Goal: Task Accomplishment & Management: Use online tool/utility

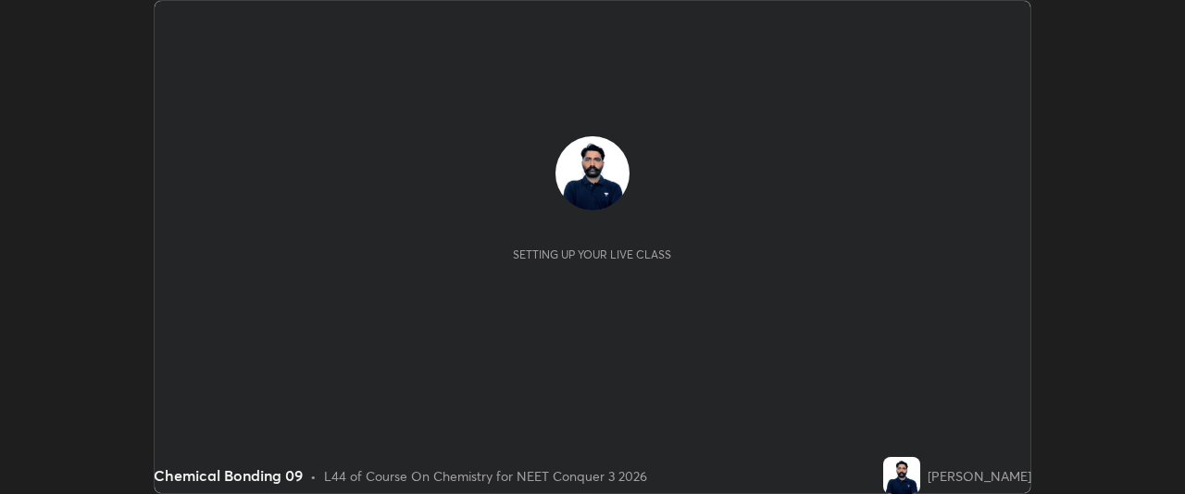
scroll to position [494, 1184]
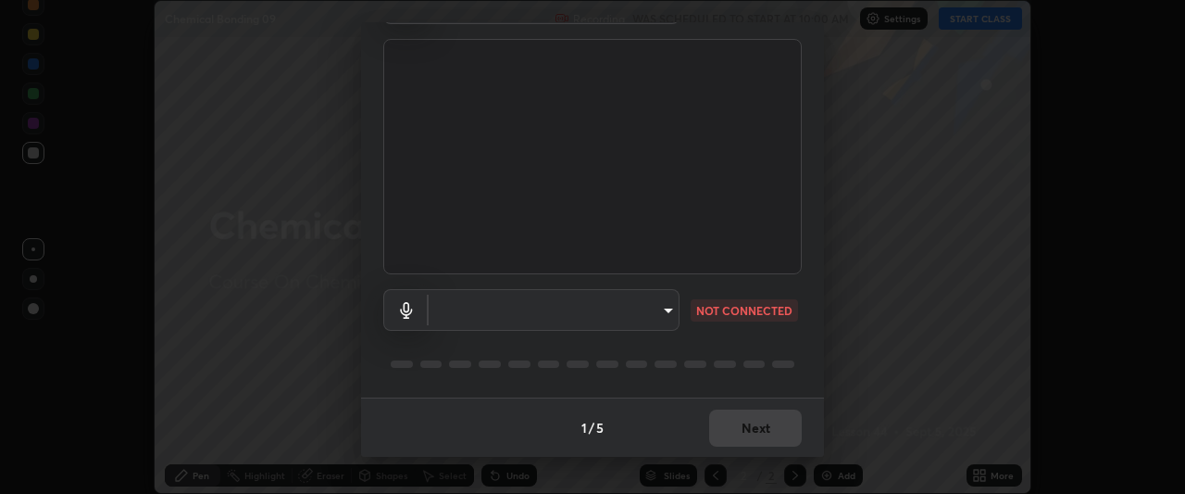
type input "ca2178d49a5cb12192a3fb46c4f9e24c845582a8c54499e9c28839f421edfd75"
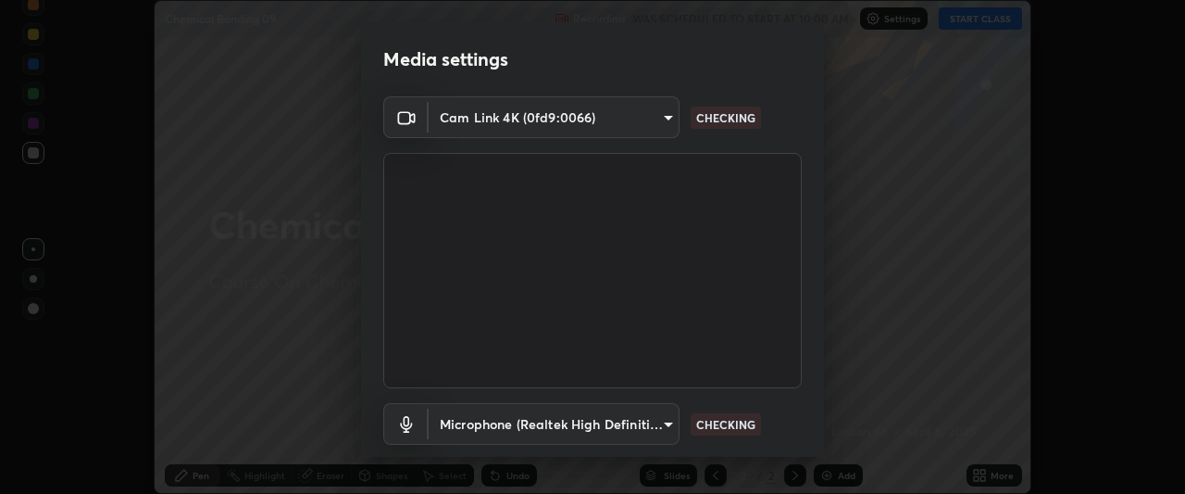
scroll to position [96, 0]
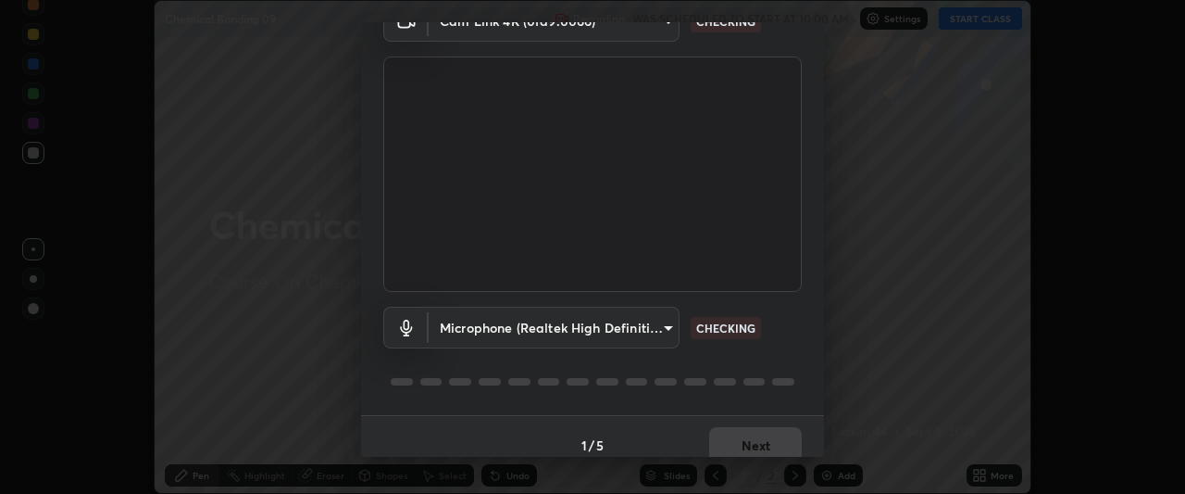
click at [615, 327] on body "Erase all Chemical Bonding 09 Recording WAS SCHEDULED TO START AT 10:00 AM Sett…" at bounding box center [592, 247] width 1185 height 494
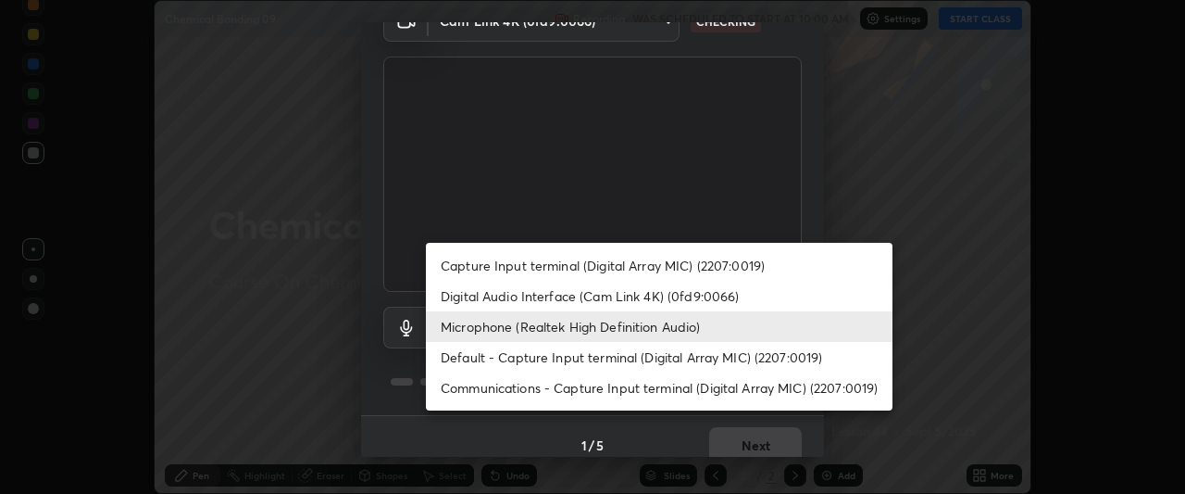
click at [580, 288] on li "Digital Audio Interface (Cam Link 4K) (0fd9:0066)" at bounding box center [659, 296] width 467 height 31
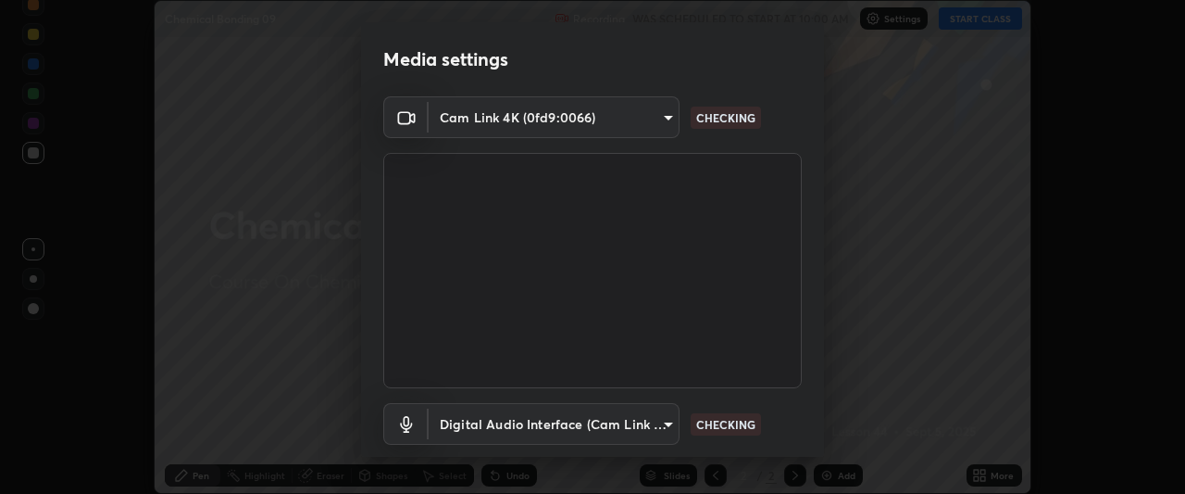
scroll to position [89, 0]
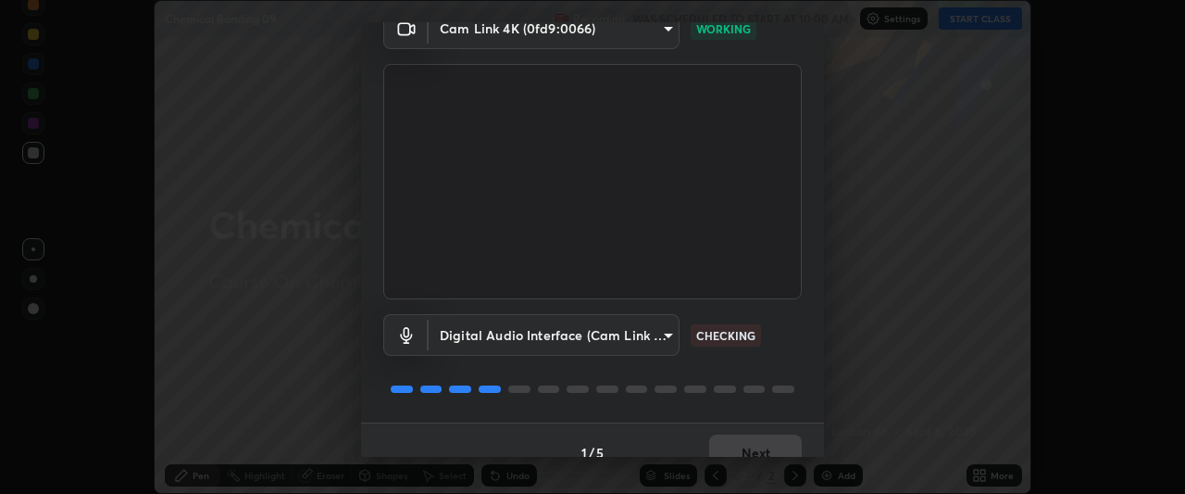
click at [610, 330] on body "Erase all Chemical Bonding 09 Recording WAS SCHEDULED TO START AT 10:00 AM Sett…" at bounding box center [592, 247] width 1185 height 494
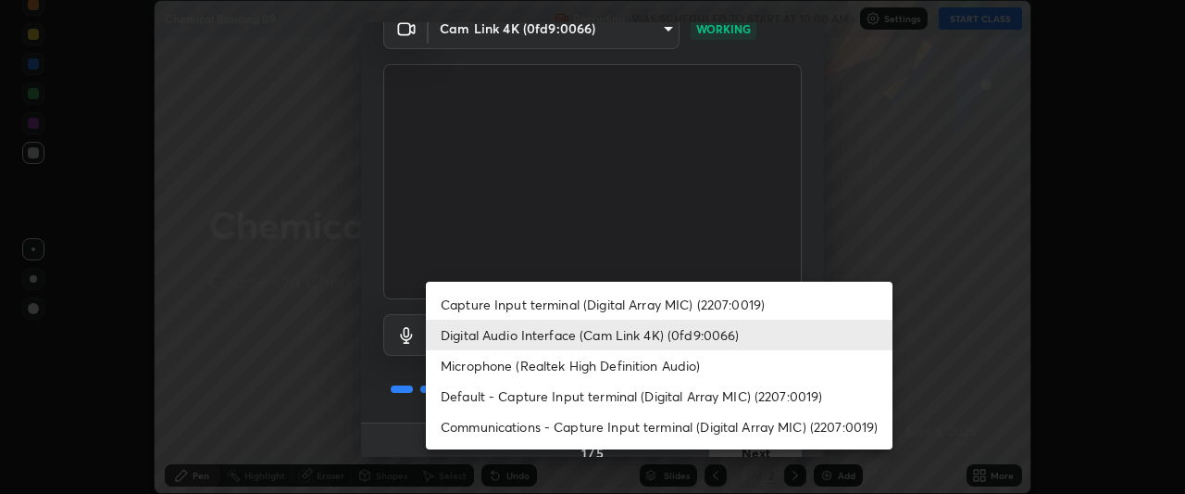
click at [530, 395] on li "Default - Capture Input terminal (Digital Array MIC) (2207:0019)" at bounding box center [659, 396] width 467 height 31
type input "default"
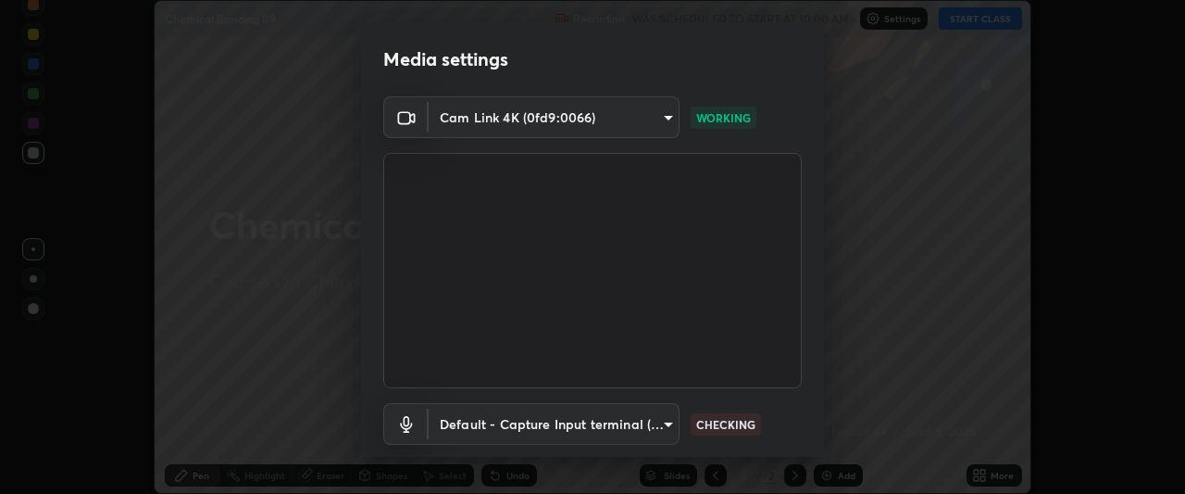
scroll to position [114, 0]
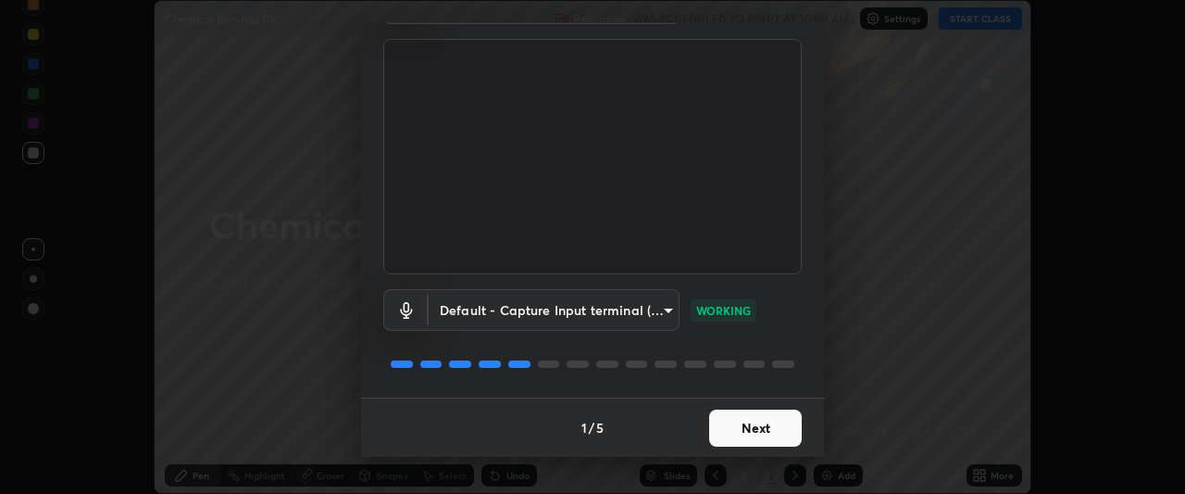
click at [753, 435] on button "Next" at bounding box center [755, 427] width 93 height 37
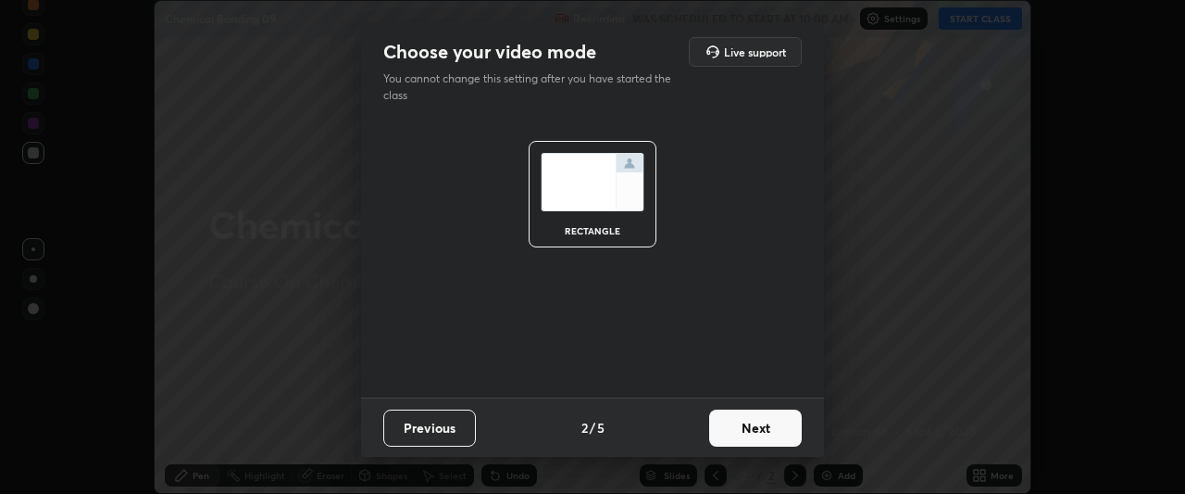
scroll to position [0, 0]
click at [761, 421] on button "Next" at bounding box center [755, 427] width 93 height 37
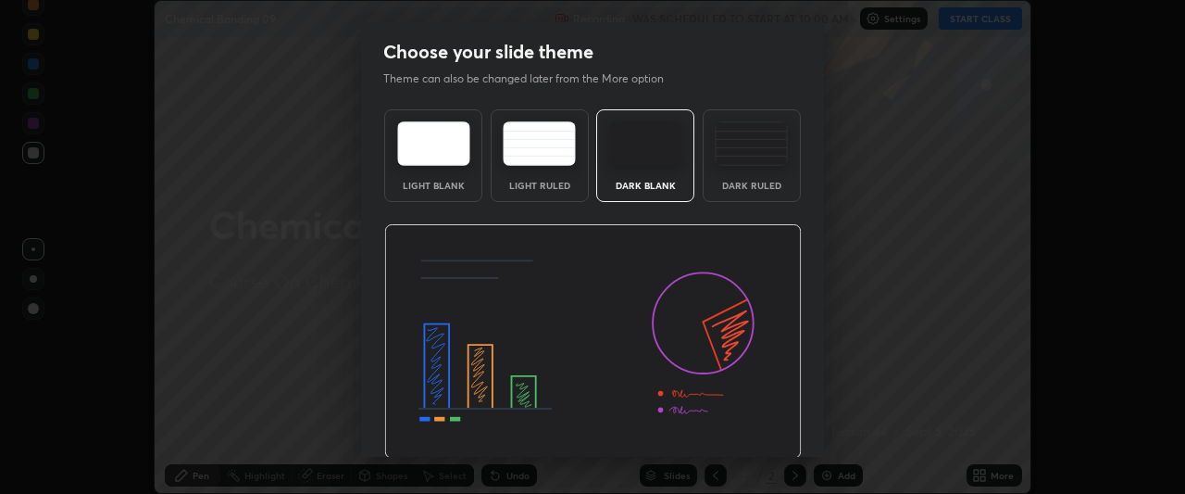
click at [784, 424] on img at bounding box center [593, 341] width 418 height 235
click at [795, 419] on img at bounding box center [593, 341] width 418 height 235
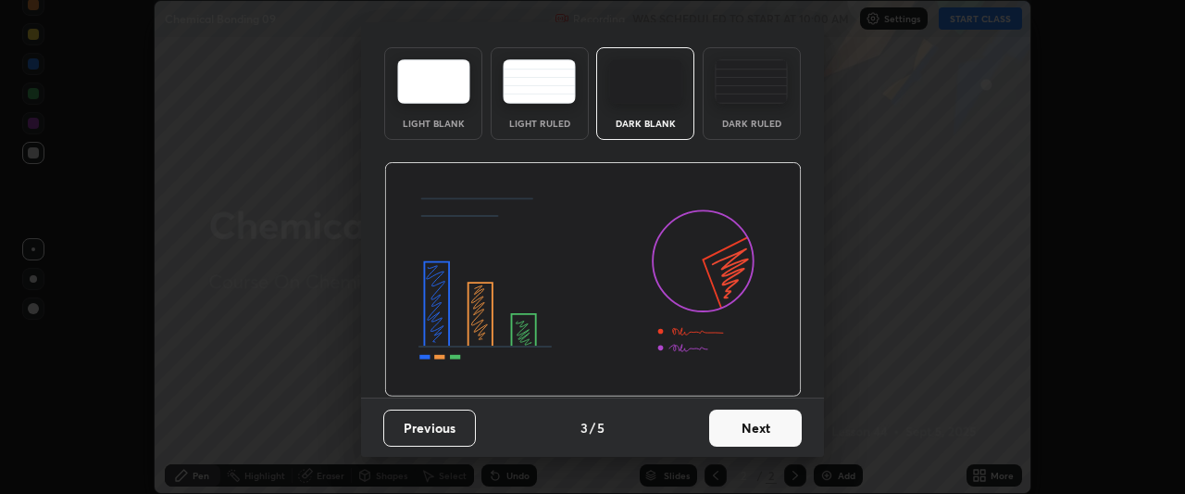
click at [752, 427] on button "Next" at bounding box center [755, 427] width 93 height 37
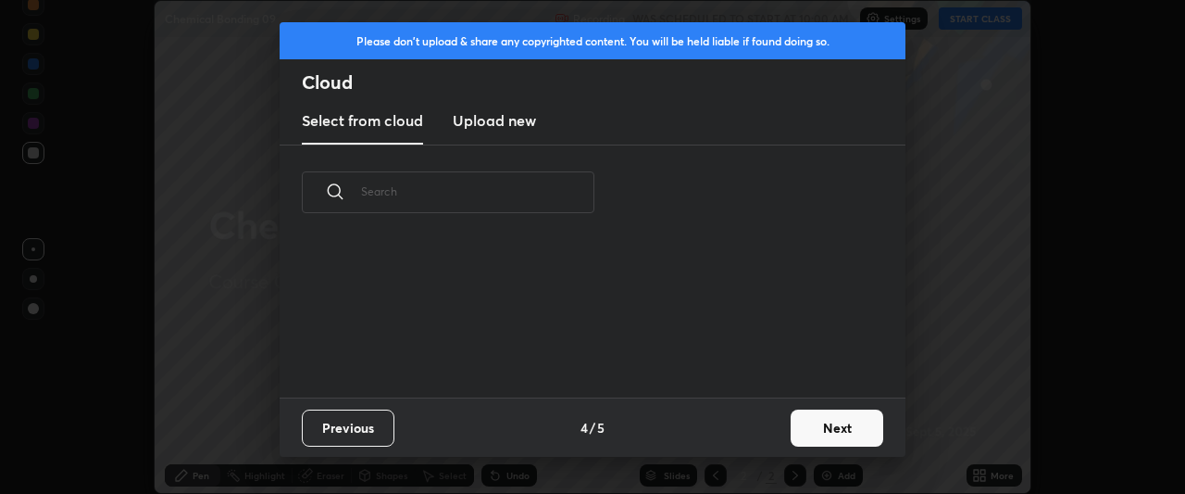
scroll to position [157, 595]
click at [830, 433] on button "Next" at bounding box center [837, 427] width 93 height 37
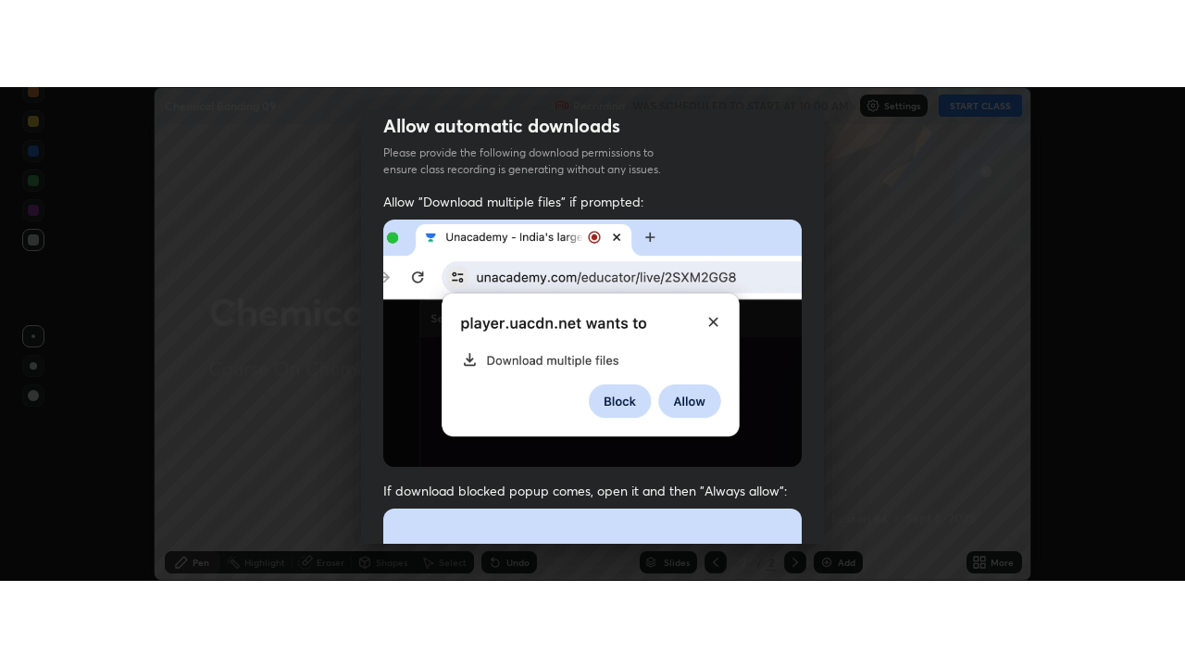
scroll to position [492, 0]
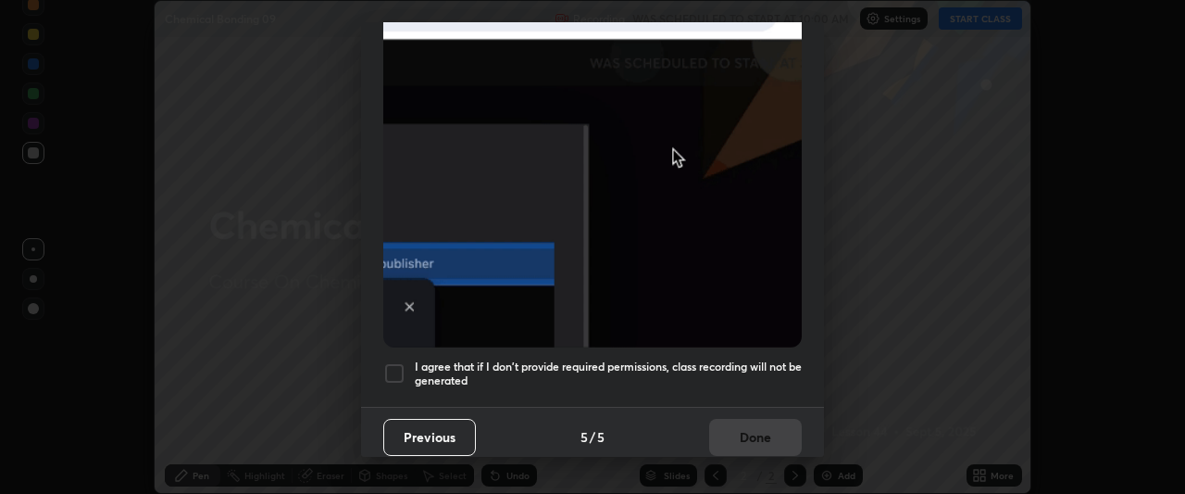
click at [400, 362] on div at bounding box center [394, 373] width 22 height 22
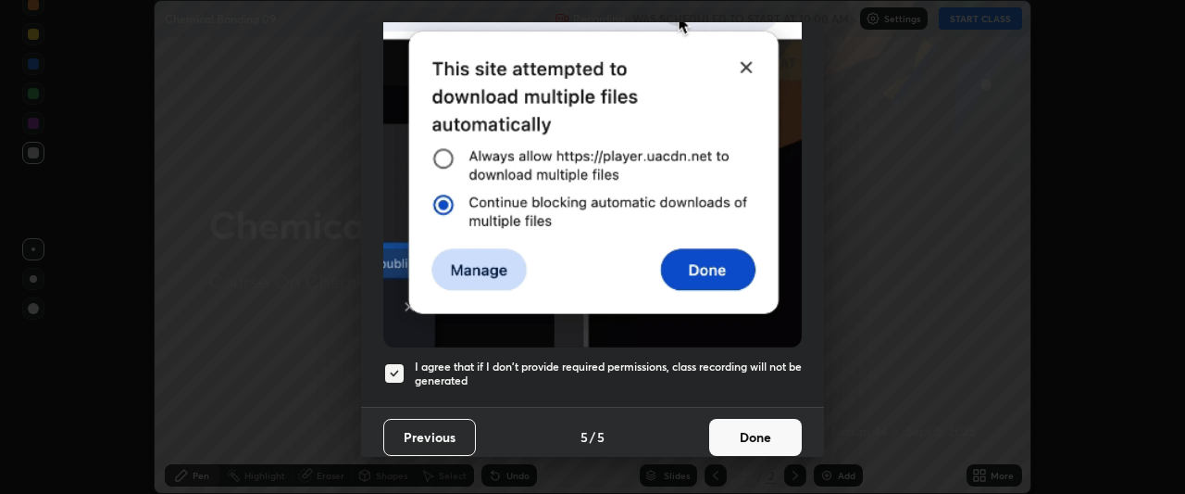
click at [746, 432] on button "Done" at bounding box center [755, 437] width 93 height 37
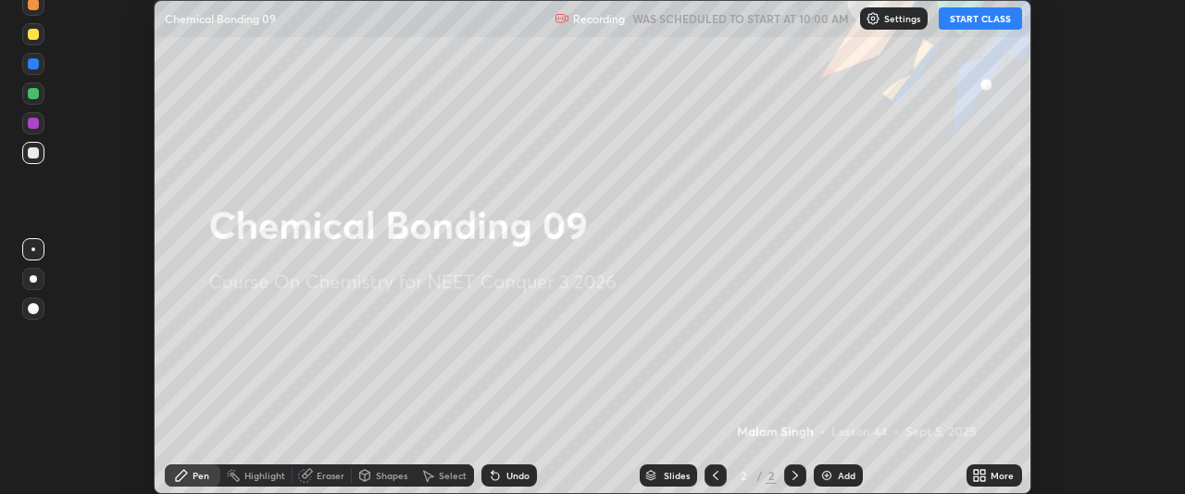
click at [983, 16] on button "START CLASS" at bounding box center [980, 18] width 83 height 22
click at [982, 480] on icon at bounding box center [984, 478] width 5 height 5
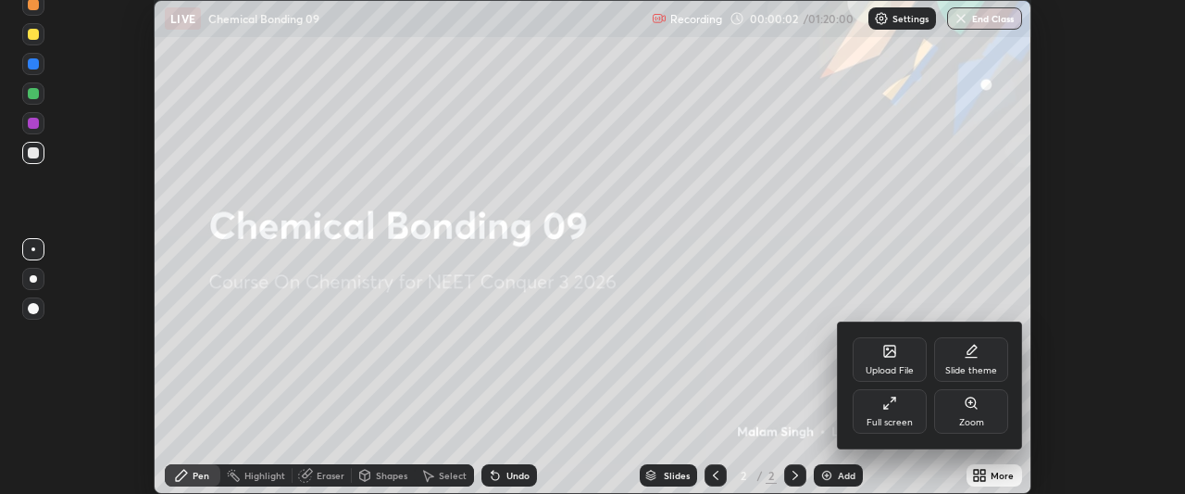
click at [914, 417] on div "Full screen" at bounding box center [890, 411] width 74 height 44
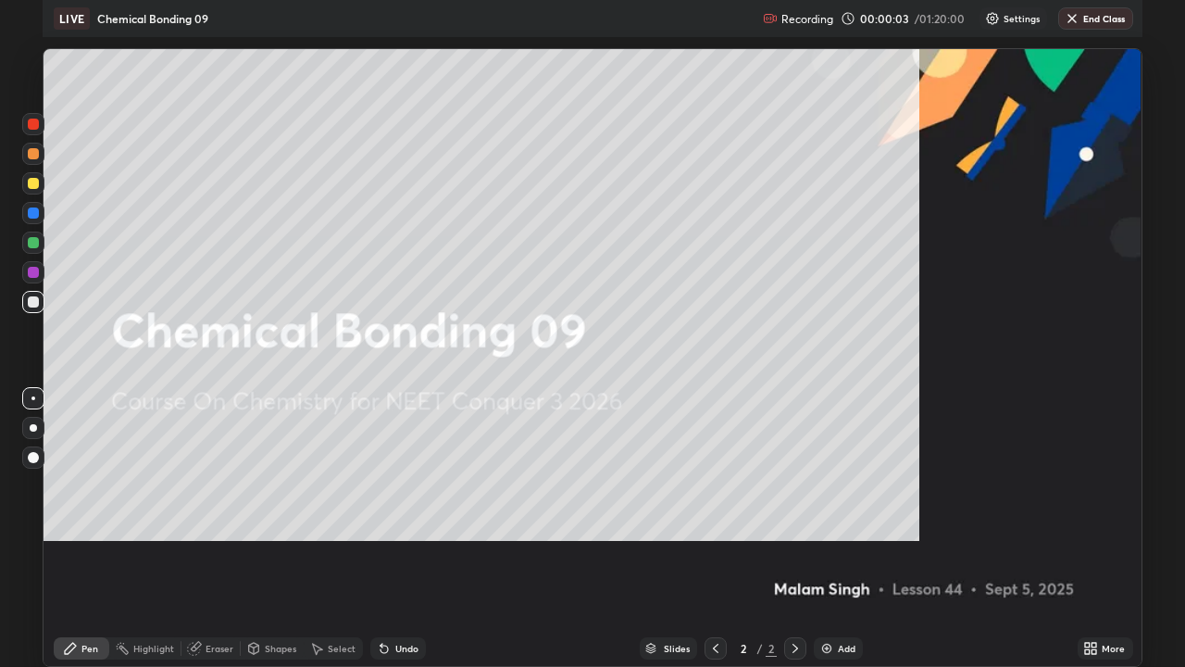
scroll to position [0, 0]
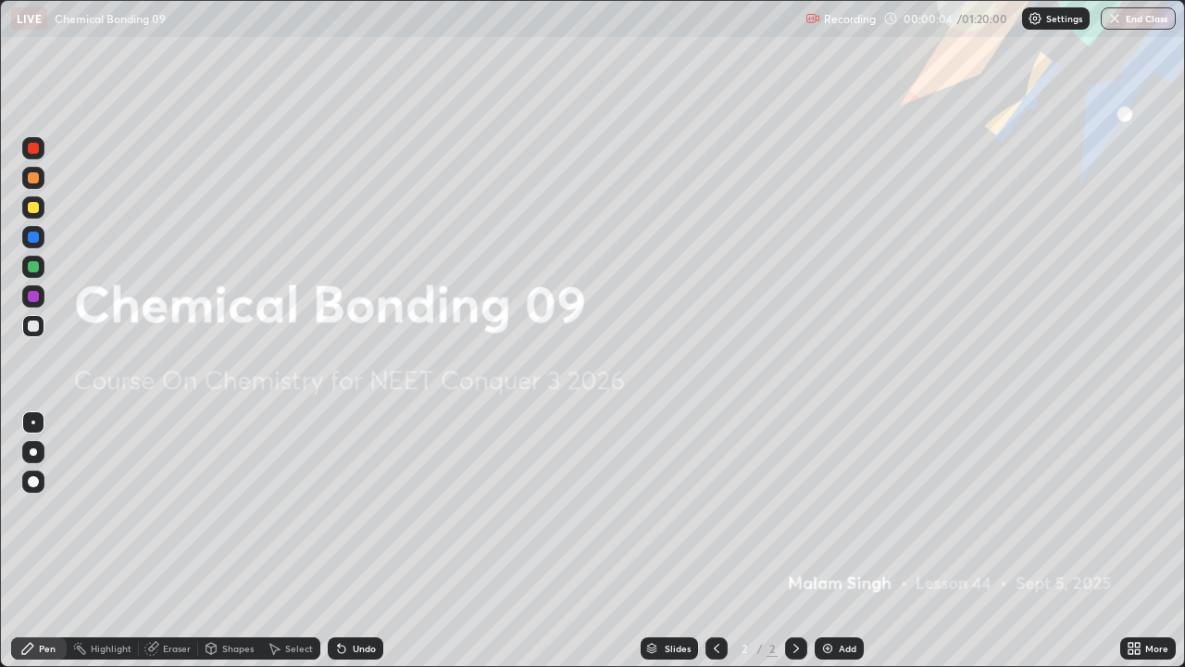
click at [825, 493] on img at bounding box center [828, 648] width 15 height 15
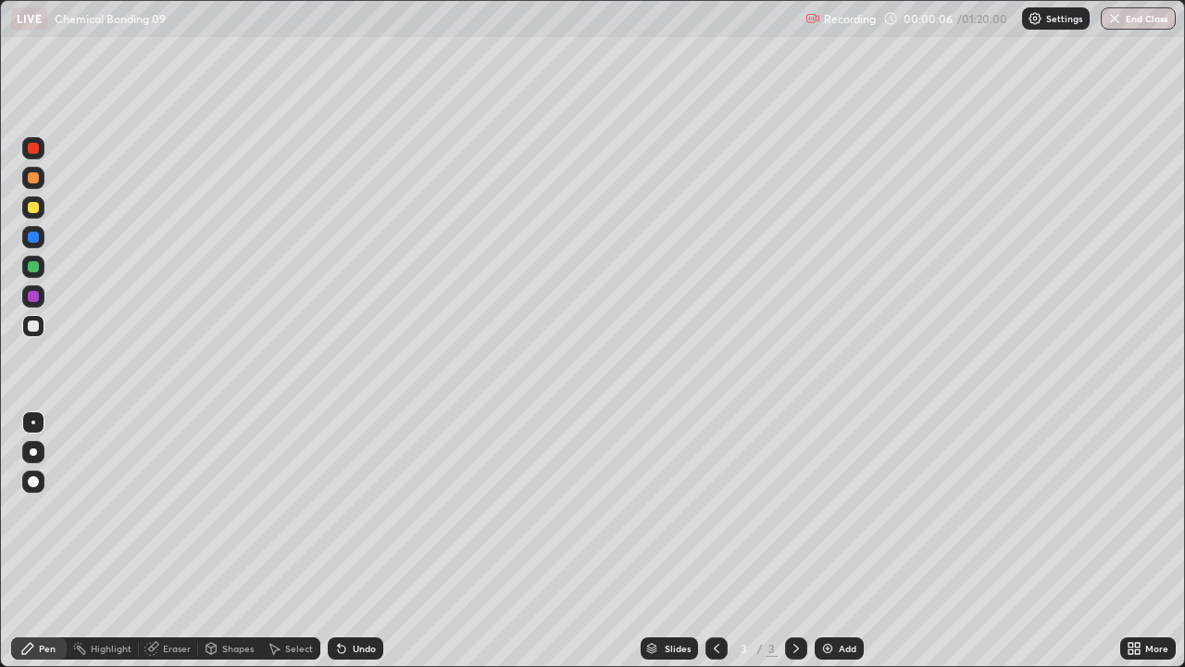
click at [40, 456] on div at bounding box center [33, 452] width 22 height 22
click at [41, 174] on div at bounding box center [33, 178] width 22 height 22
click at [39, 318] on div at bounding box center [33, 326] width 22 height 22
click at [32, 206] on div at bounding box center [33, 207] width 11 height 11
click at [32, 328] on div at bounding box center [33, 325] width 11 height 11
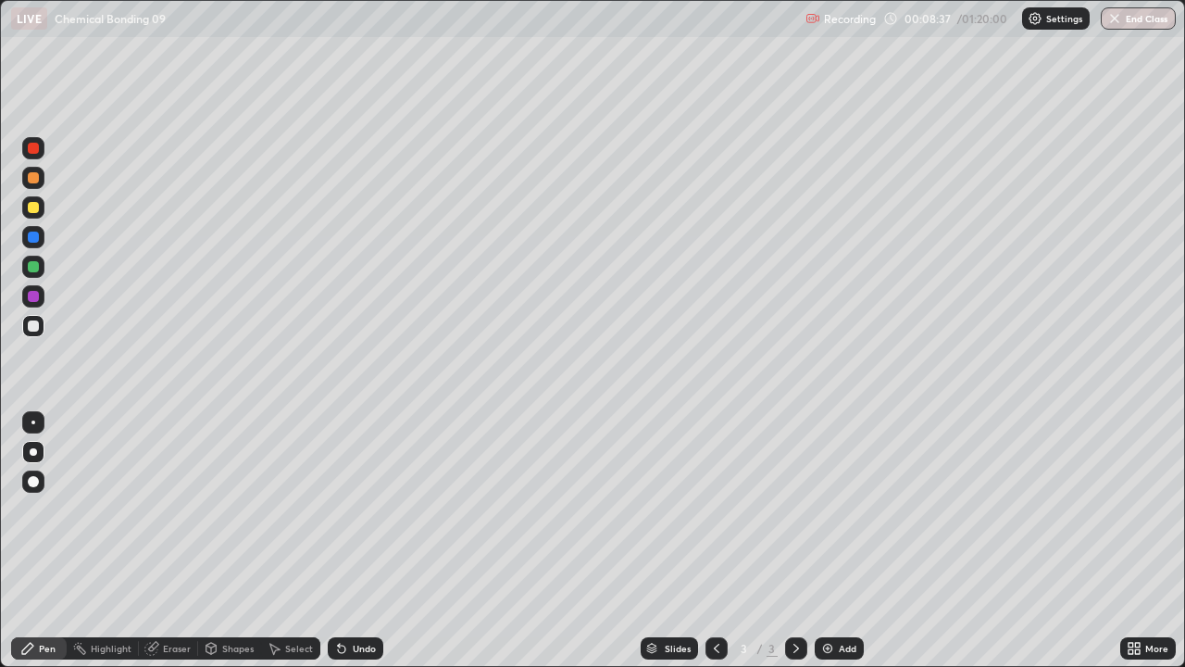
click at [36, 182] on div at bounding box center [33, 177] width 11 height 11
click at [24, 323] on div at bounding box center [33, 326] width 22 height 22
click at [821, 493] on img at bounding box center [828, 648] width 15 height 15
click at [31, 207] on div at bounding box center [33, 207] width 11 height 11
click at [37, 326] on div at bounding box center [33, 325] width 11 height 11
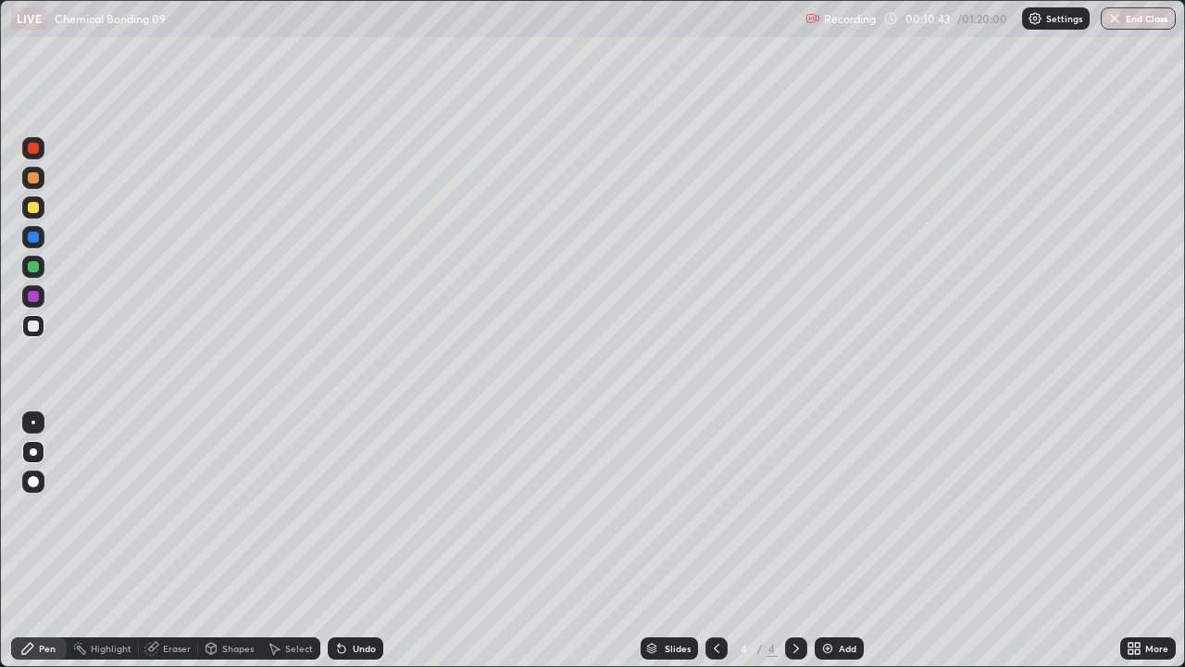
click at [30, 210] on div at bounding box center [33, 207] width 11 height 11
click at [31, 323] on div at bounding box center [33, 325] width 11 height 11
click at [32, 207] on div at bounding box center [33, 207] width 11 height 11
click at [33, 328] on div at bounding box center [33, 325] width 11 height 11
click at [38, 180] on div at bounding box center [33, 177] width 11 height 11
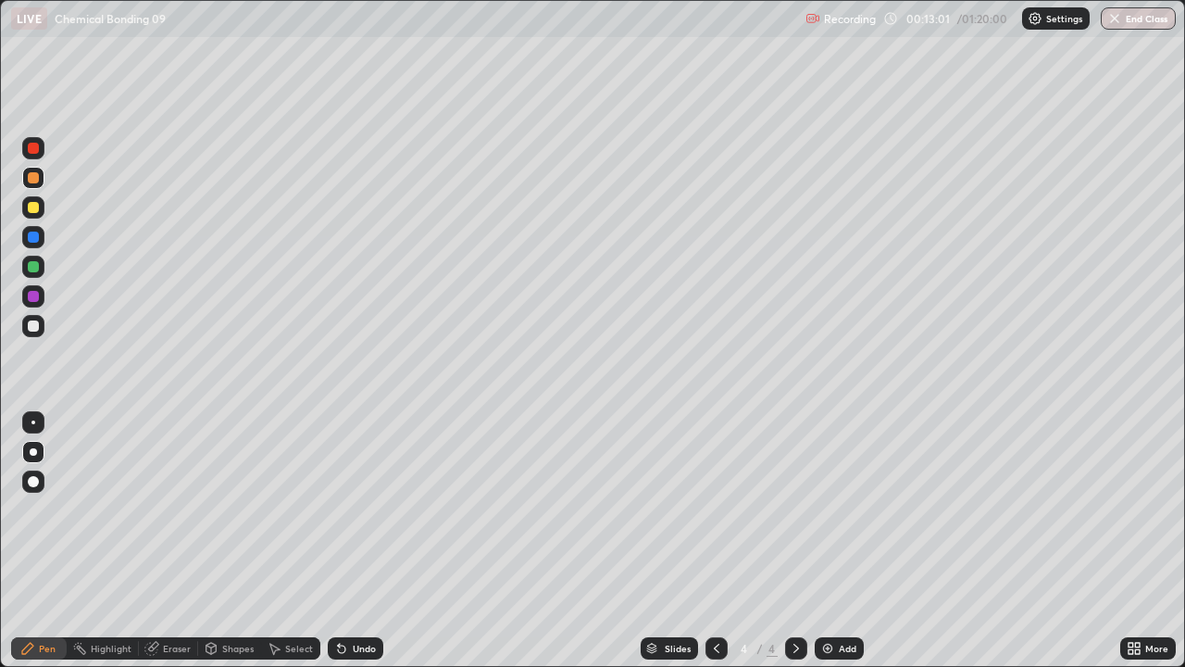
click at [31, 211] on div at bounding box center [33, 207] width 11 height 11
click at [32, 268] on div at bounding box center [33, 266] width 11 height 11
click at [34, 327] on div at bounding box center [33, 325] width 11 height 11
click at [833, 493] on div "Add" at bounding box center [839, 648] width 49 height 22
click at [225, 493] on div "Shapes" at bounding box center [229, 648] width 63 height 22
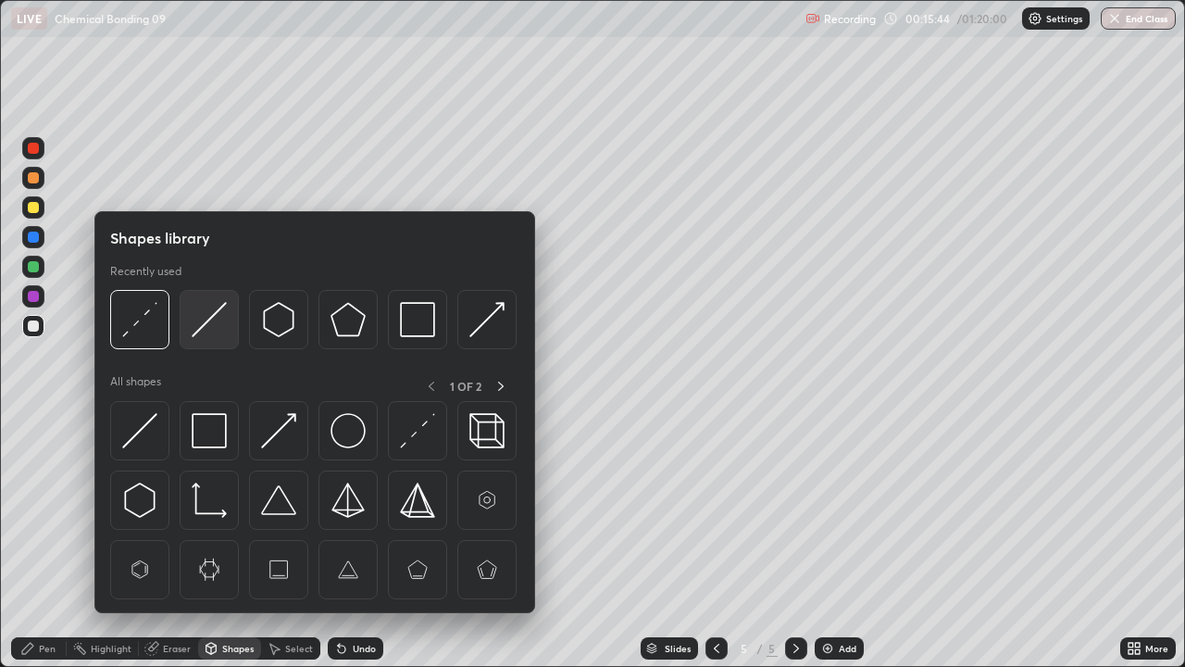
click at [211, 320] on img at bounding box center [209, 319] width 35 height 35
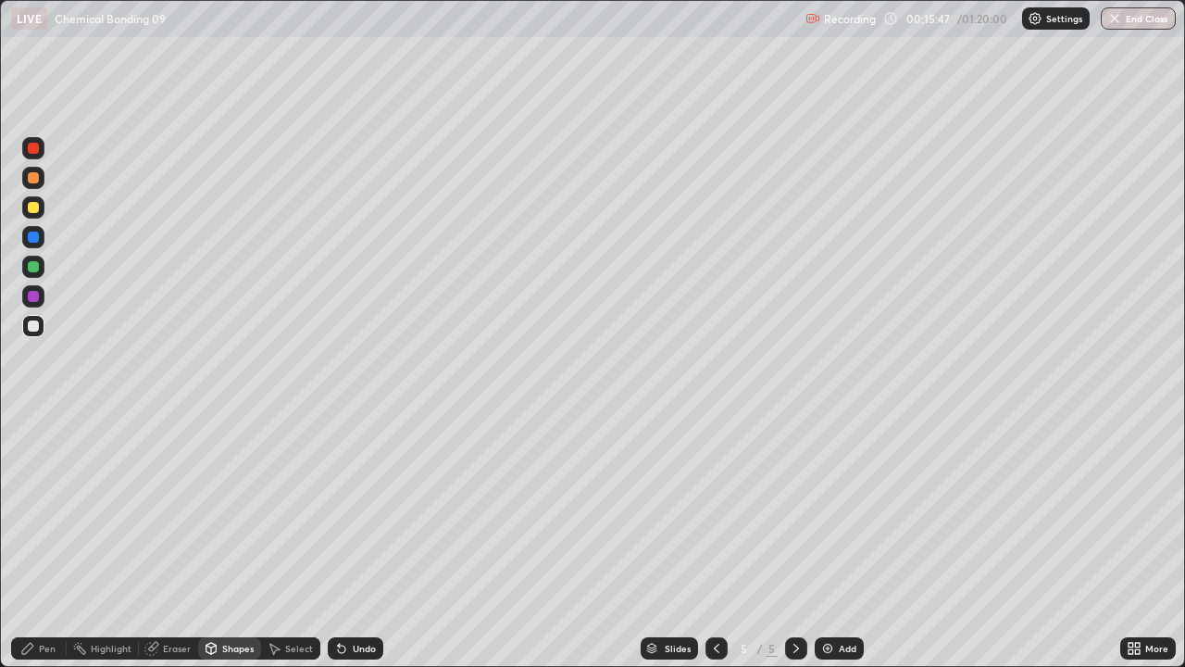
click at [40, 493] on div "Pen" at bounding box center [39, 648] width 56 height 22
click at [219, 493] on div "Shapes" at bounding box center [229, 648] width 63 height 22
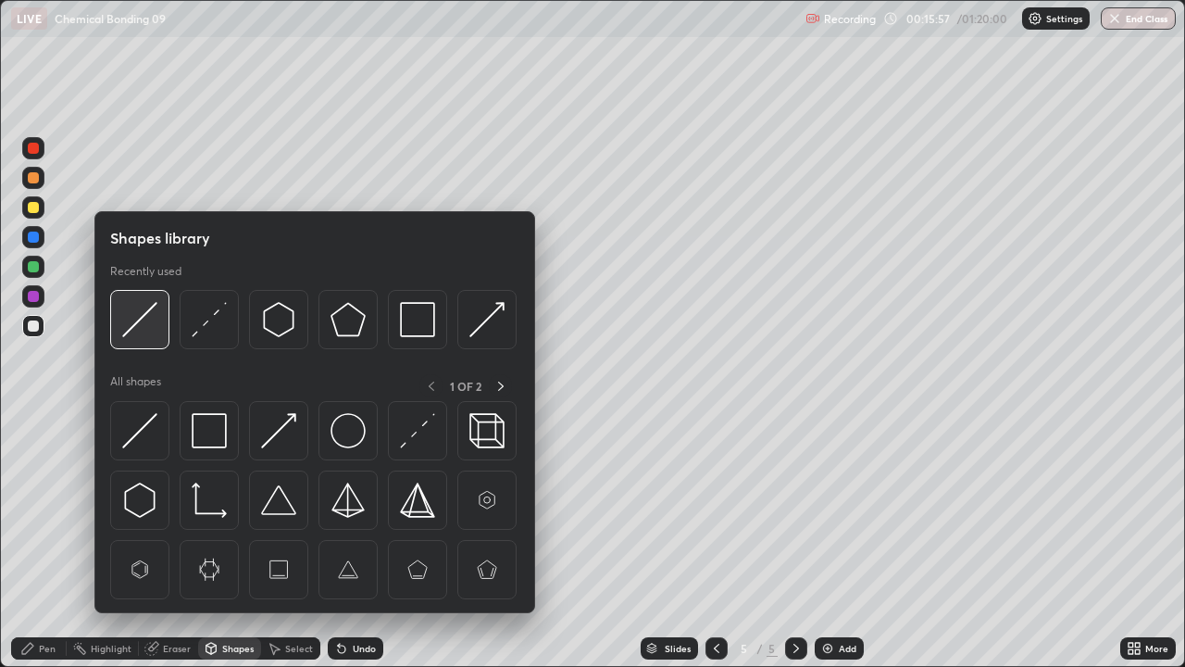
click at [142, 324] on img at bounding box center [139, 319] width 35 height 35
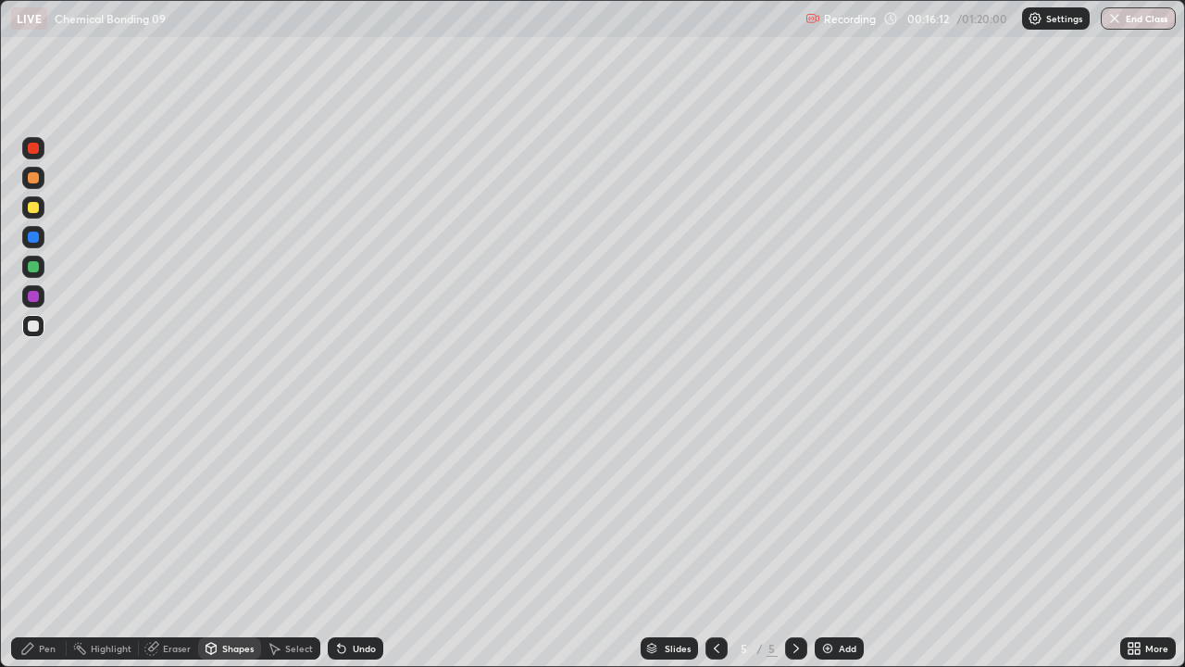
click at [37, 493] on div "Pen" at bounding box center [39, 648] width 56 height 22
click at [28, 205] on div at bounding box center [33, 207] width 11 height 11
click at [281, 493] on div "Select" at bounding box center [290, 648] width 59 height 22
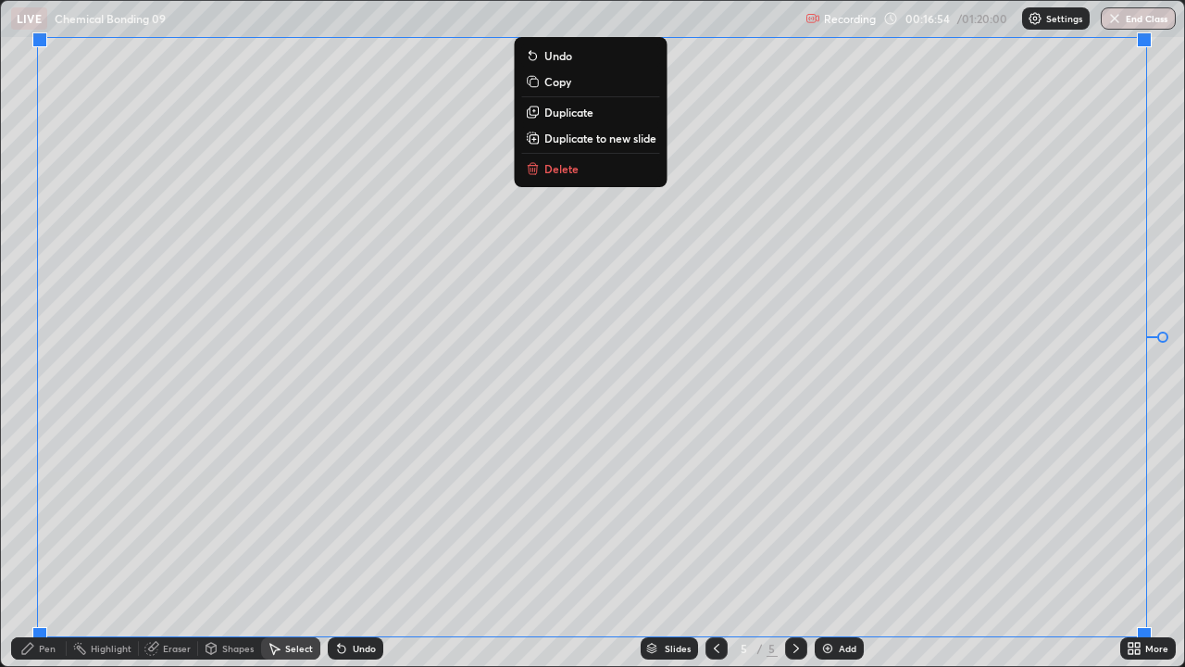
click at [610, 137] on p "Duplicate to new slide" at bounding box center [601, 138] width 112 height 15
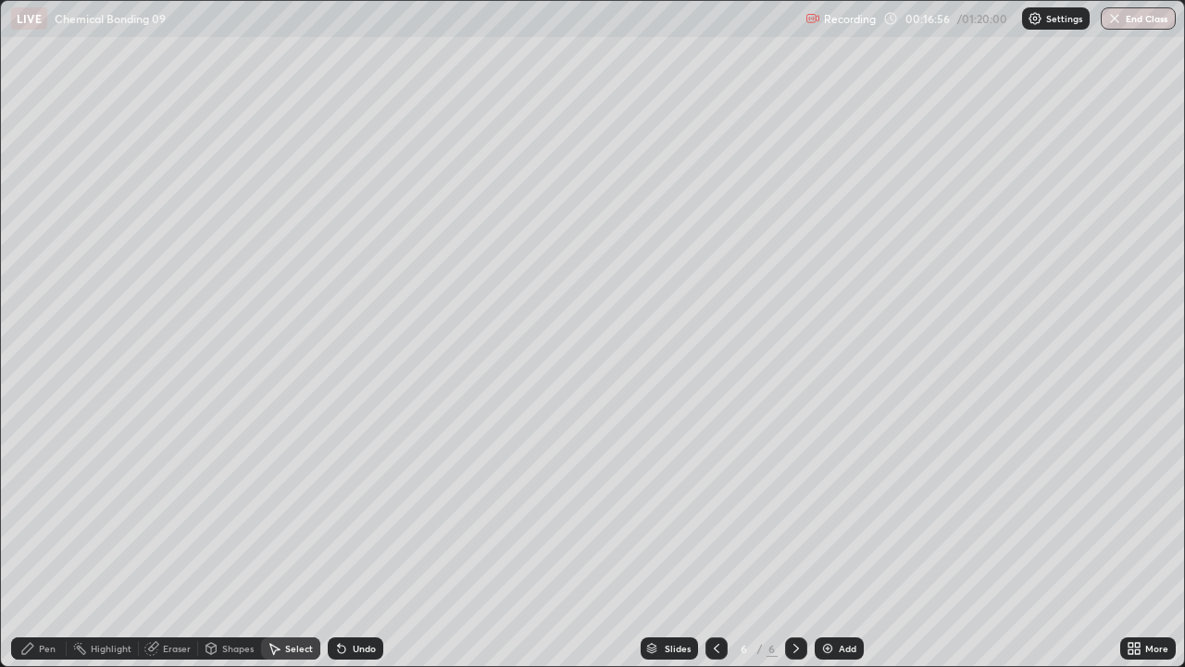
click at [796, 493] on icon at bounding box center [796, 648] width 15 height 15
click at [792, 493] on icon at bounding box center [796, 648] width 15 height 15
click at [715, 493] on icon at bounding box center [716, 648] width 15 height 15
click at [91, 493] on div "0 ° Undo Copy Duplicate Duplicate to new slide Delete" at bounding box center [593, 333] width 1184 height 665
click at [283, 493] on div "Select" at bounding box center [290, 648] width 59 height 22
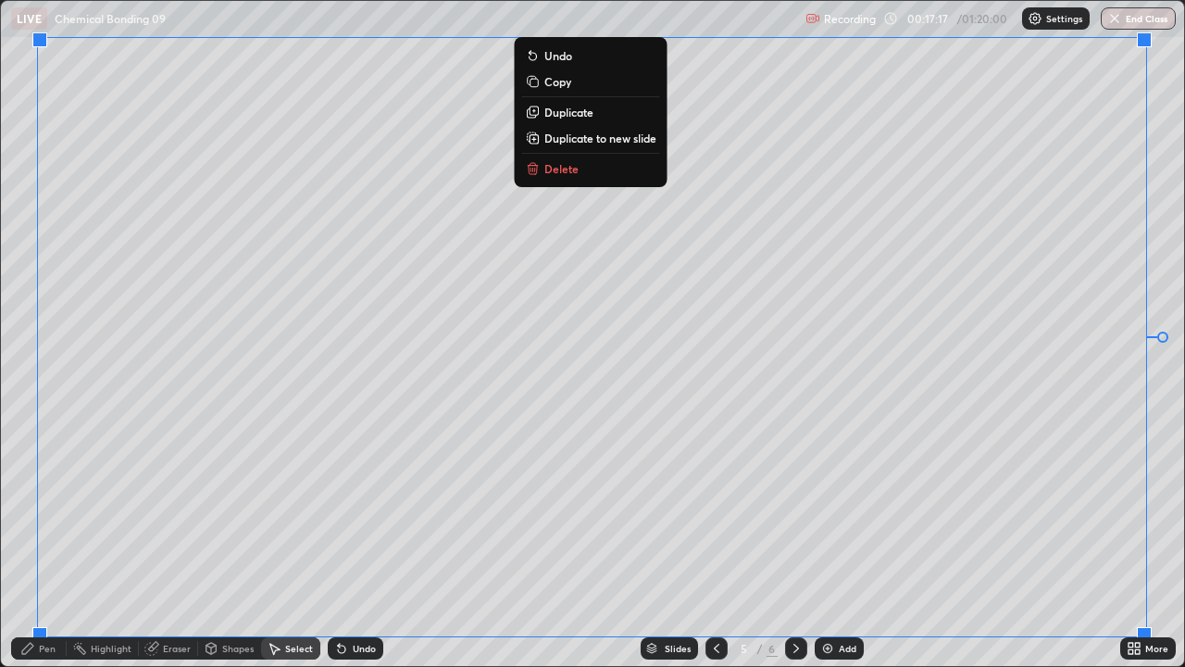
click at [608, 134] on p "Duplicate to new slide" at bounding box center [601, 138] width 112 height 15
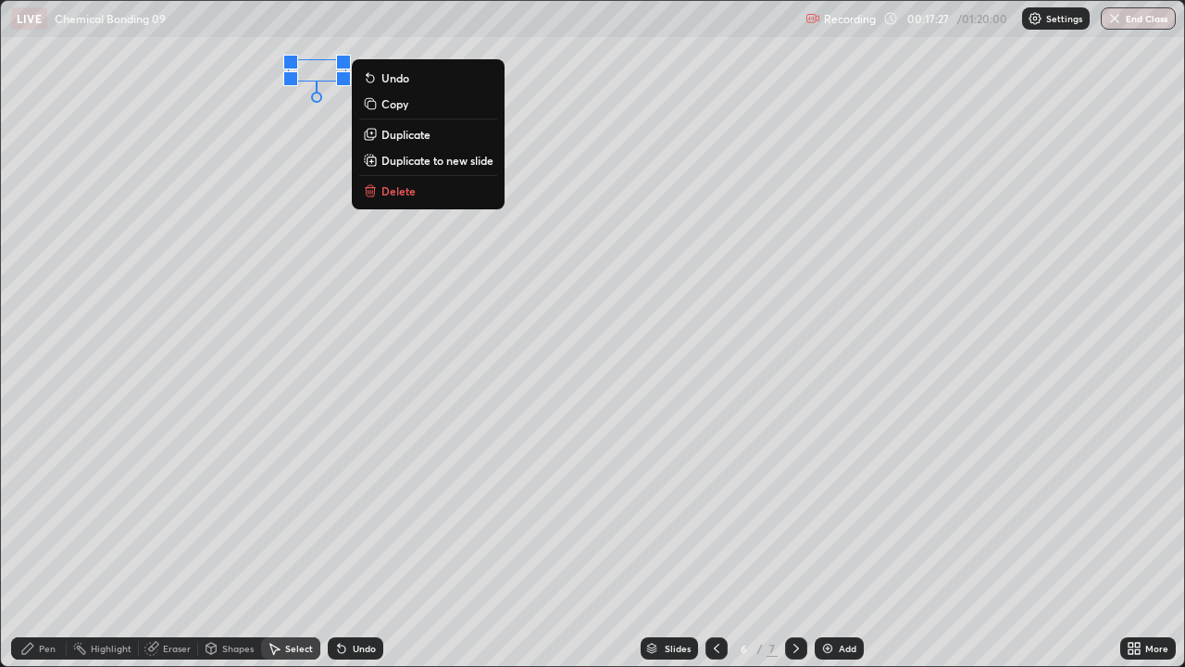
click at [41, 493] on div "Pen" at bounding box center [39, 648] width 56 height 22
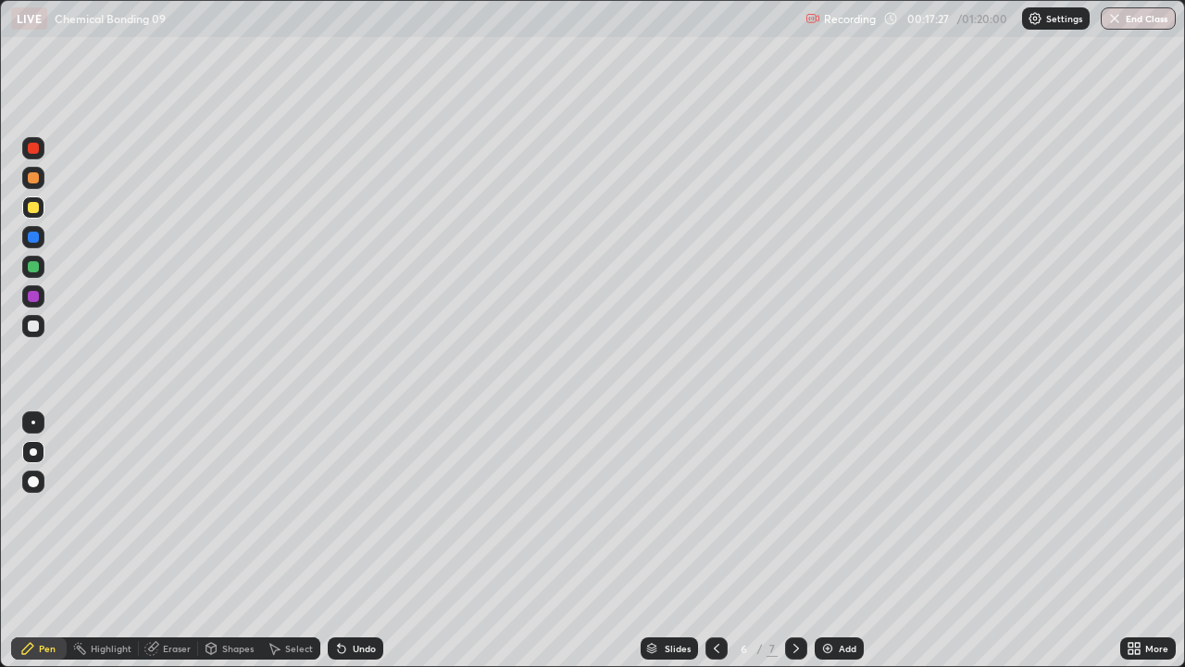
click at [32, 306] on div at bounding box center [33, 296] width 22 height 22
click at [31, 320] on div at bounding box center [33, 325] width 11 height 11
click at [31, 181] on div at bounding box center [33, 177] width 11 height 11
click at [715, 493] on icon at bounding box center [716, 648] width 15 height 15
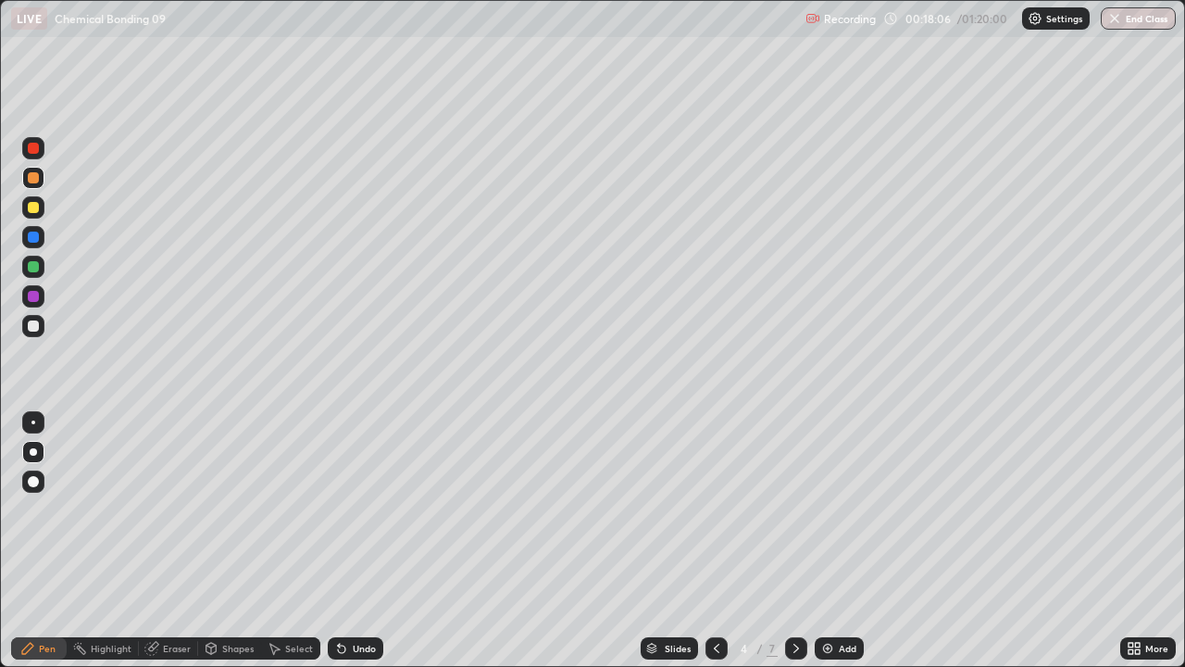
click at [715, 493] on icon at bounding box center [716, 648] width 15 height 15
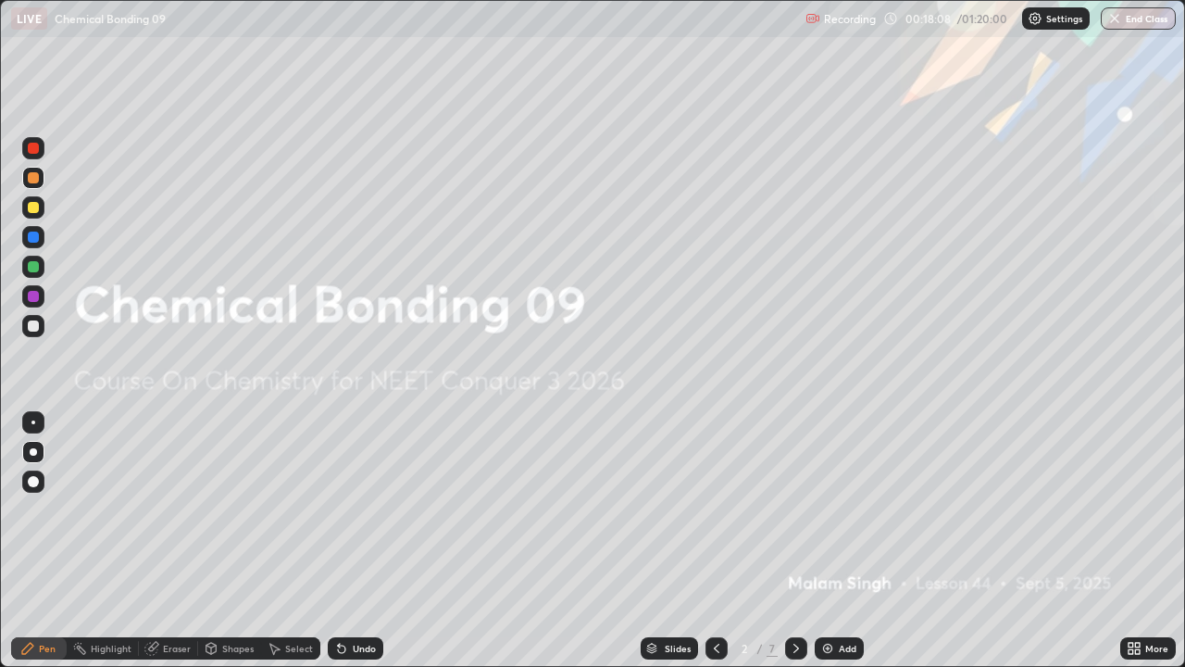
click at [792, 493] on icon at bounding box center [796, 648] width 15 height 15
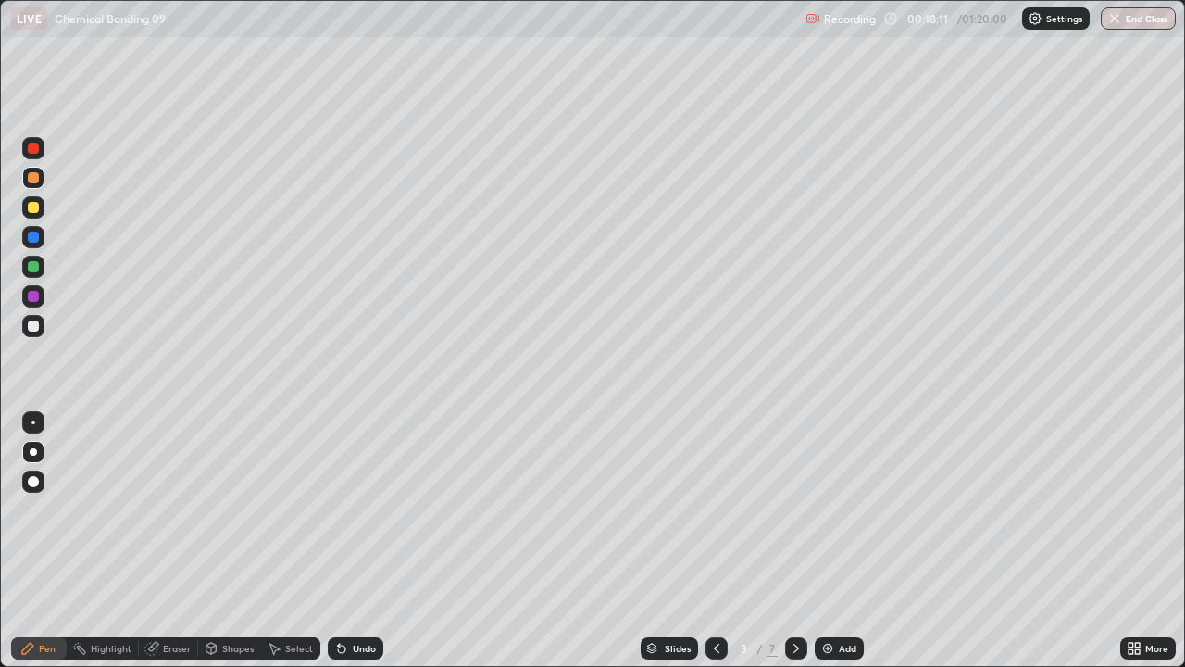
click at [712, 493] on icon at bounding box center [716, 648] width 15 height 15
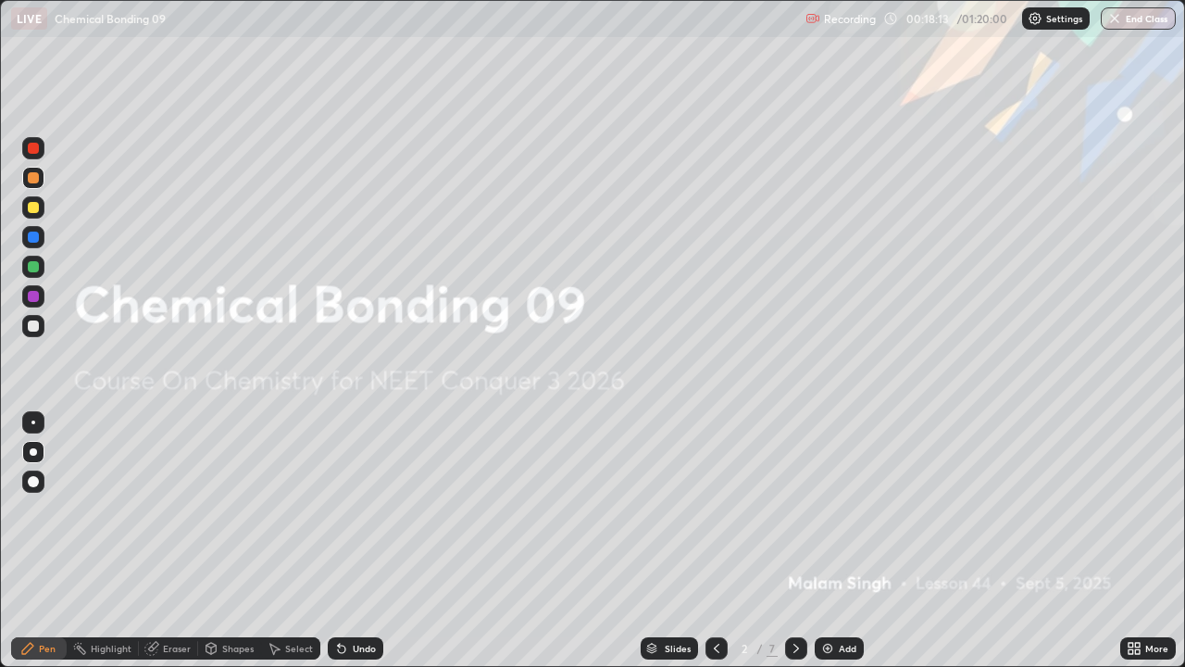
click at [785, 493] on div at bounding box center [796, 648] width 22 height 22
click at [795, 493] on icon at bounding box center [796, 648] width 15 height 15
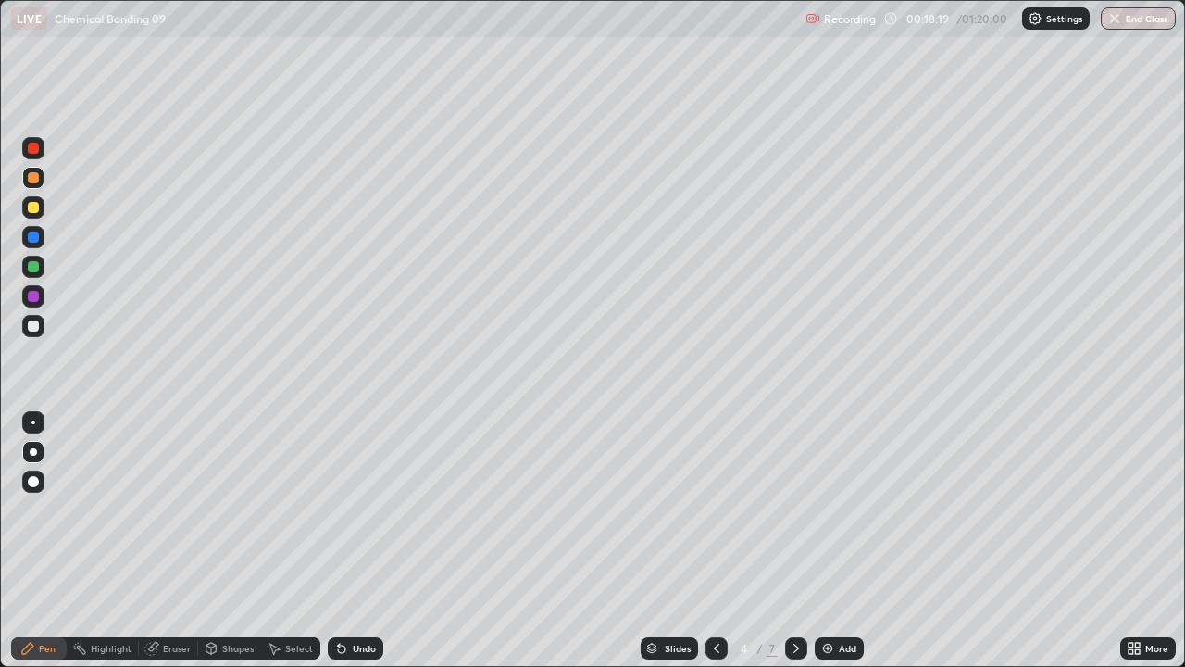
click at [794, 493] on icon at bounding box center [797, 648] width 6 height 9
click at [795, 493] on icon at bounding box center [796, 648] width 15 height 15
click at [354, 493] on div "Undo" at bounding box center [364, 648] width 23 height 9
click at [362, 493] on div "Undo" at bounding box center [364, 648] width 23 height 9
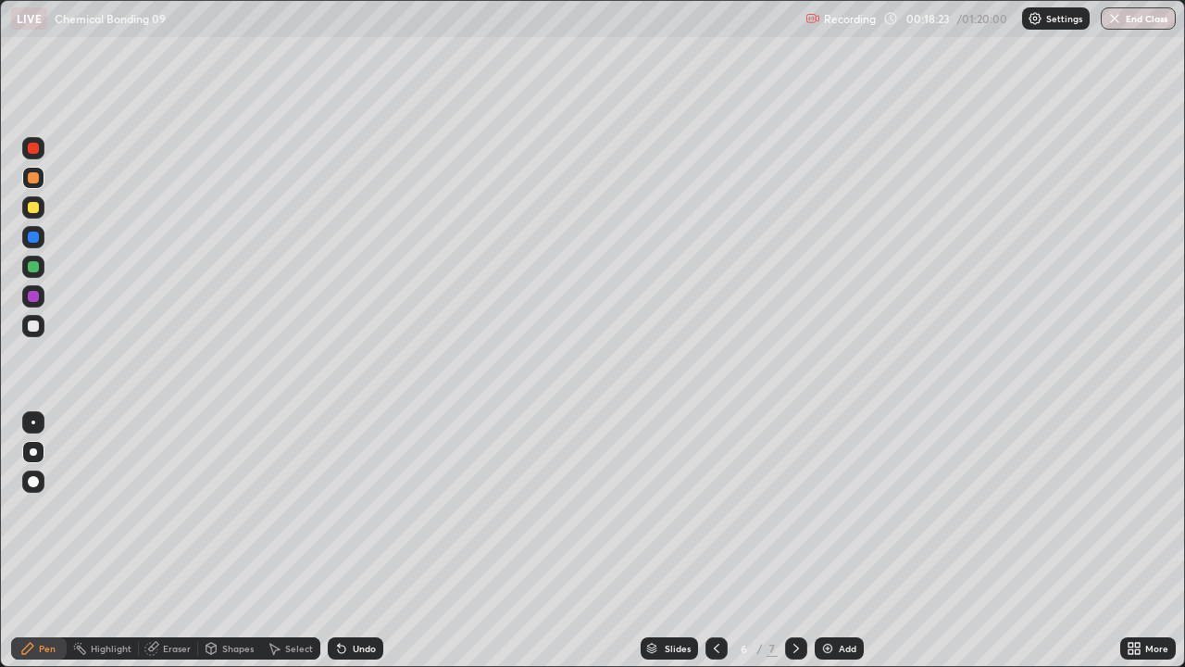
click at [361, 493] on div "Undo" at bounding box center [364, 648] width 23 height 9
click at [362, 493] on div "Undo" at bounding box center [364, 648] width 23 height 9
click at [364, 493] on div "Undo" at bounding box center [364, 648] width 23 height 9
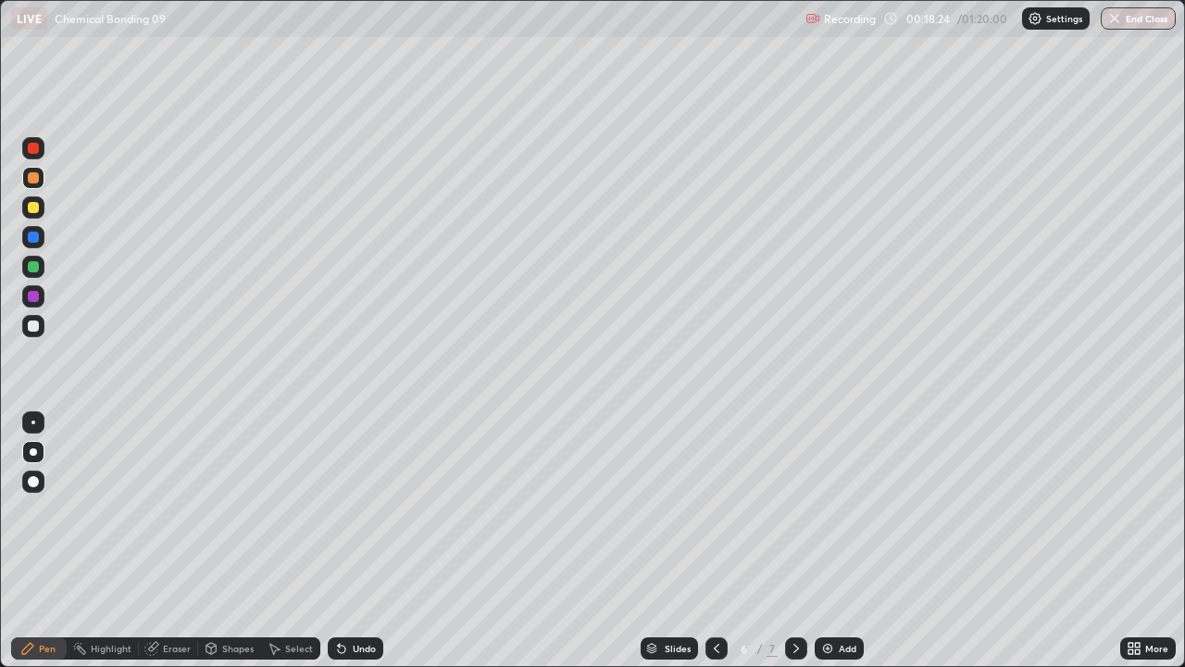
click at [364, 493] on div "Undo" at bounding box center [364, 648] width 23 height 9
click at [714, 493] on icon at bounding box center [716, 648] width 15 height 15
click at [713, 493] on div at bounding box center [717, 648] width 22 height 22
click at [793, 493] on icon at bounding box center [796, 648] width 15 height 15
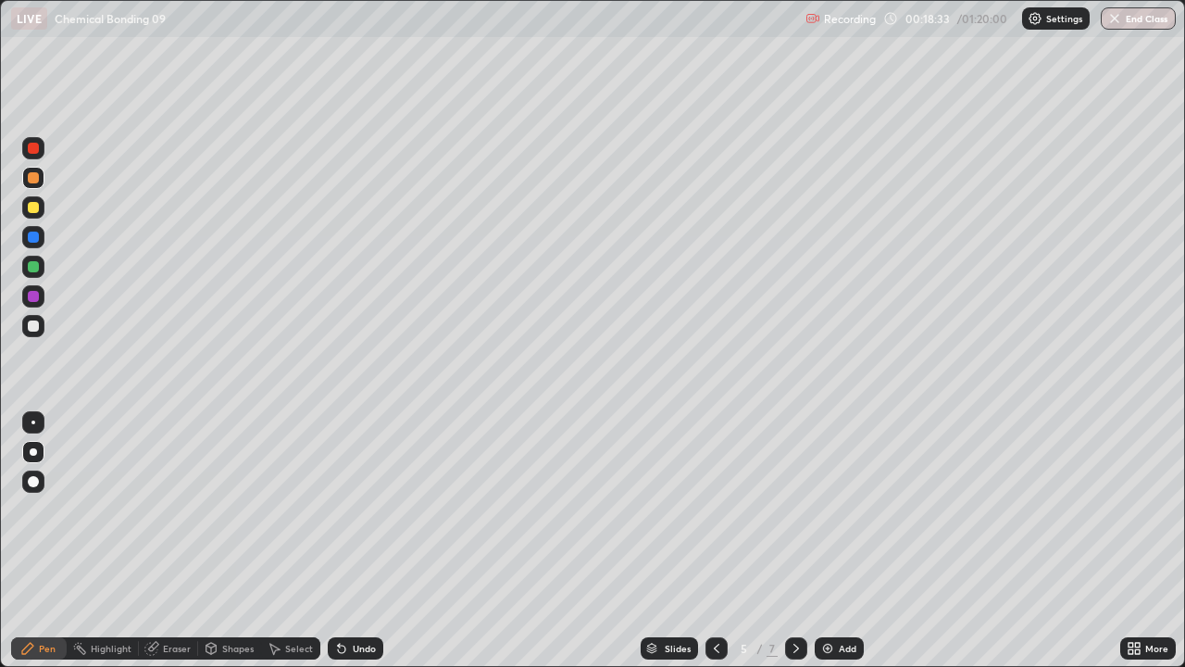
click at [32, 325] on div at bounding box center [33, 325] width 11 height 11
click at [31, 179] on div at bounding box center [33, 177] width 11 height 11
click at [342, 493] on icon at bounding box center [341, 648] width 7 height 7
click at [347, 493] on div "Undo" at bounding box center [356, 648] width 56 height 22
click at [24, 206] on div at bounding box center [33, 207] width 22 height 22
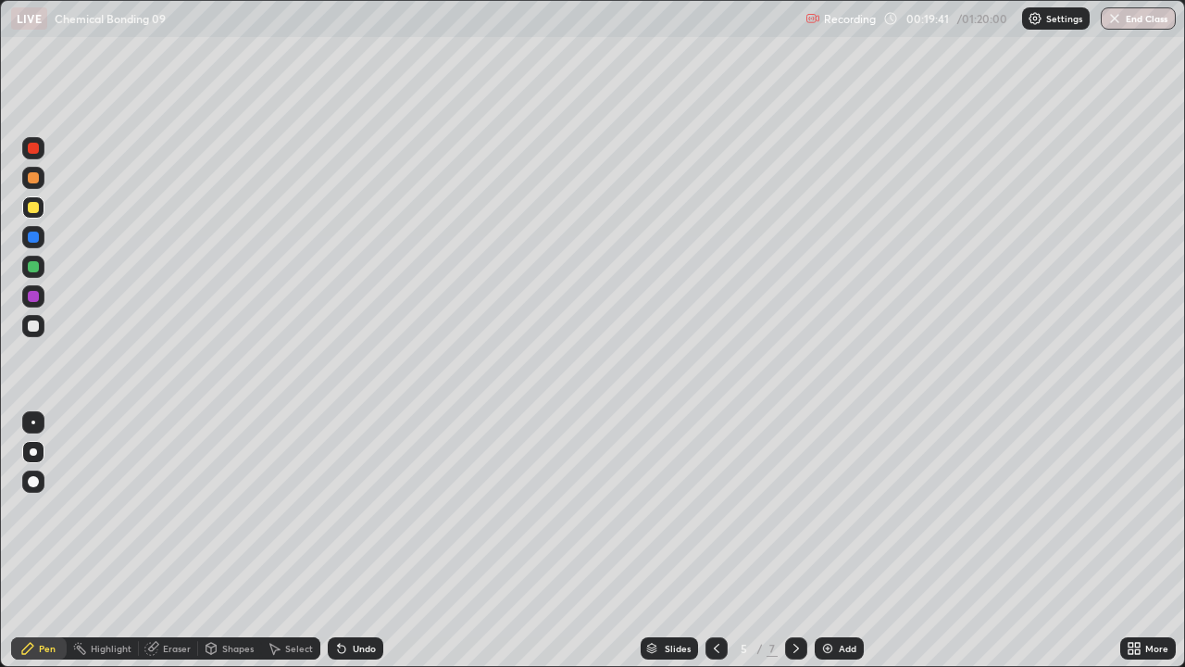
click at [22, 319] on div at bounding box center [33, 326] width 22 height 30
click at [31, 185] on div at bounding box center [33, 178] width 22 height 22
click at [26, 201] on div at bounding box center [33, 207] width 22 height 22
click at [37, 322] on div at bounding box center [33, 325] width 11 height 11
click at [31, 174] on div at bounding box center [33, 177] width 11 height 11
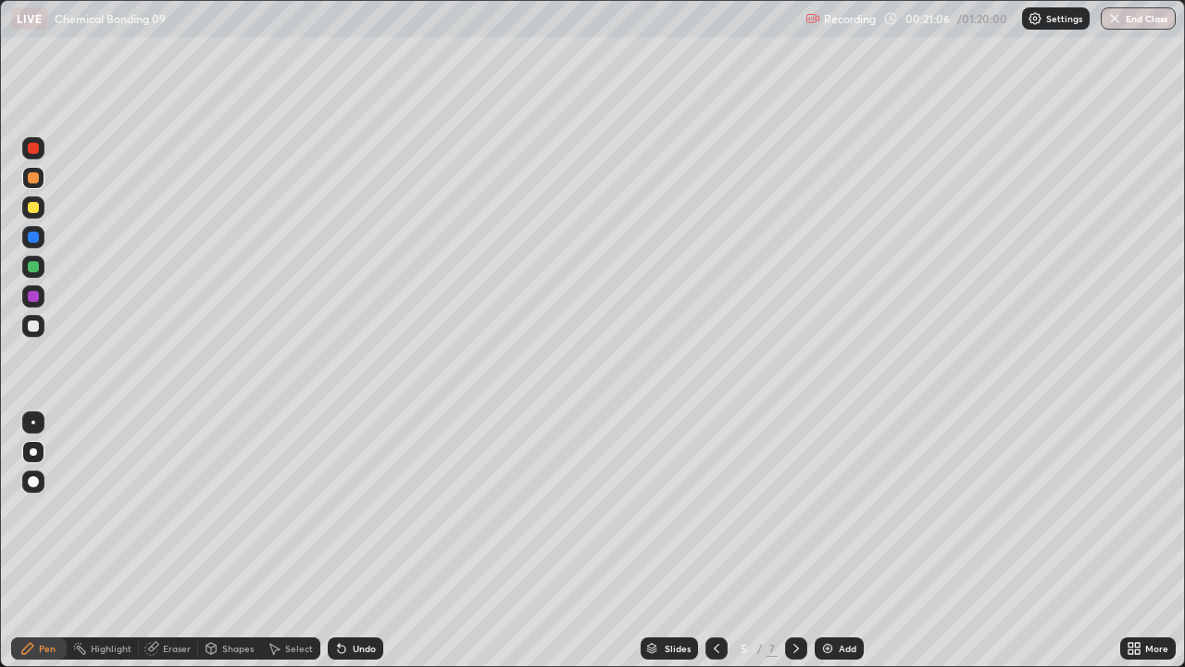
click at [235, 493] on div "Shapes" at bounding box center [237, 648] width 31 height 9
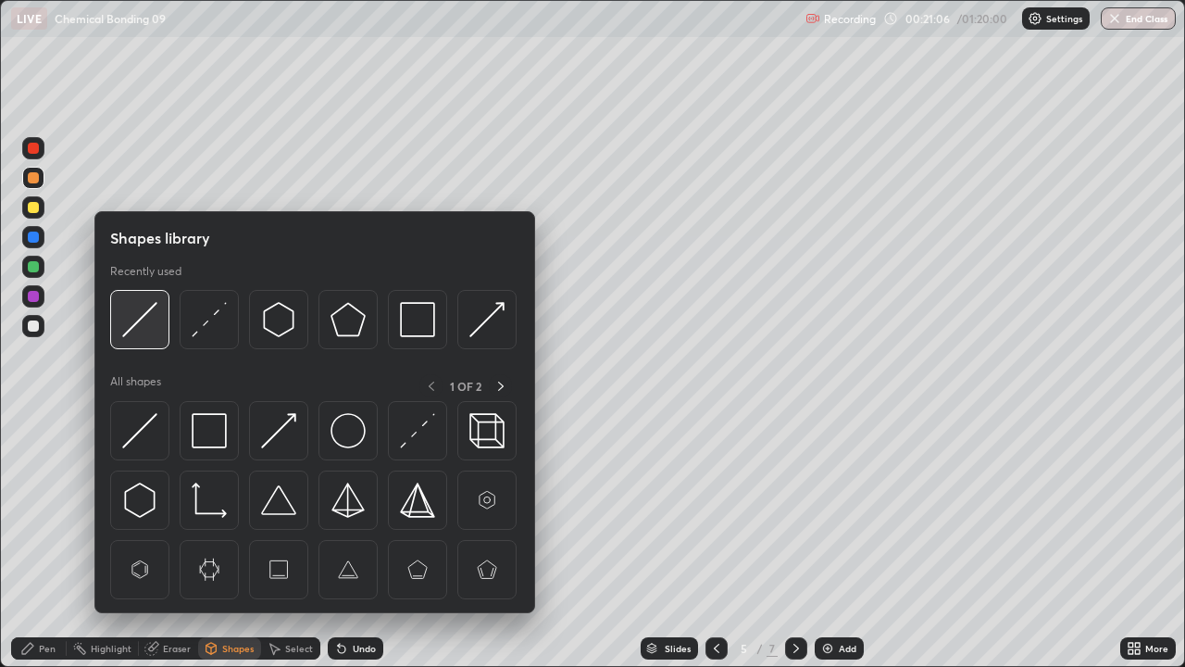
click at [146, 316] on img at bounding box center [139, 319] width 35 height 35
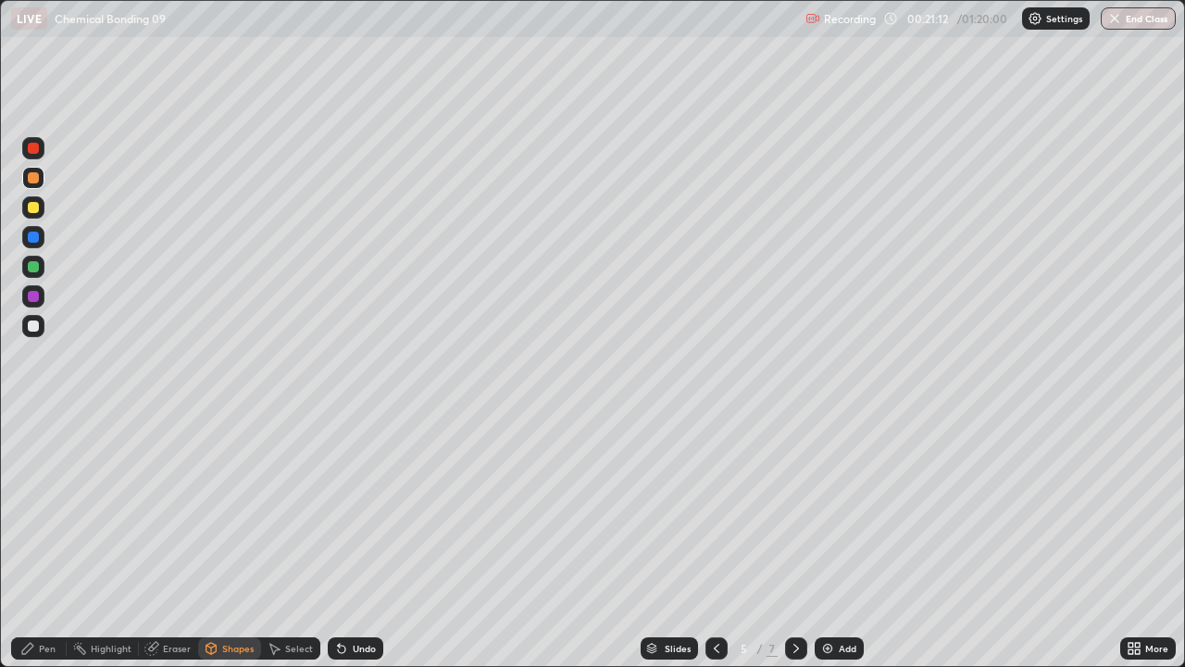
click at [45, 493] on div "Pen" at bounding box center [47, 648] width 17 height 9
click at [31, 322] on div at bounding box center [33, 325] width 11 height 11
click at [30, 271] on div at bounding box center [33, 266] width 11 height 11
click at [25, 328] on div at bounding box center [33, 326] width 22 height 22
click at [228, 493] on div "Shapes" at bounding box center [237, 648] width 31 height 9
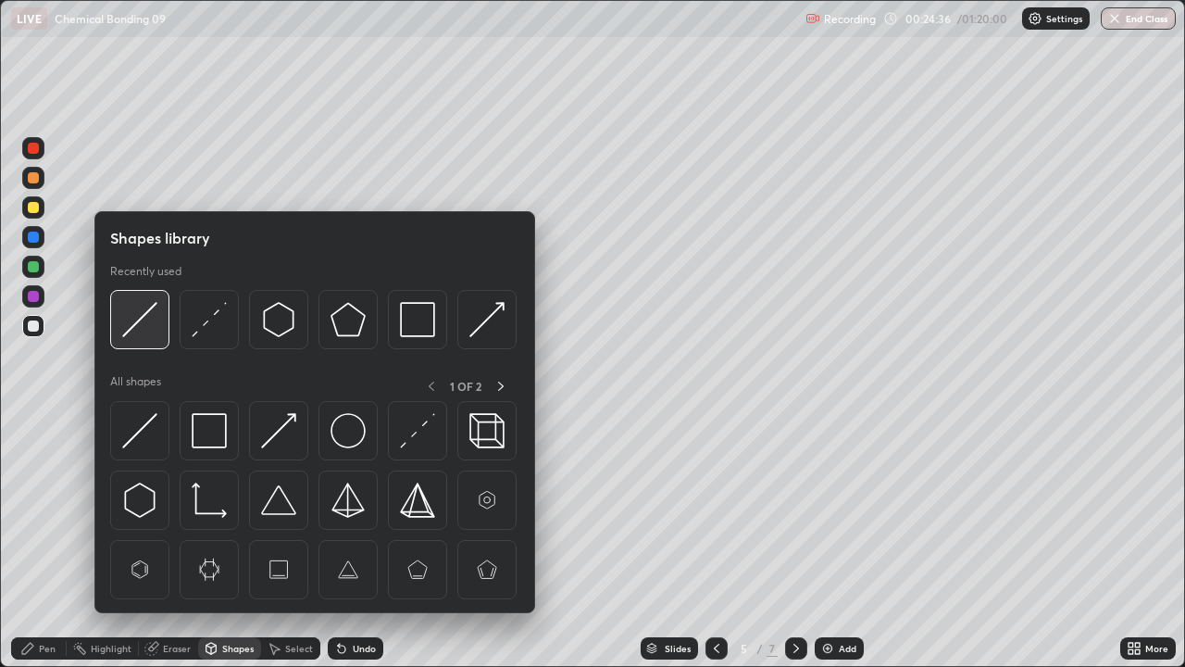
click at [144, 320] on img at bounding box center [139, 319] width 35 height 35
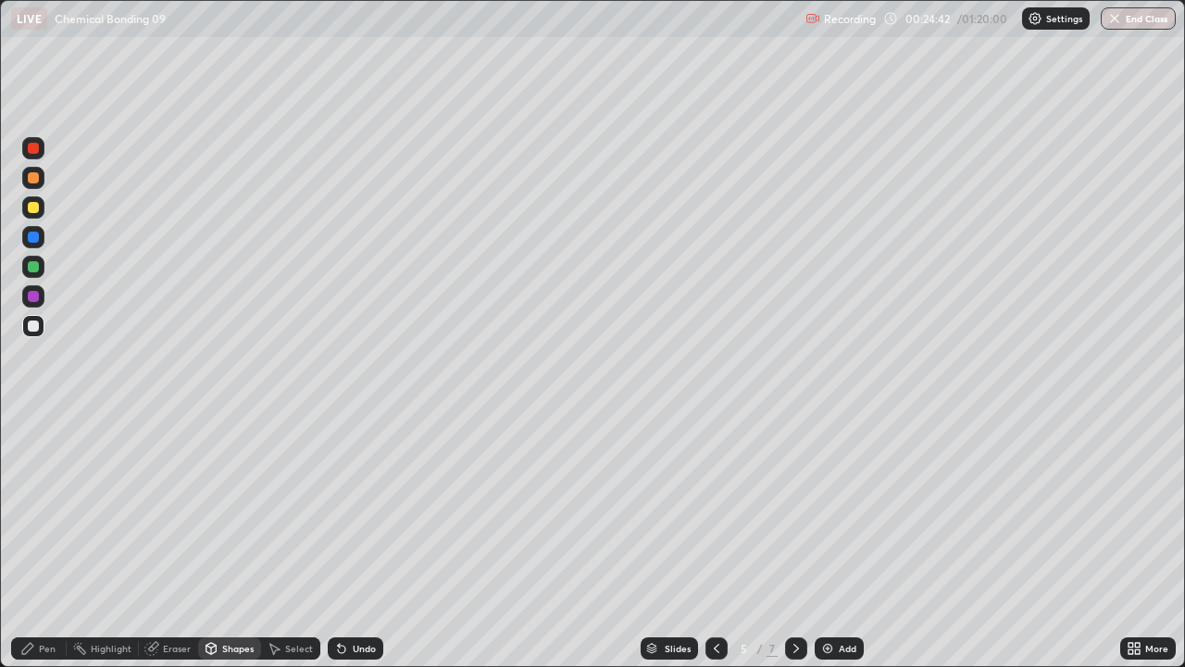
click at [52, 493] on div "Pen" at bounding box center [47, 648] width 17 height 9
click at [30, 177] on div at bounding box center [33, 177] width 11 height 11
click at [792, 493] on icon at bounding box center [796, 648] width 15 height 15
click at [795, 493] on icon at bounding box center [796, 648] width 15 height 15
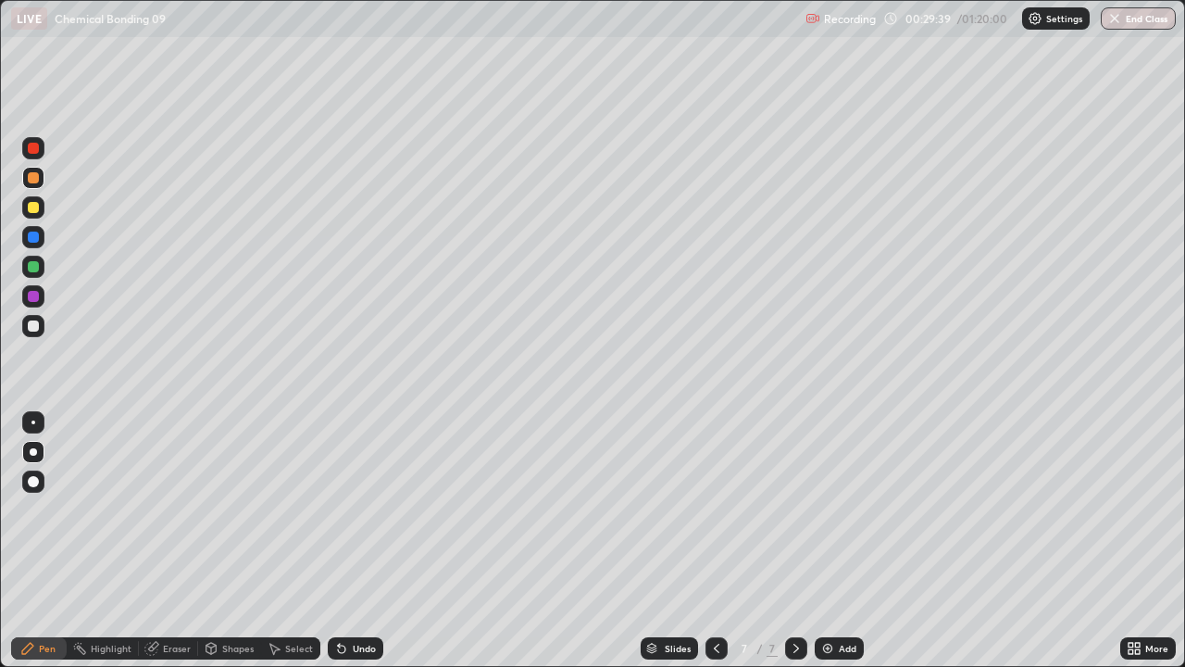
click at [823, 493] on img at bounding box center [828, 648] width 15 height 15
click at [714, 493] on icon at bounding box center [717, 648] width 6 height 9
click at [711, 493] on icon at bounding box center [716, 648] width 15 height 15
click at [796, 493] on icon at bounding box center [796, 648] width 15 height 15
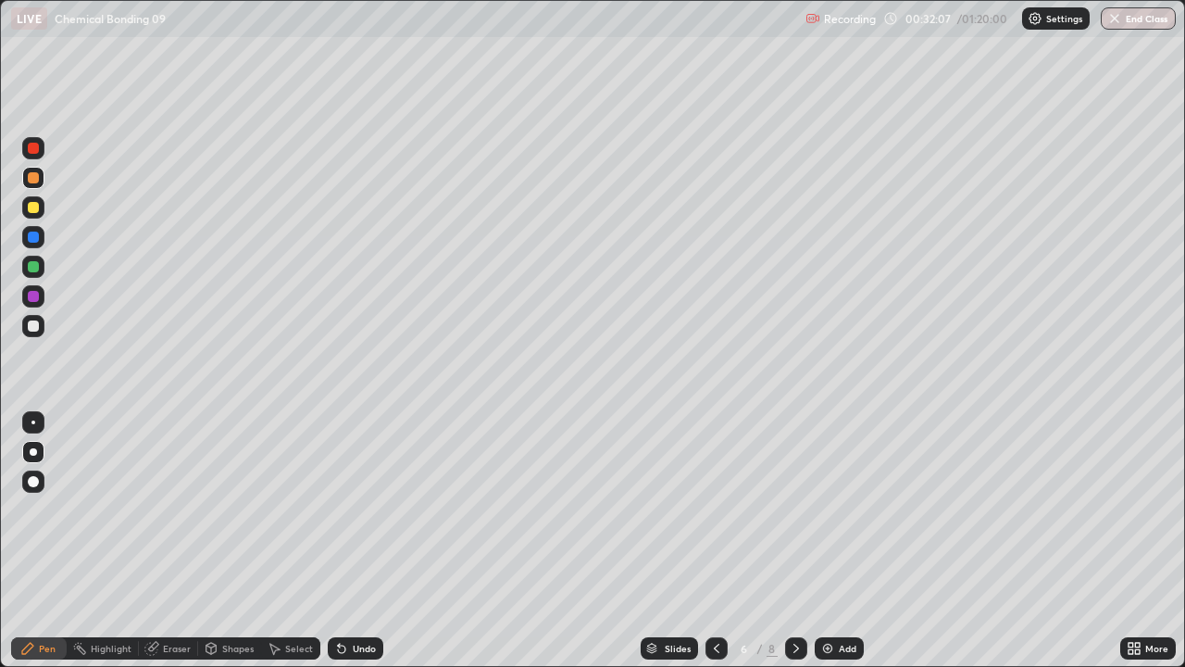
click at [31, 211] on div at bounding box center [33, 207] width 11 height 11
click at [31, 329] on div at bounding box center [33, 325] width 11 height 11
click at [712, 493] on icon at bounding box center [716, 648] width 15 height 15
click at [793, 493] on icon at bounding box center [796, 648] width 15 height 15
click at [171, 493] on div "Eraser" at bounding box center [177, 648] width 28 height 9
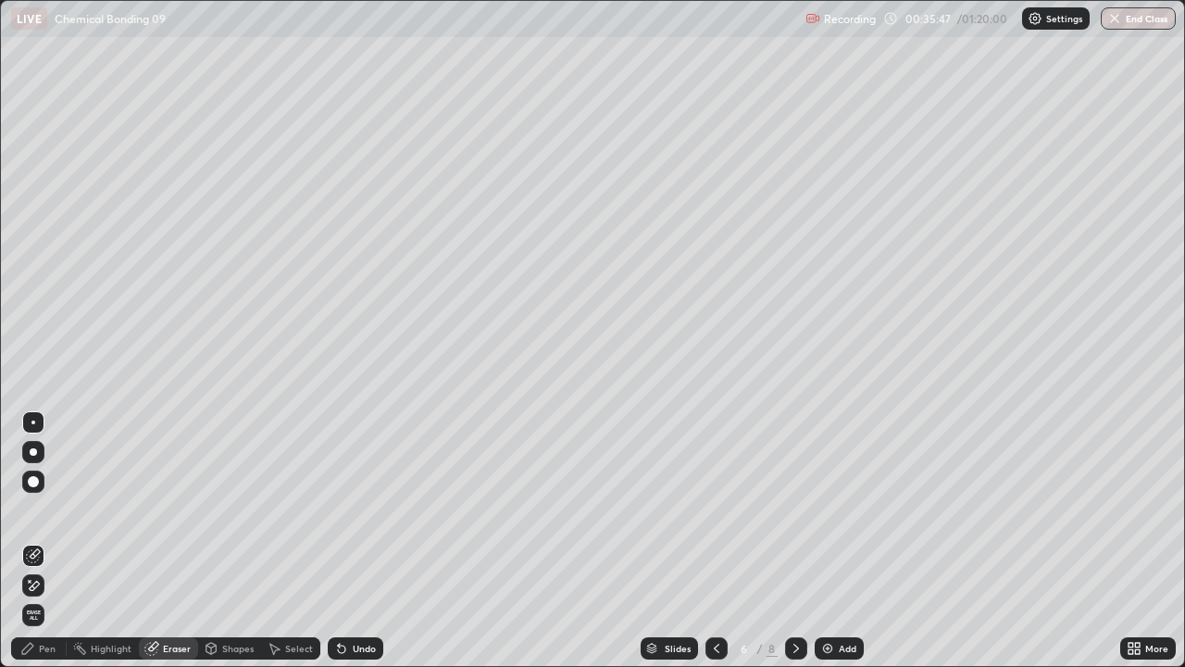
click at [52, 493] on div "Pen" at bounding box center [47, 648] width 17 height 9
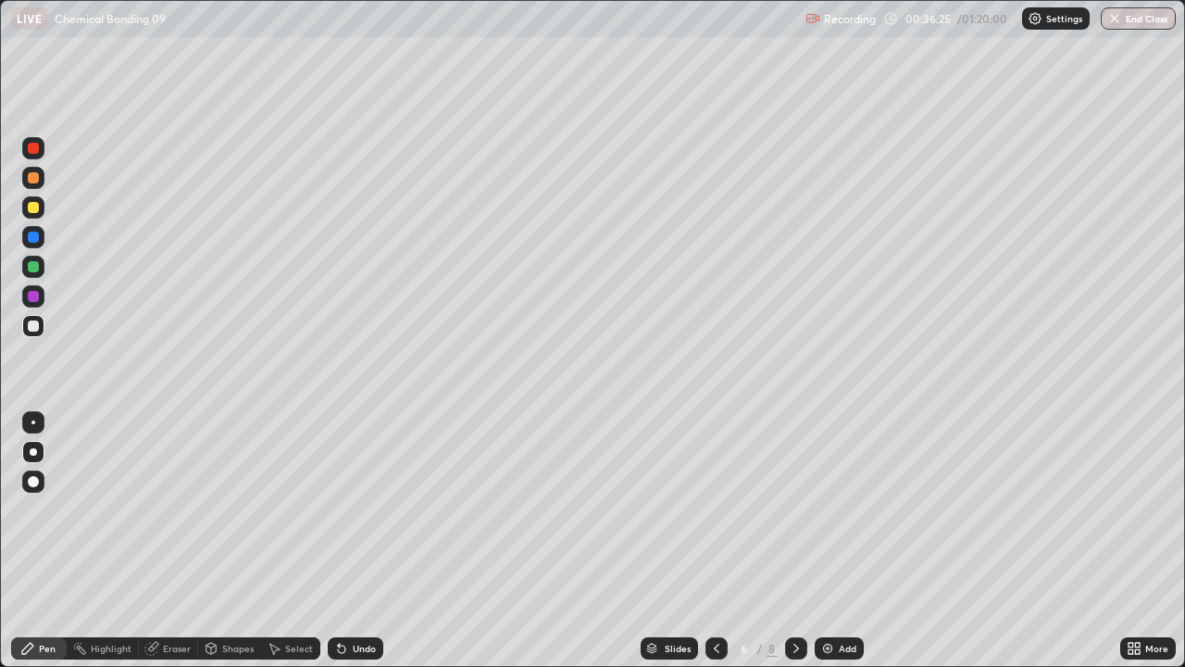
click at [35, 178] on div at bounding box center [33, 177] width 11 height 11
click at [169, 493] on div "Eraser" at bounding box center [168, 648] width 59 height 22
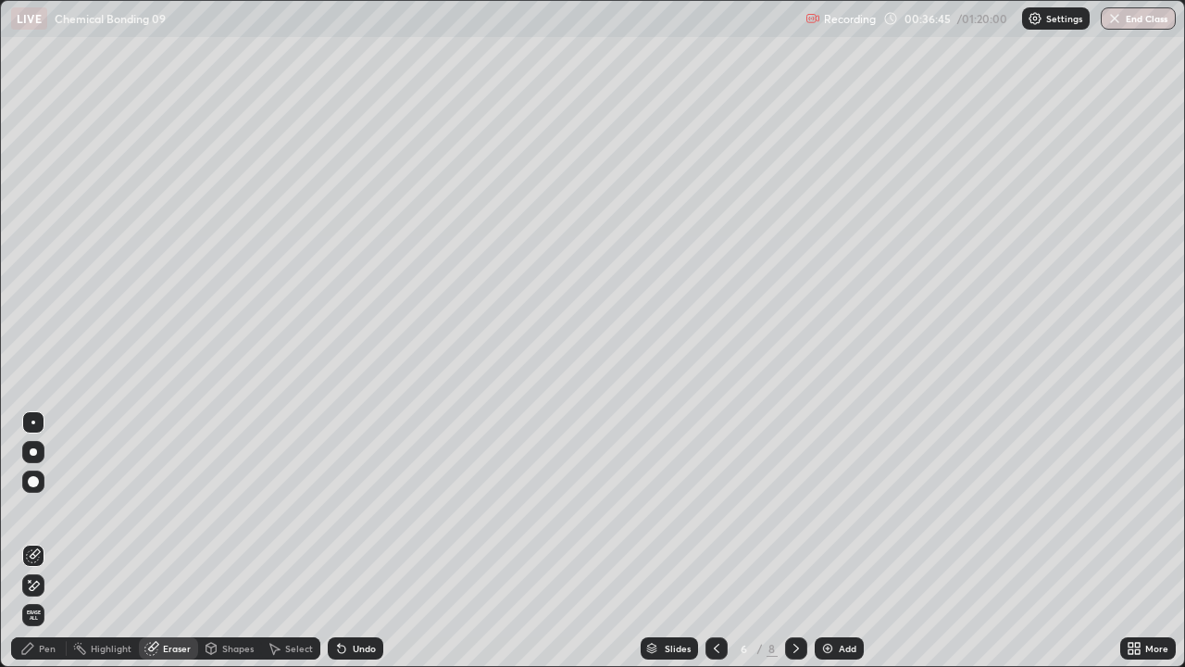
click at [48, 493] on div "Pen" at bounding box center [39, 648] width 56 height 22
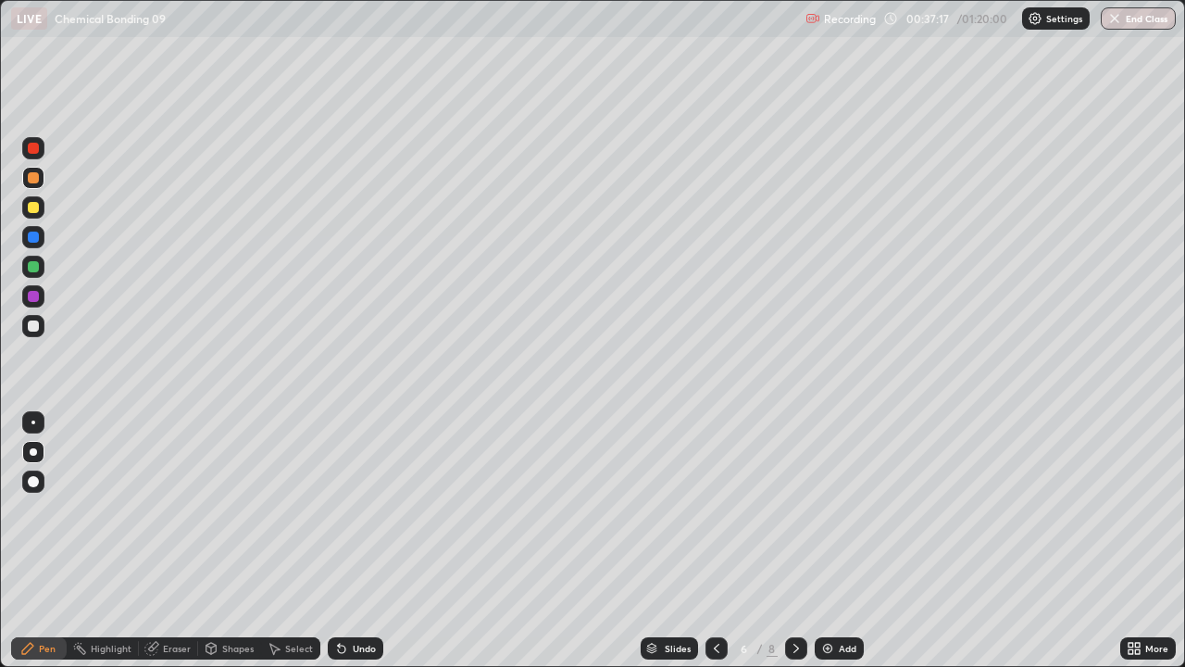
click at [34, 268] on div at bounding box center [33, 266] width 11 height 11
click at [795, 493] on icon at bounding box center [796, 648] width 15 height 15
click at [792, 493] on div at bounding box center [796, 648] width 22 height 22
click at [296, 493] on div "Select" at bounding box center [299, 648] width 28 height 9
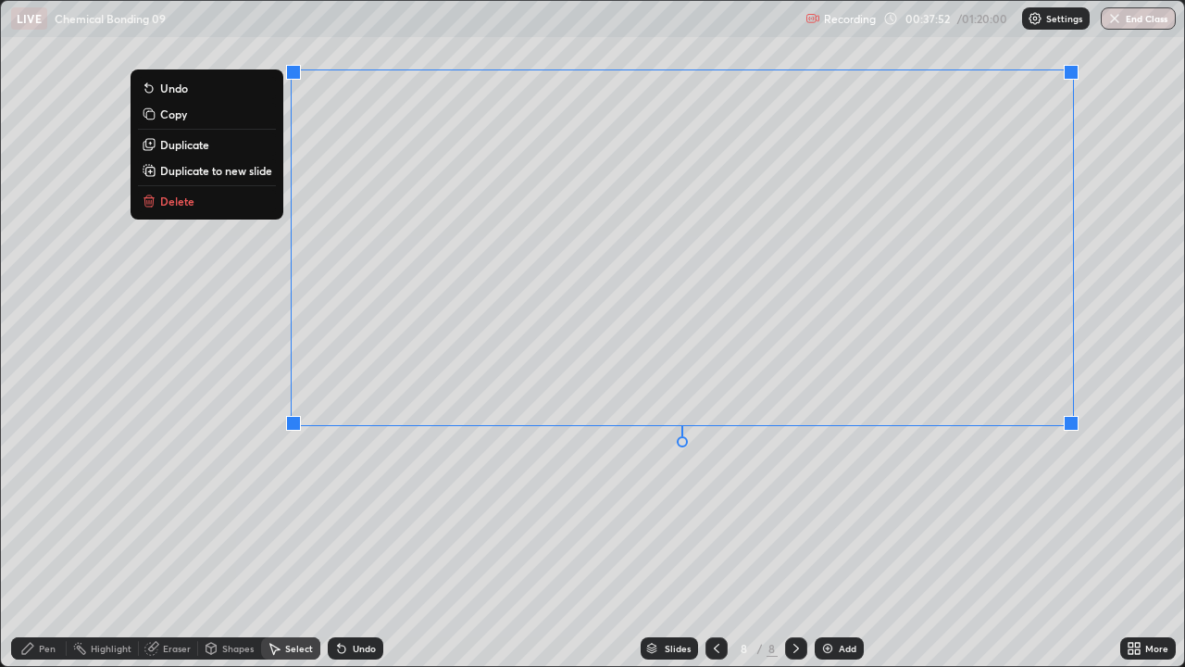
click at [233, 199] on button "Delete" at bounding box center [207, 201] width 138 height 22
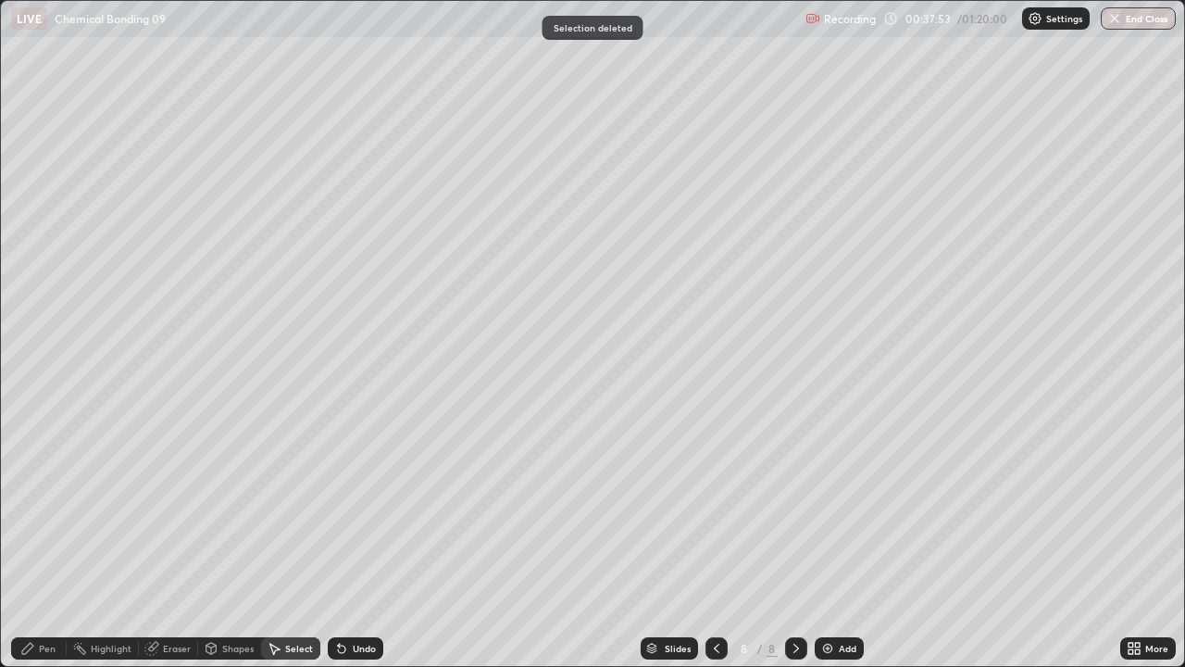
click at [717, 493] on icon at bounding box center [717, 648] width 6 height 9
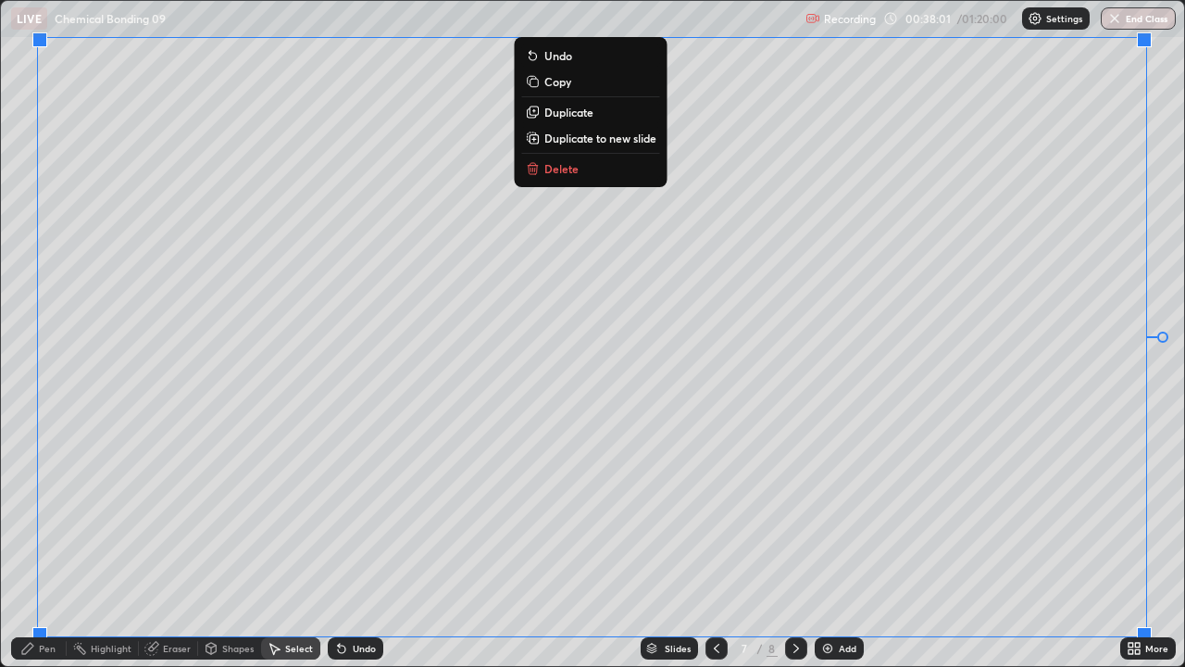
click at [619, 139] on p "Duplicate to new slide" at bounding box center [601, 138] width 112 height 15
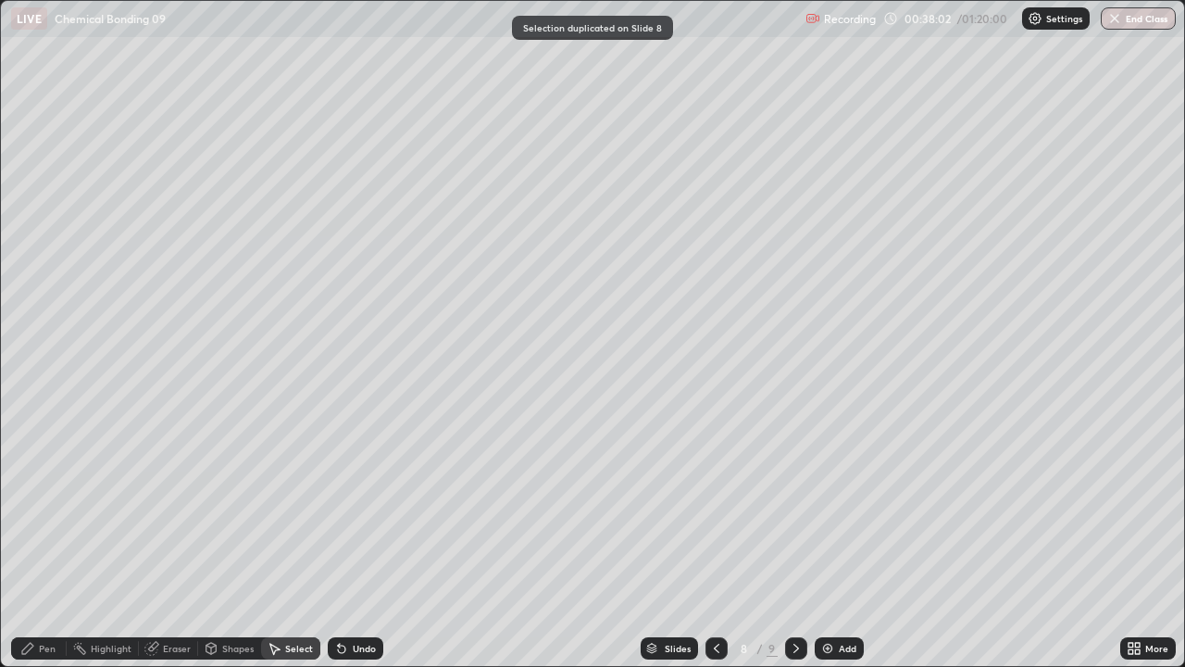
click at [715, 493] on icon at bounding box center [716, 648] width 15 height 15
click at [44, 493] on div "Pen" at bounding box center [39, 648] width 56 height 22
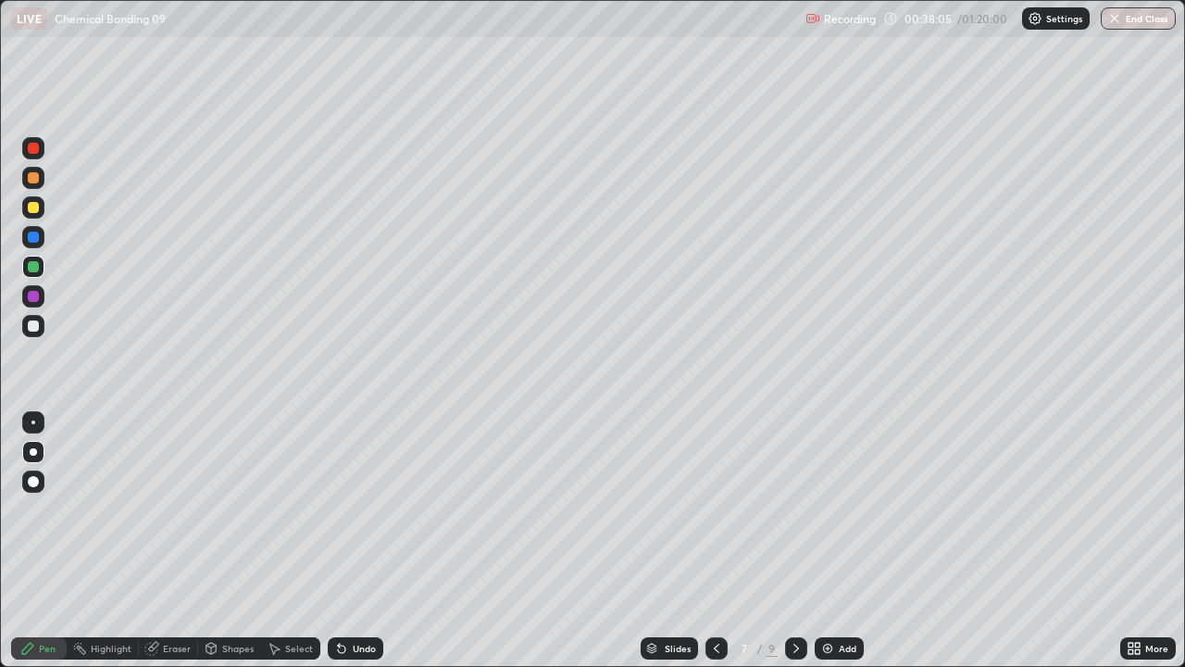
click at [31, 178] on div at bounding box center [33, 177] width 11 height 11
click at [28, 336] on div at bounding box center [33, 326] width 22 height 22
click at [31, 207] on div at bounding box center [33, 207] width 11 height 11
click at [795, 493] on icon at bounding box center [796, 648] width 15 height 15
click at [293, 493] on div "Select" at bounding box center [299, 648] width 28 height 9
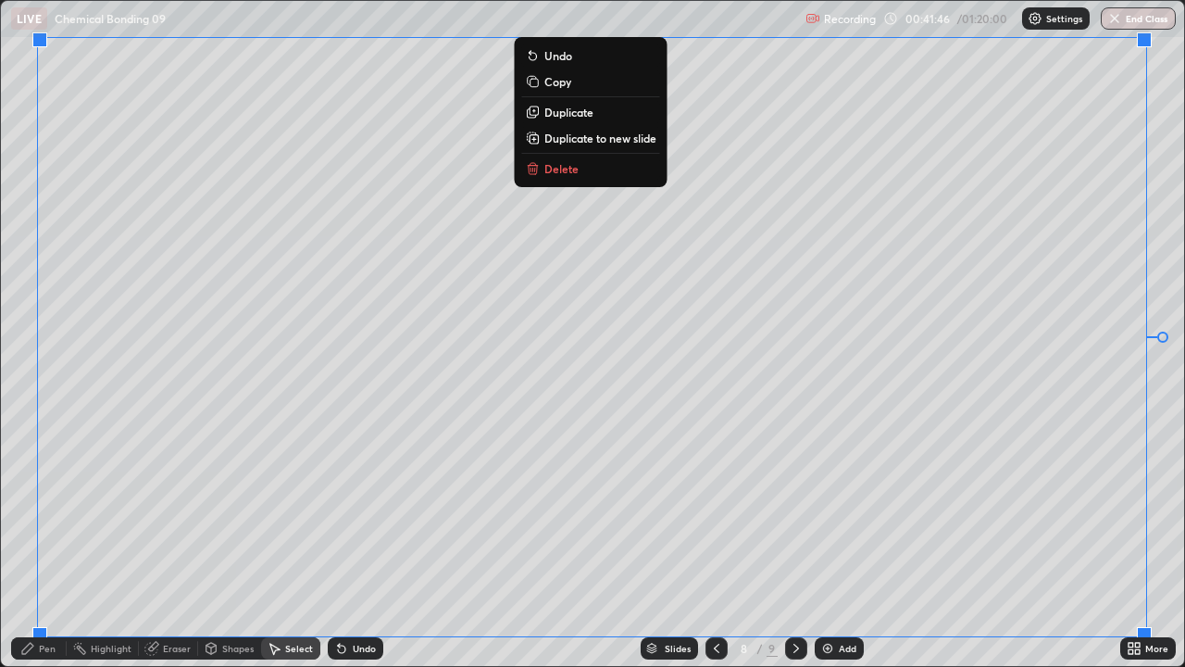
click at [607, 144] on p "Duplicate to new slide" at bounding box center [601, 138] width 112 height 15
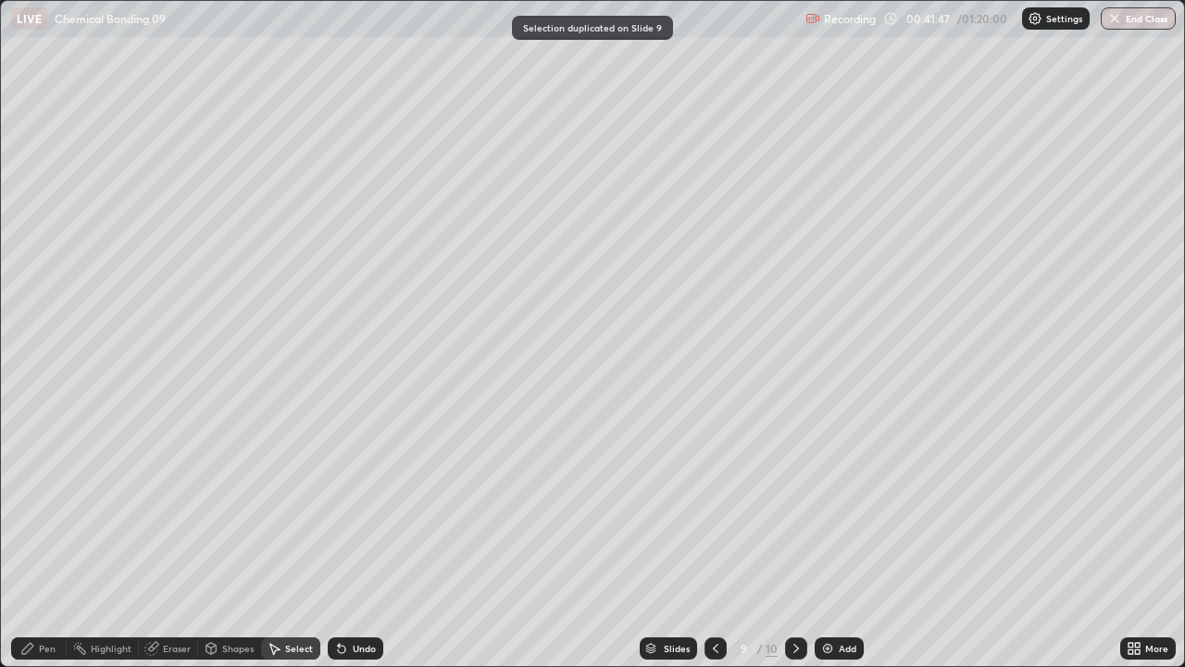
click at [717, 493] on div at bounding box center [716, 648] width 22 height 22
click at [34, 493] on icon at bounding box center [27, 648] width 15 height 15
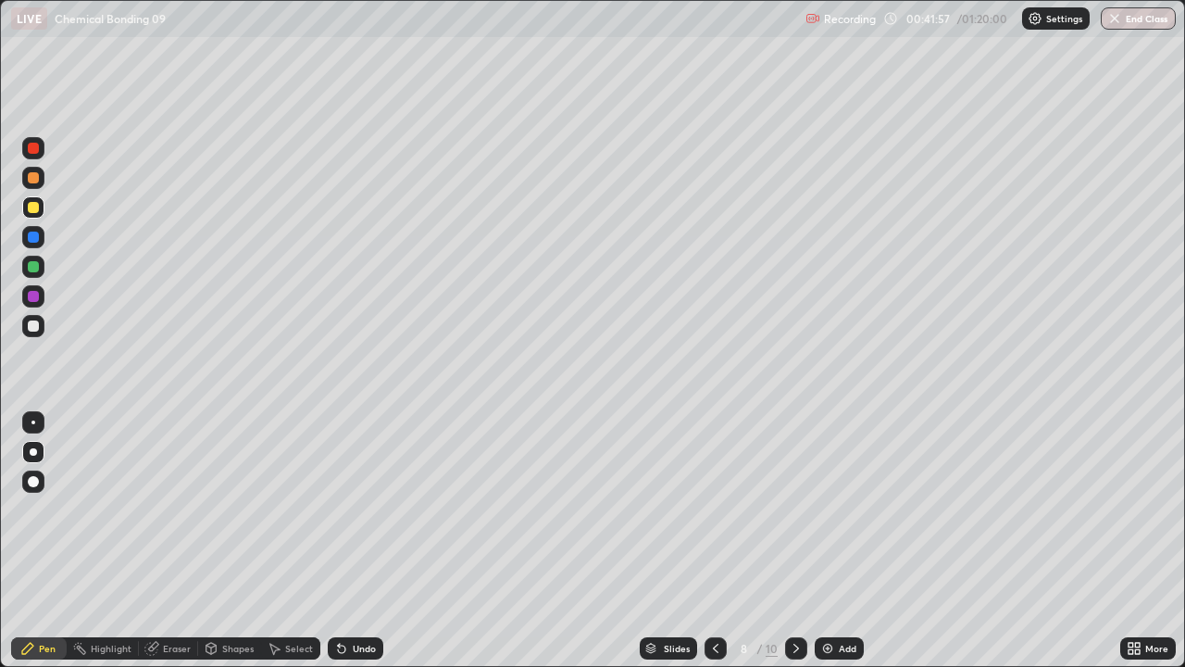
click at [34, 325] on div at bounding box center [33, 325] width 11 height 11
click at [31, 267] on div at bounding box center [33, 266] width 11 height 11
click at [29, 178] on div at bounding box center [33, 177] width 11 height 11
click at [31, 326] on div at bounding box center [33, 325] width 11 height 11
click at [162, 493] on div "Eraser" at bounding box center [168, 648] width 59 height 22
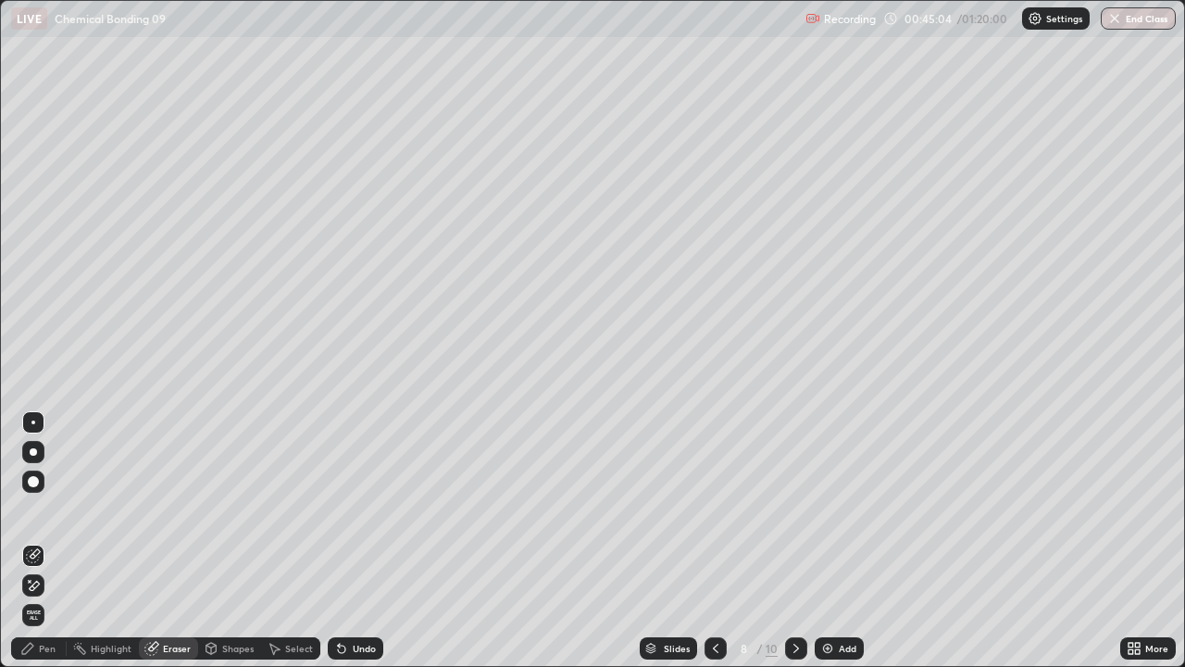
click at [43, 493] on div "Pen" at bounding box center [39, 648] width 56 height 22
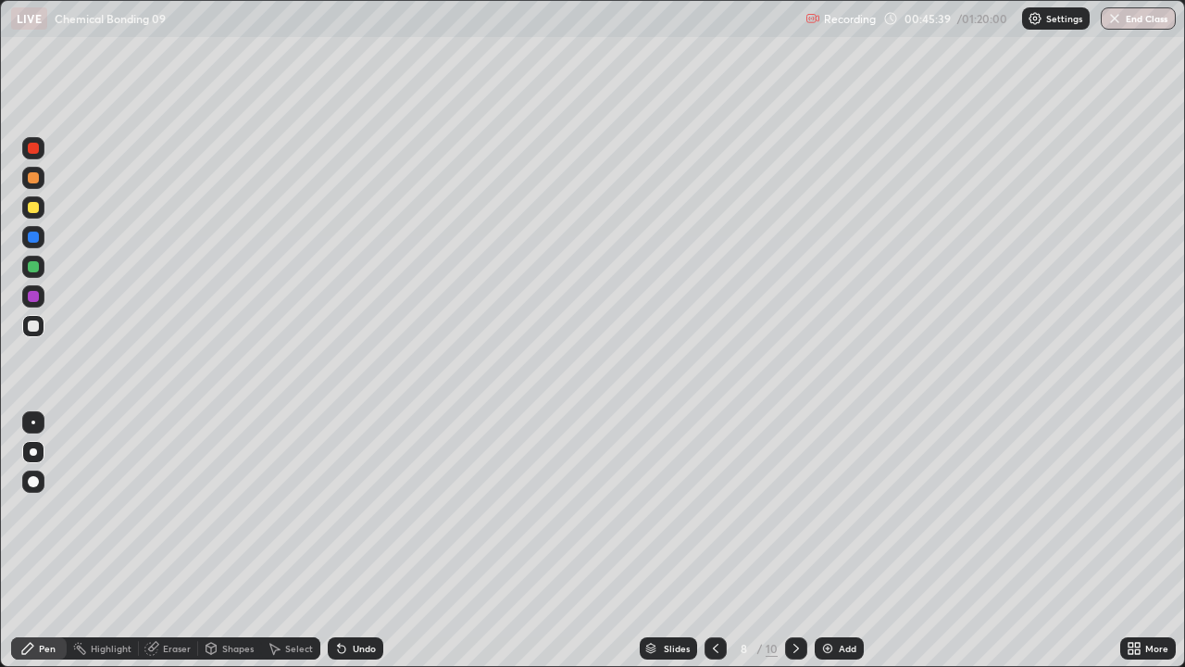
click at [353, 493] on div "Undo" at bounding box center [364, 648] width 23 height 9
click at [354, 493] on div "Undo" at bounding box center [364, 648] width 23 height 9
click at [355, 493] on div "Undo" at bounding box center [364, 648] width 23 height 9
click at [368, 493] on div "Undo" at bounding box center [356, 648] width 56 height 22
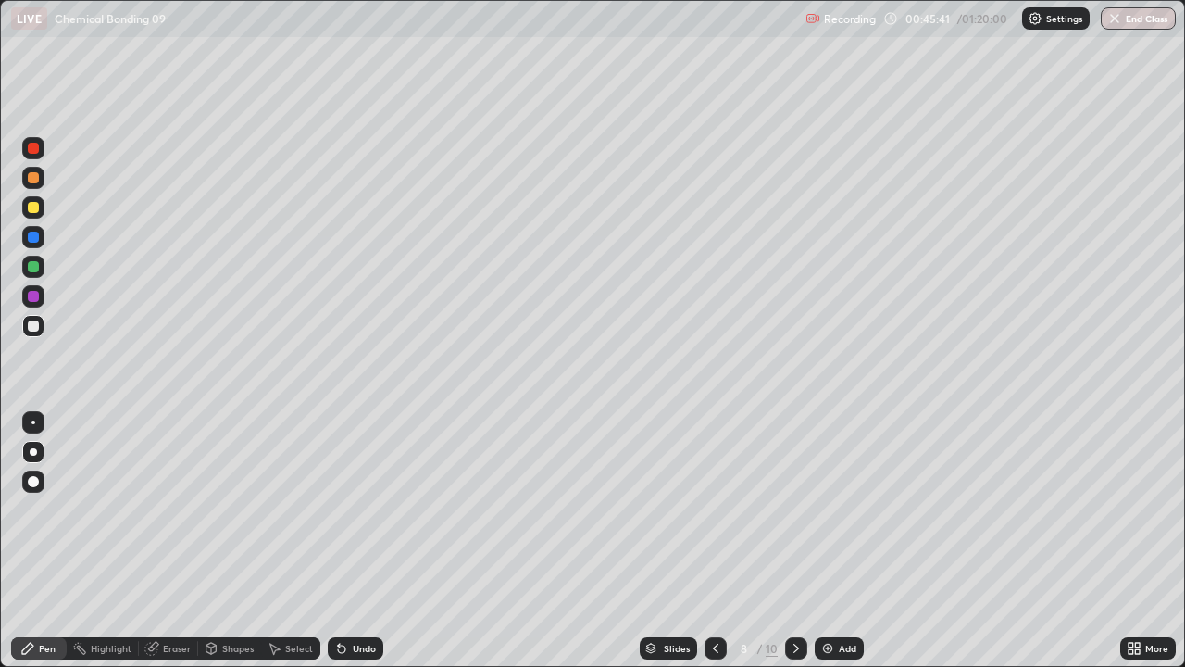
click at [368, 493] on div "Undo" at bounding box center [356, 648] width 56 height 22
click at [367, 493] on div "Undo" at bounding box center [356, 648] width 56 height 22
click at [364, 493] on div "Undo" at bounding box center [364, 648] width 23 height 9
click at [371, 493] on div "Undo" at bounding box center [356, 648] width 56 height 22
click at [375, 493] on div "Undo" at bounding box center [356, 648] width 56 height 22
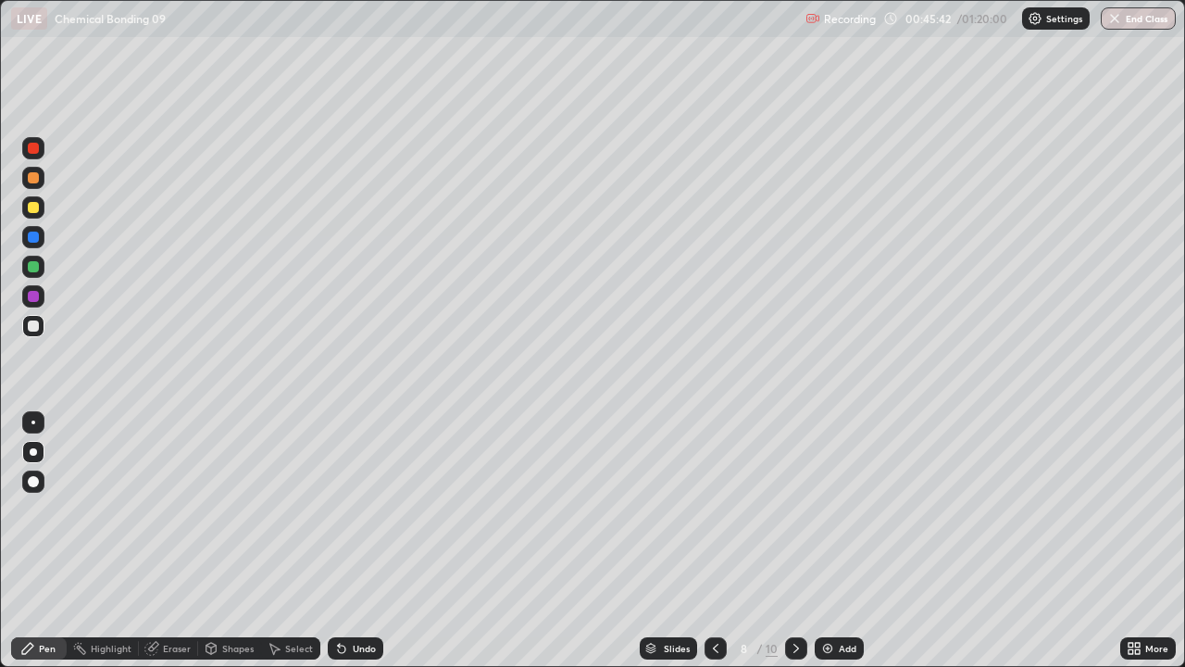
click at [375, 493] on div "Undo" at bounding box center [356, 648] width 56 height 22
click at [372, 493] on div "Undo" at bounding box center [356, 648] width 56 height 22
click at [371, 493] on div "Undo" at bounding box center [356, 648] width 56 height 22
click at [356, 493] on div "Undo" at bounding box center [364, 648] width 23 height 9
click at [364, 493] on div "Undo" at bounding box center [364, 648] width 23 height 9
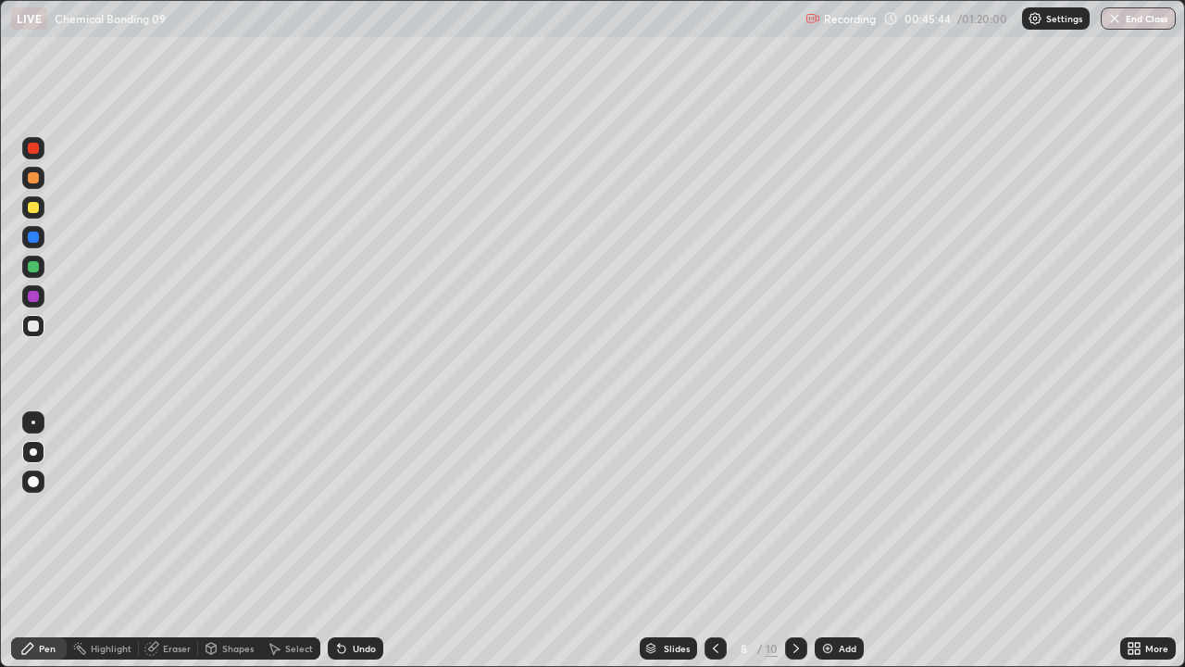
click at [367, 493] on div "Undo" at bounding box center [364, 648] width 23 height 9
click at [370, 493] on div "Undo" at bounding box center [364, 648] width 23 height 9
click at [30, 214] on div at bounding box center [33, 207] width 22 height 22
click at [183, 493] on div "Eraser" at bounding box center [177, 648] width 28 height 9
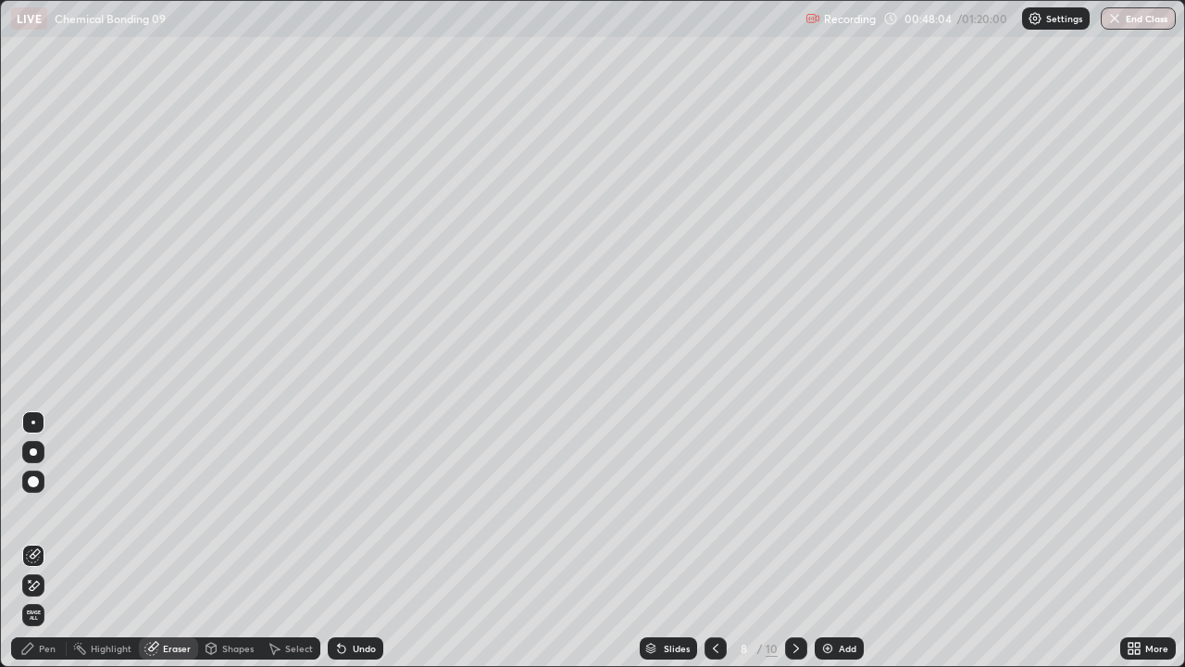
click at [53, 493] on div "Pen" at bounding box center [47, 648] width 17 height 9
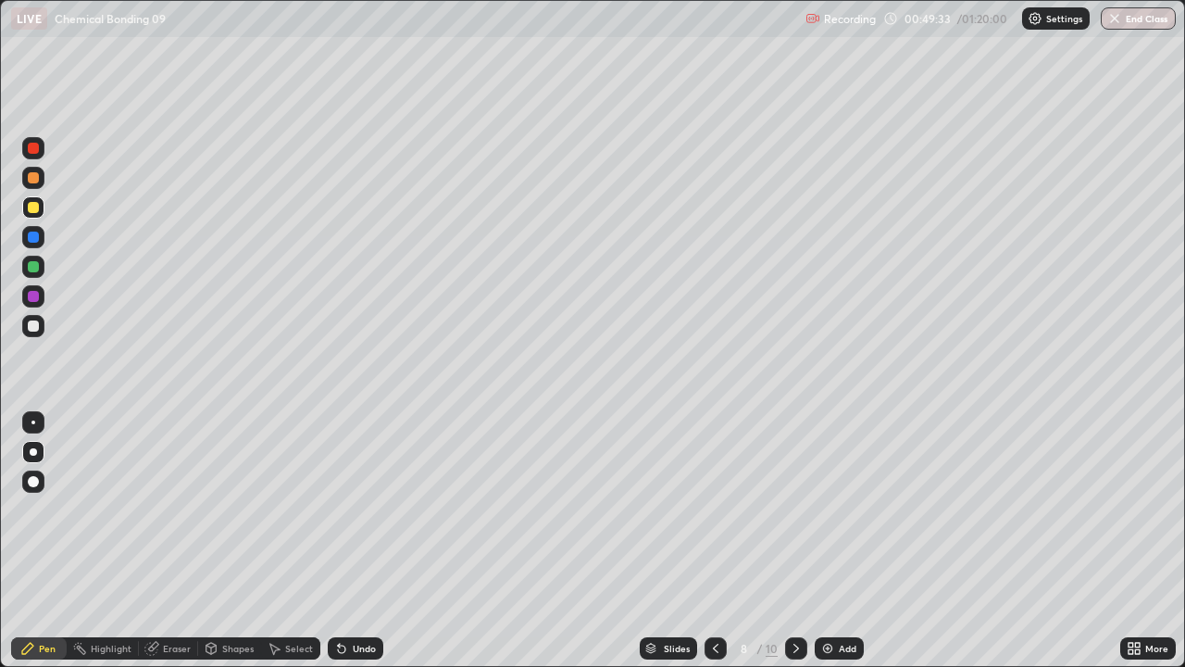
click at [785, 493] on div at bounding box center [796, 648] width 22 height 37
click at [291, 493] on div "Select" at bounding box center [299, 648] width 28 height 9
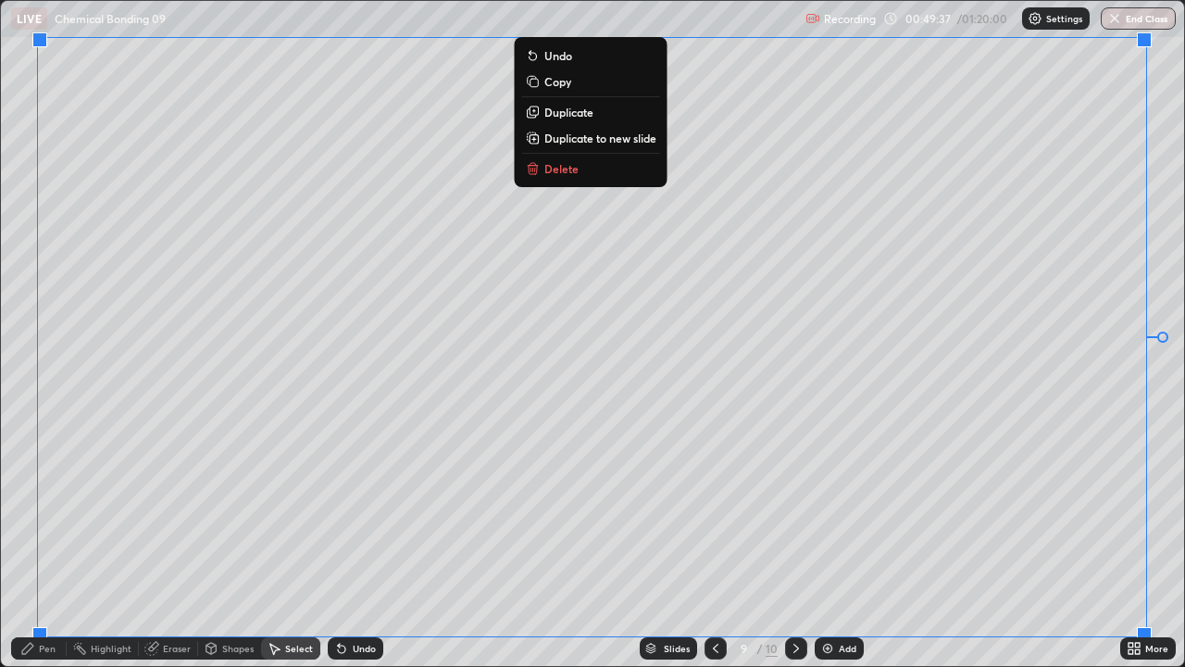
click at [611, 144] on p "Duplicate to new slide" at bounding box center [601, 138] width 112 height 15
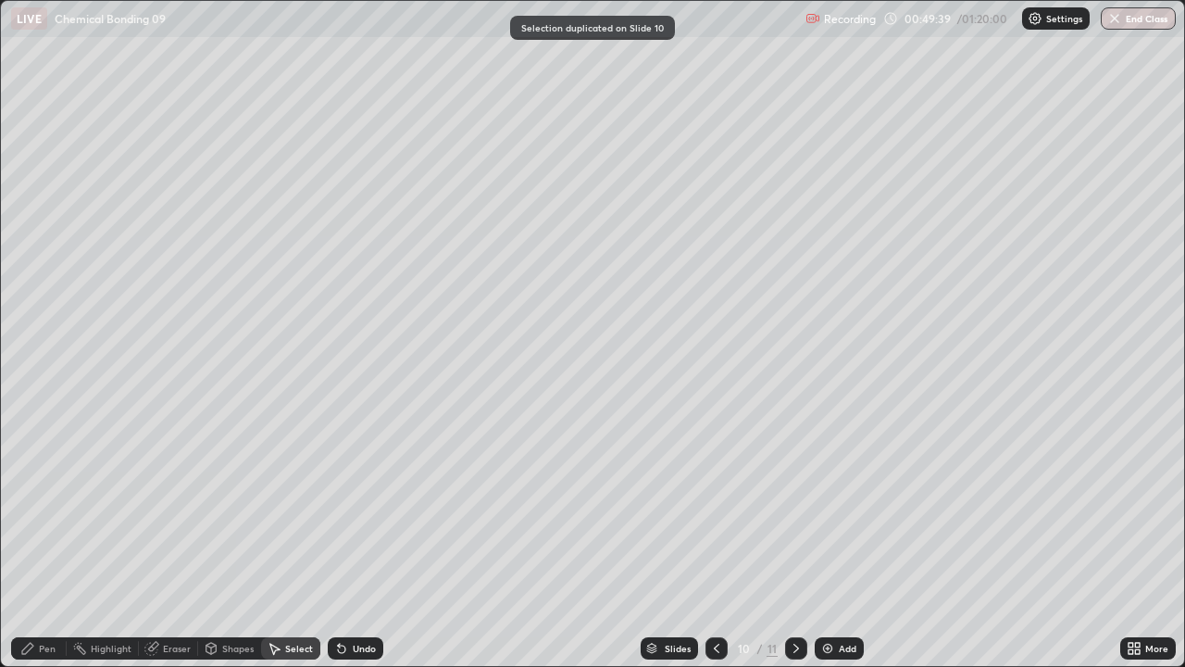
click at [715, 493] on icon at bounding box center [716, 648] width 15 height 15
click at [45, 493] on div "Pen" at bounding box center [47, 648] width 17 height 9
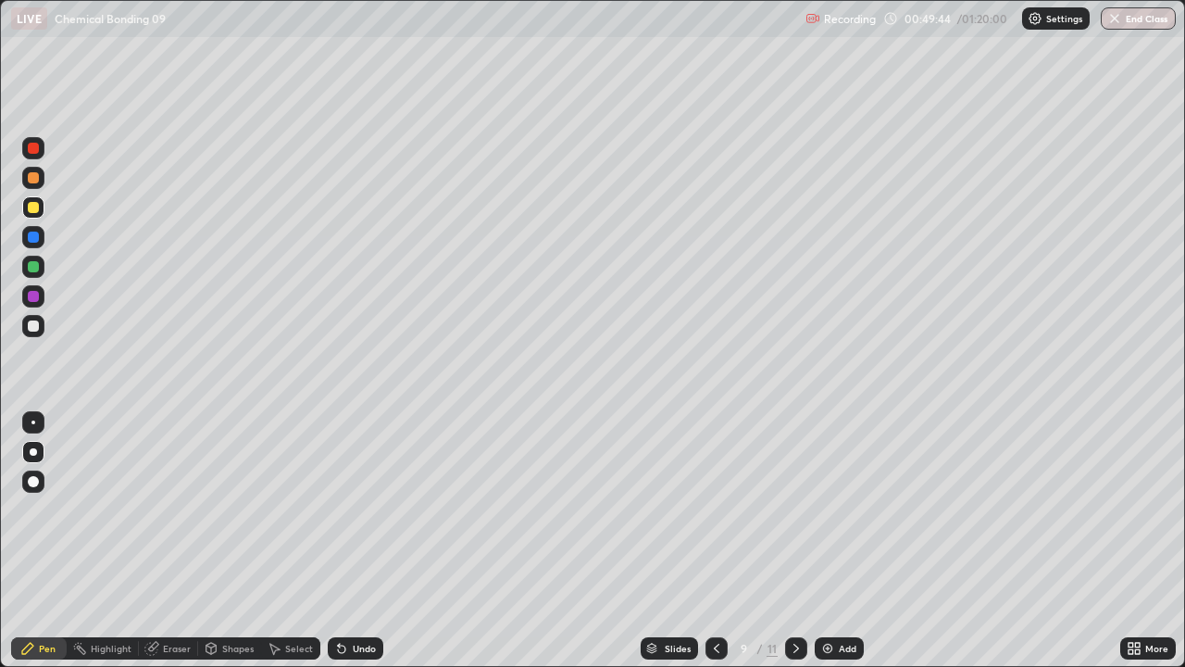
click at [36, 326] on div at bounding box center [33, 325] width 11 height 11
click at [715, 493] on icon at bounding box center [716, 648] width 15 height 15
click at [786, 493] on div at bounding box center [796, 648] width 22 height 22
click at [347, 493] on div "Undo" at bounding box center [356, 648] width 56 height 22
click at [353, 493] on div "Undo" at bounding box center [364, 648] width 23 height 9
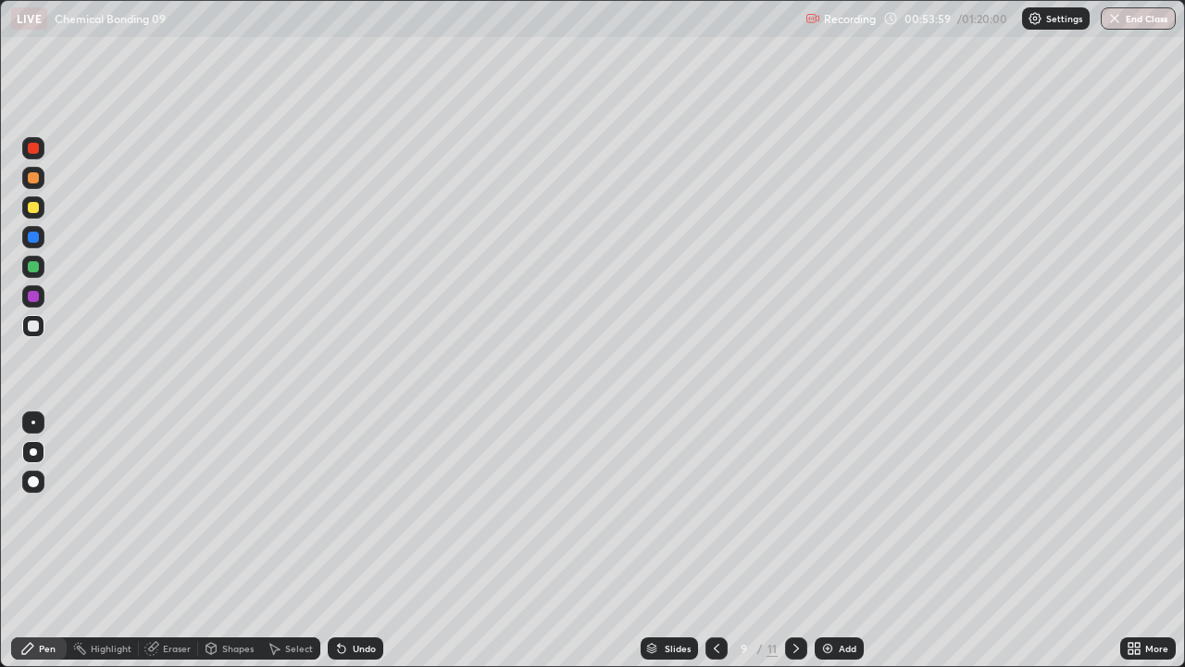
click at [353, 493] on div "Undo" at bounding box center [364, 648] width 23 height 9
click at [338, 493] on icon at bounding box center [339, 645] width 2 height 2
click at [345, 493] on icon at bounding box center [341, 648] width 15 height 15
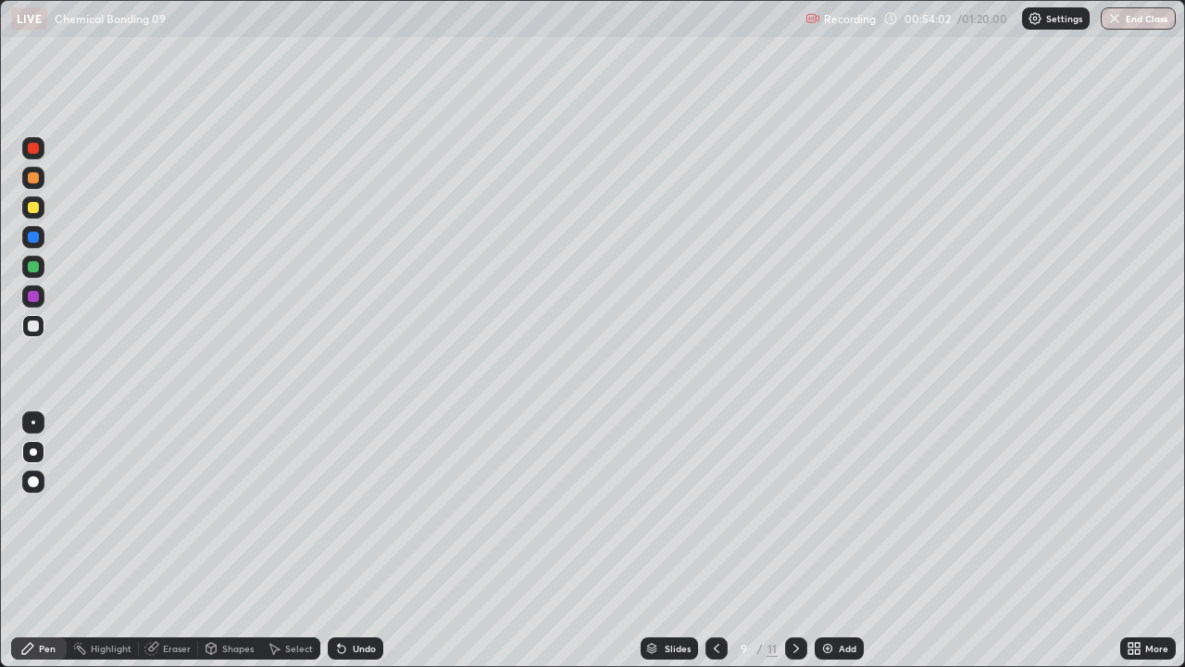
click at [348, 493] on div "Undo" at bounding box center [356, 648] width 56 height 22
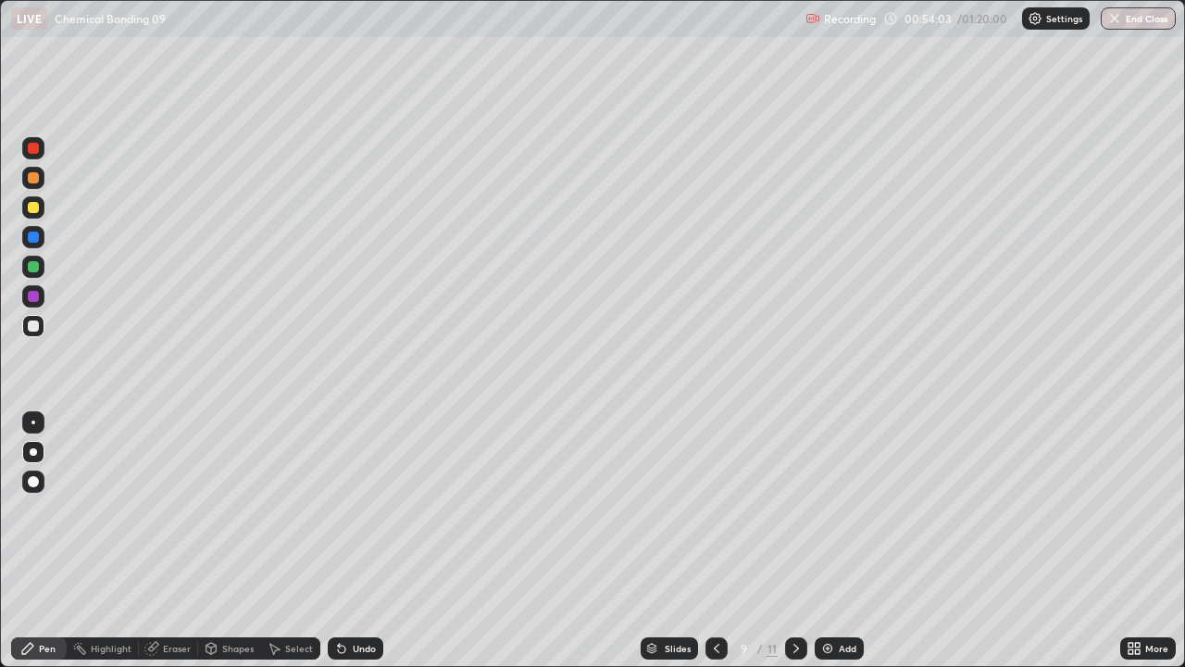
click at [348, 493] on div "Undo" at bounding box center [356, 648] width 56 height 22
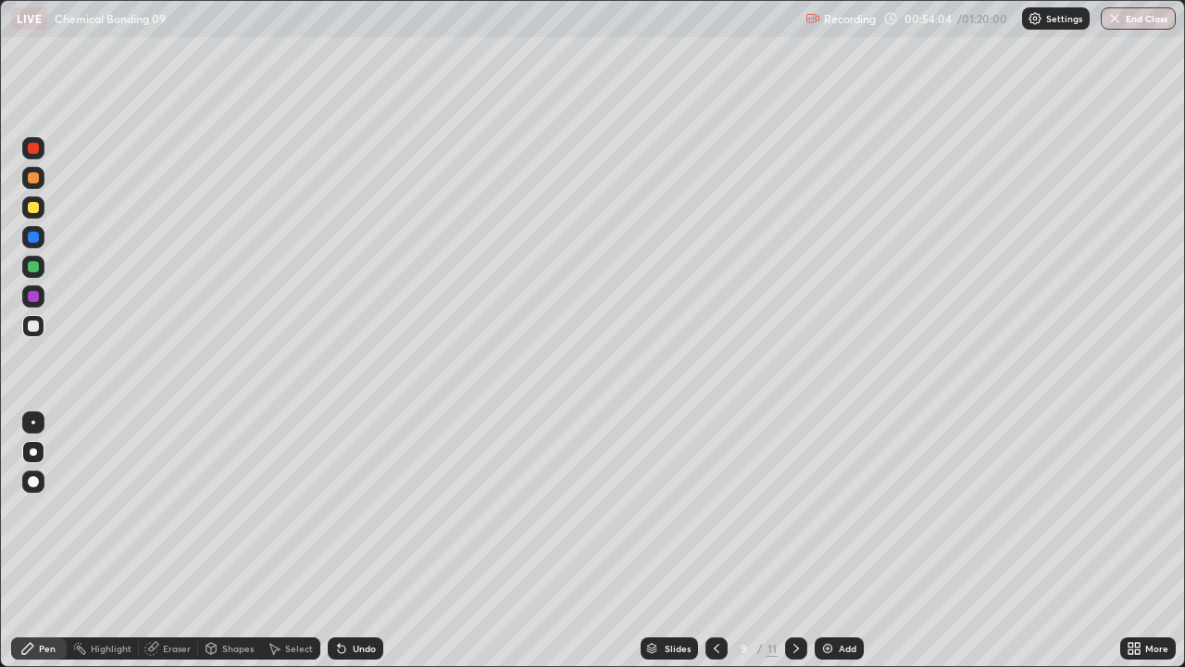
click at [348, 493] on div "Undo" at bounding box center [356, 648] width 56 height 22
click at [346, 493] on div "Undo" at bounding box center [356, 648] width 56 height 22
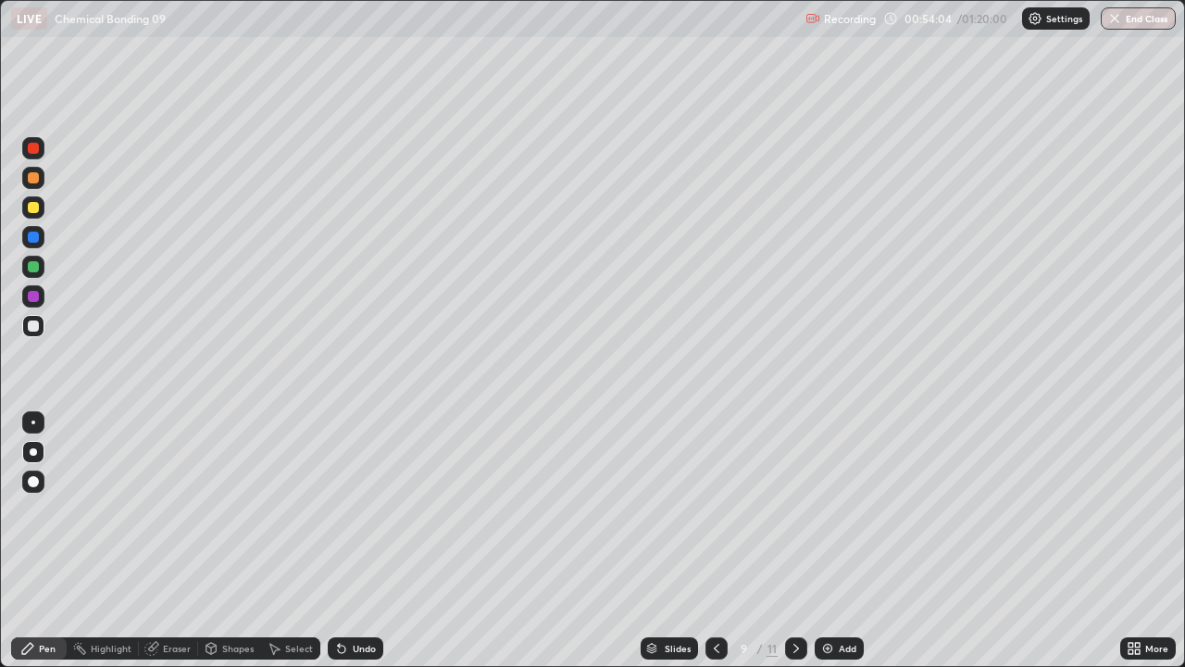
click at [346, 493] on div "Undo" at bounding box center [356, 648] width 56 height 22
click at [348, 493] on div "Undo" at bounding box center [356, 648] width 56 height 22
click at [352, 493] on div "Undo" at bounding box center [356, 648] width 56 height 22
click at [357, 493] on div "Undo" at bounding box center [351, 648] width 63 height 37
click at [354, 493] on div "Undo" at bounding box center [351, 648] width 63 height 37
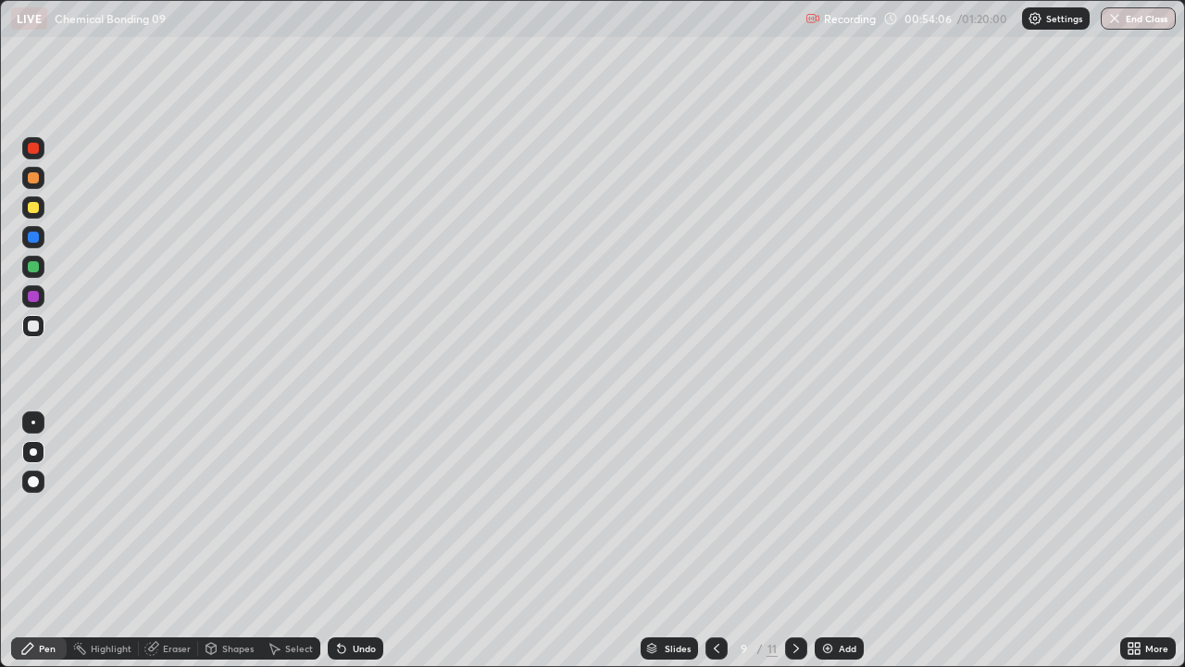
click at [354, 493] on div "Undo" at bounding box center [351, 648] width 63 height 37
click at [355, 493] on div "Undo" at bounding box center [356, 648] width 56 height 22
click at [349, 493] on div "Undo" at bounding box center [356, 648] width 56 height 22
click at [353, 493] on div "Undo" at bounding box center [364, 648] width 23 height 9
click at [368, 493] on div "Undo" at bounding box center [356, 648] width 56 height 22
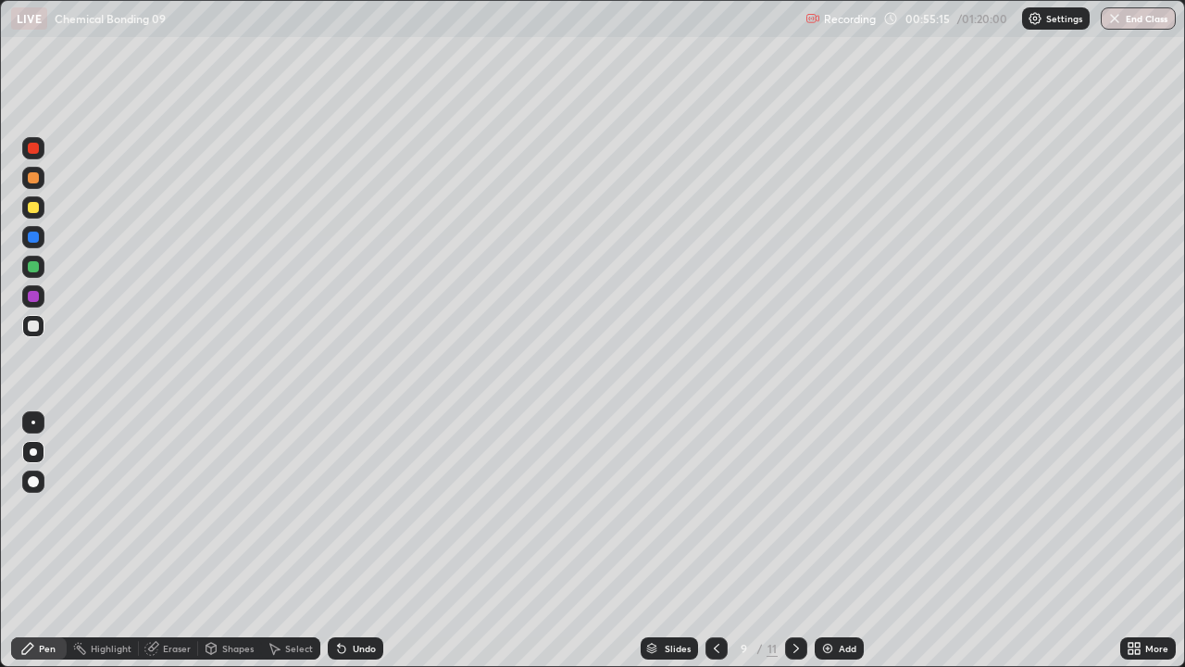
click at [29, 209] on div at bounding box center [33, 207] width 11 height 11
click at [712, 493] on div at bounding box center [717, 648] width 22 height 22
click at [797, 493] on icon at bounding box center [796, 648] width 15 height 15
click at [795, 493] on icon at bounding box center [796, 648] width 15 height 15
click at [714, 493] on icon at bounding box center [717, 648] width 6 height 9
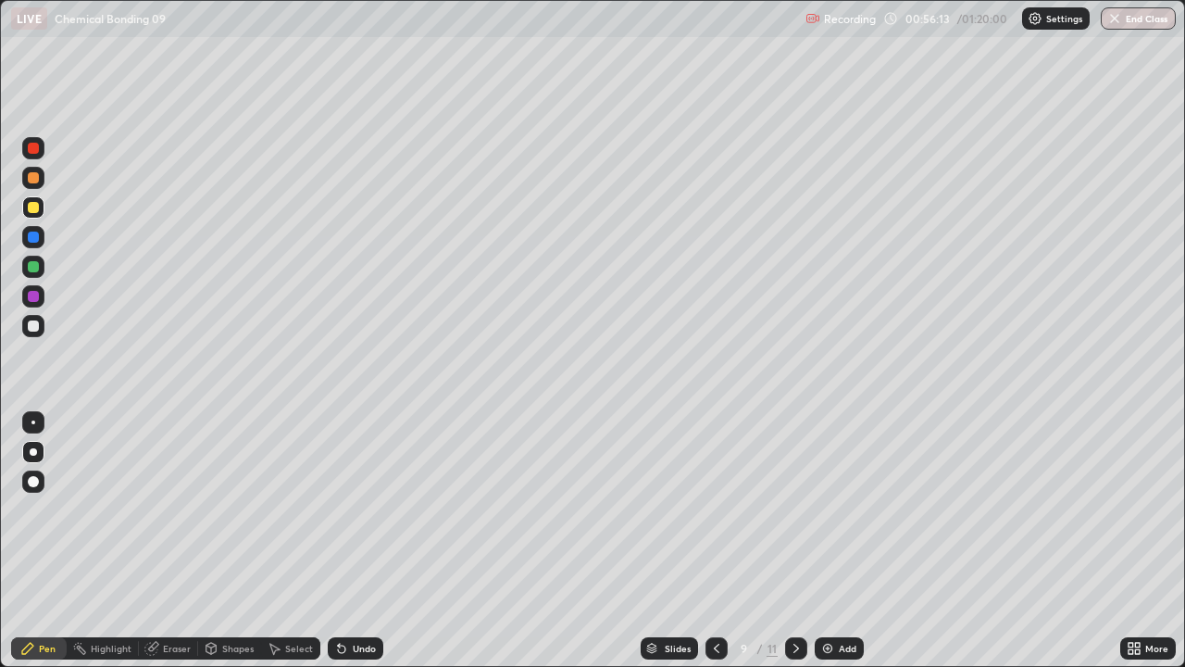
click at [802, 493] on div at bounding box center [796, 648] width 22 height 22
click at [290, 493] on div "Select" at bounding box center [299, 648] width 28 height 9
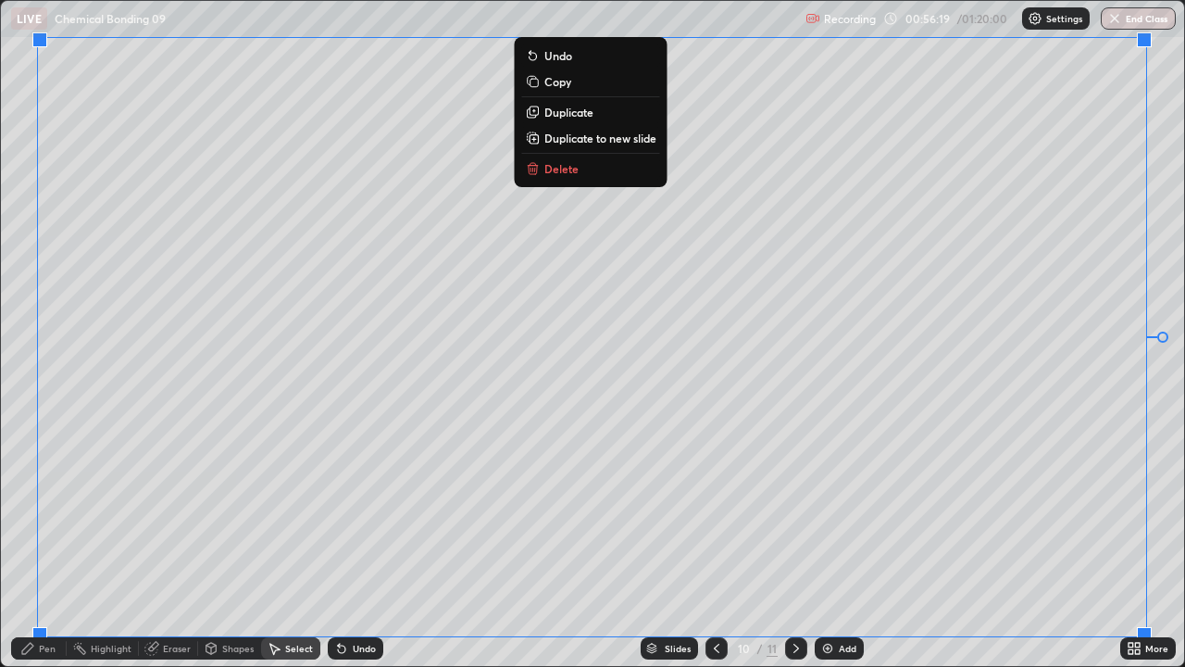
click at [620, 141] on p "Duplicate to new slide" at bounding box center [601, 138] width 112 height 15
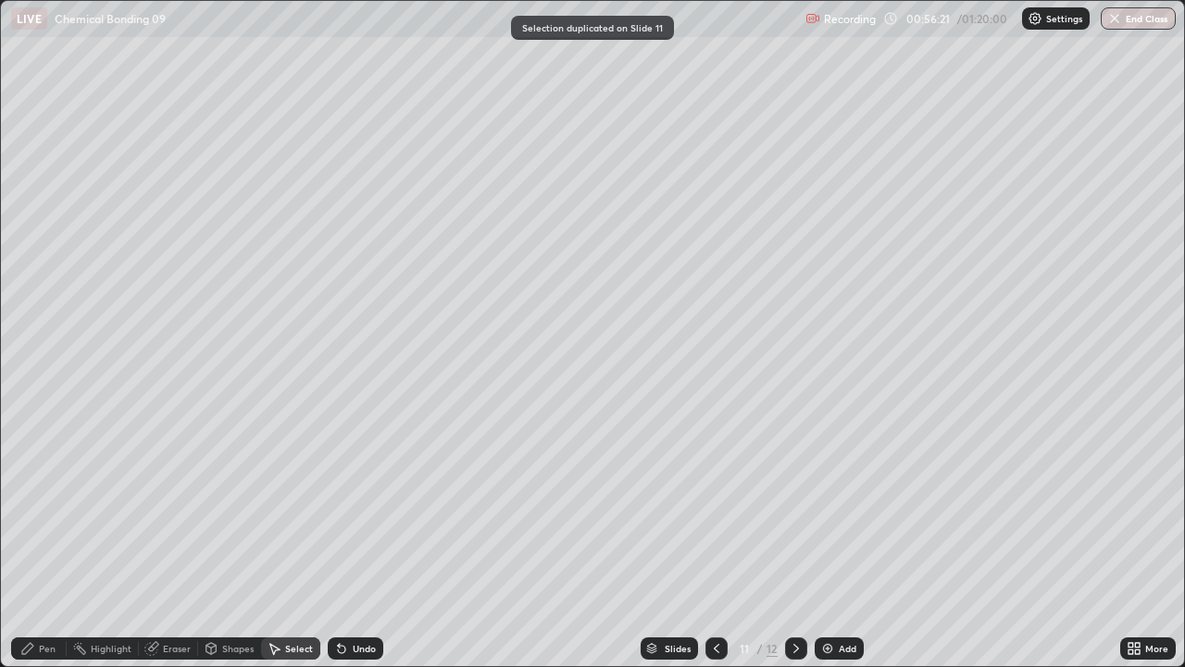
click at [715, 493] on icon at bounding box center [716, 648] width 15 height 15
click at [39, 493] on div "Pen" at bounding box center [47, 648] width 17 height 9
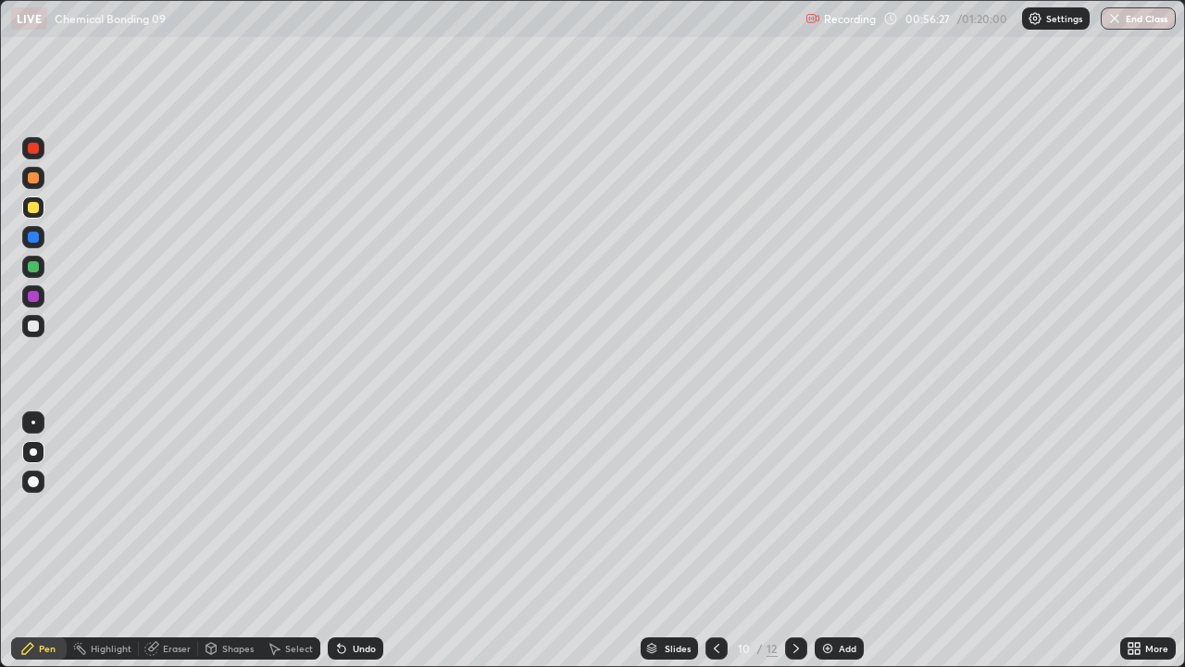
click at [34, 323] on div at bounding box center [33, 325] width 11 height 11
click at [227, 493] on div "Shapes" at bounding box center [237, 648] width 31 height 9
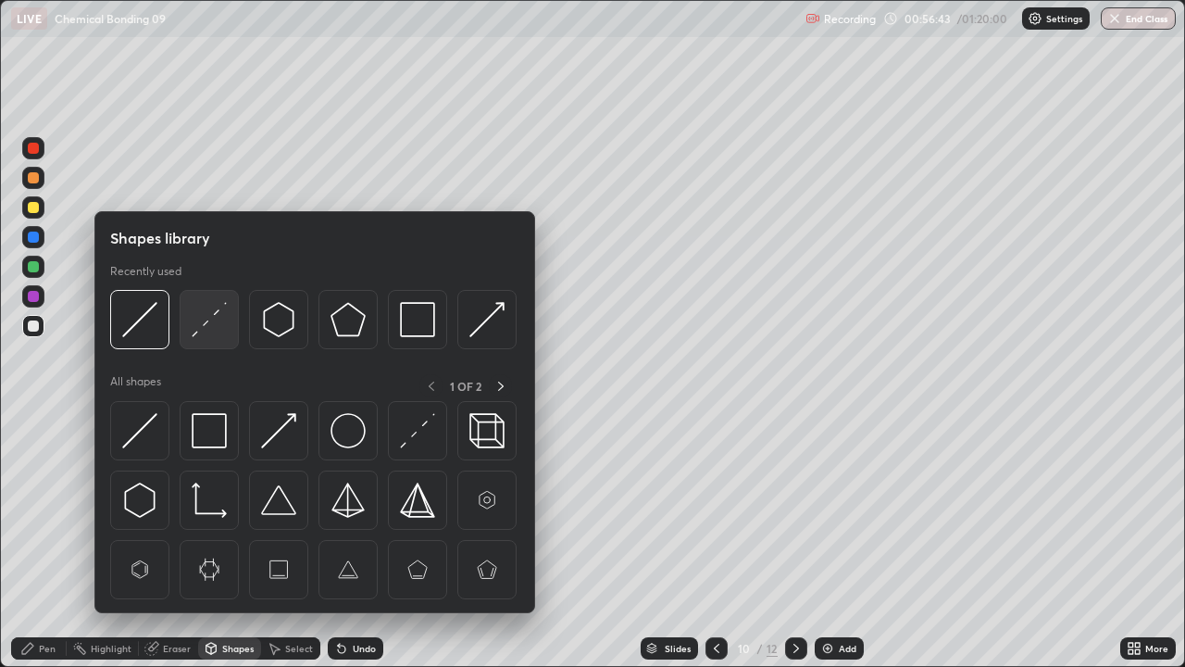
click at [221, 326] on img at bounding box center [209, 319] width 35 height 35
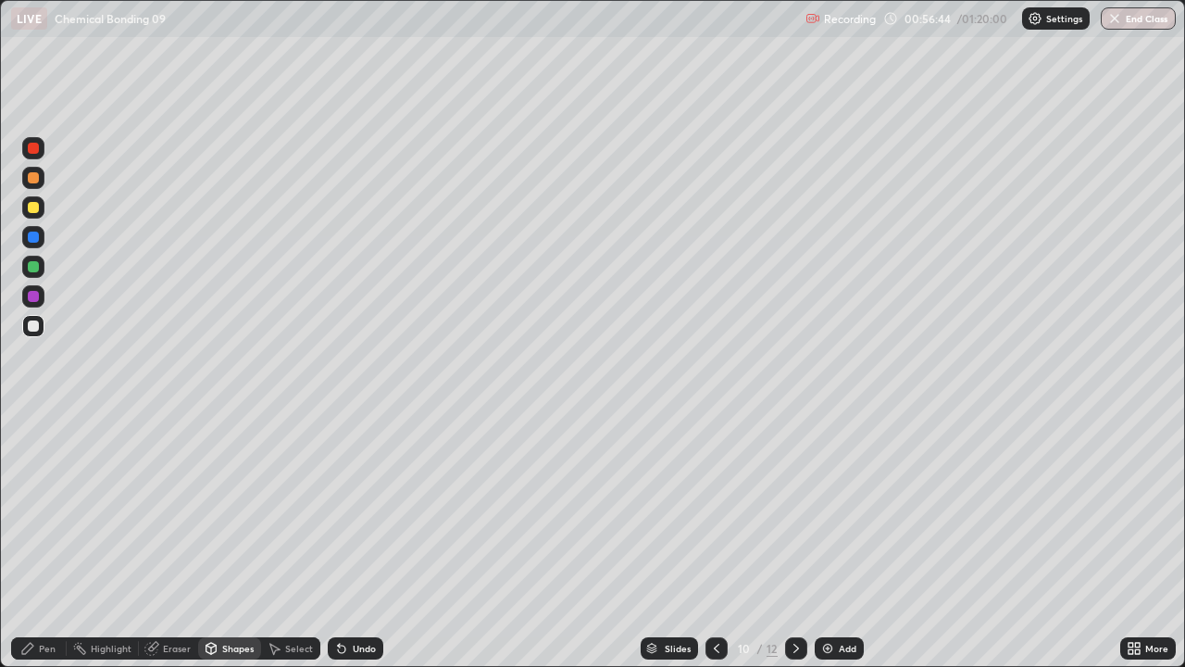
click at [33, 244] on div at bounding box center [33, 237] width 22 height 22
click at [44, 493] on div "Pen" at bounding box center [47, 648] width 17 height 9
click at [32, 217] on div at bounding box center [33, 207] width 22 height 22
click at [31, 334] on div at bounding box center [33, 326] width 22 height 22
click at [176, 493] on div "Eraser" at bounding box center [177, 648] width 28 height 9
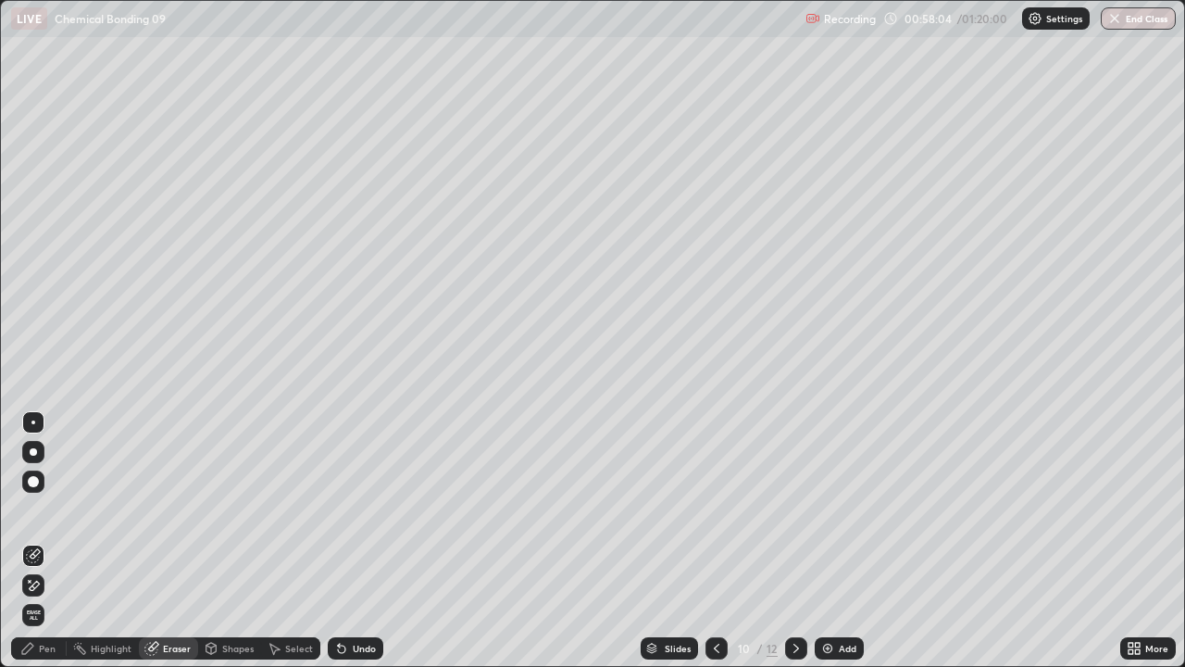
click at [42, 493] on div "Pen" at bounding box center [39, 648] width 56 height 22
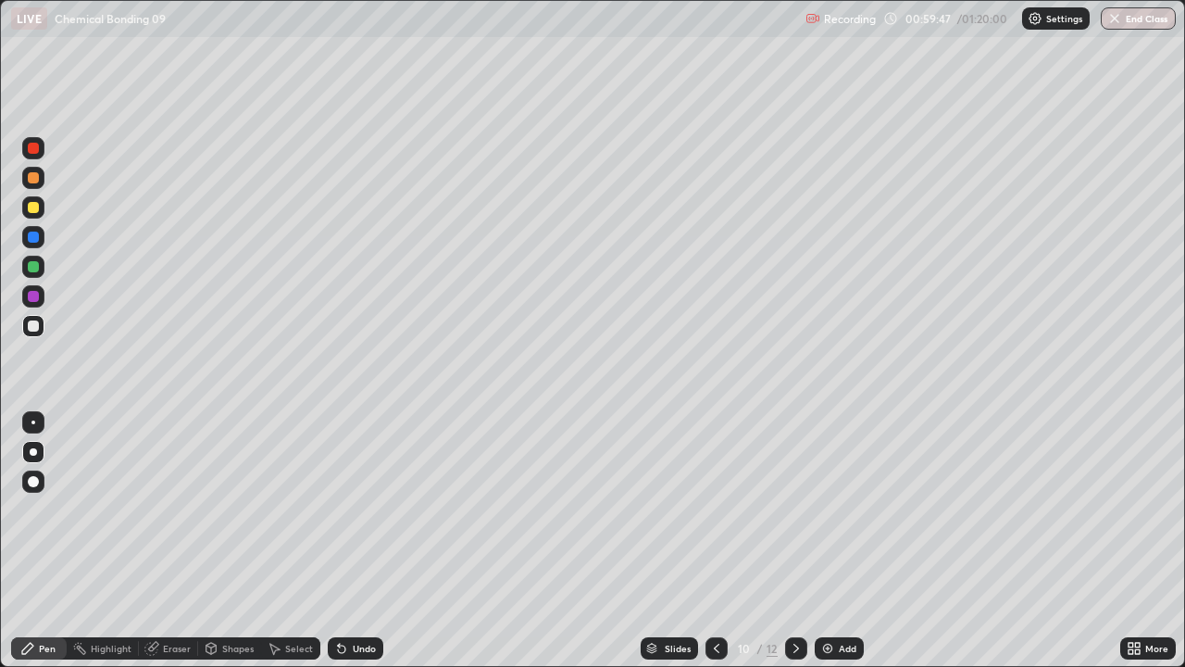
click at [353, 493] on div "Undo" at bounding box center [364, 648] width 23 height 9
click at [359, 493] on div "Undo" at bounding box center [356, 648] width 56 height 22
click at [361, 493] on div "Undo" at bounding box center [364, 648] width 23 height 9
click at [348, 493] on div "Undo" at bounding box center [356, 648] width 56 height 22
click at [353, 493] on div "Undo" at bounding box center [364, 648] width 23 height 9
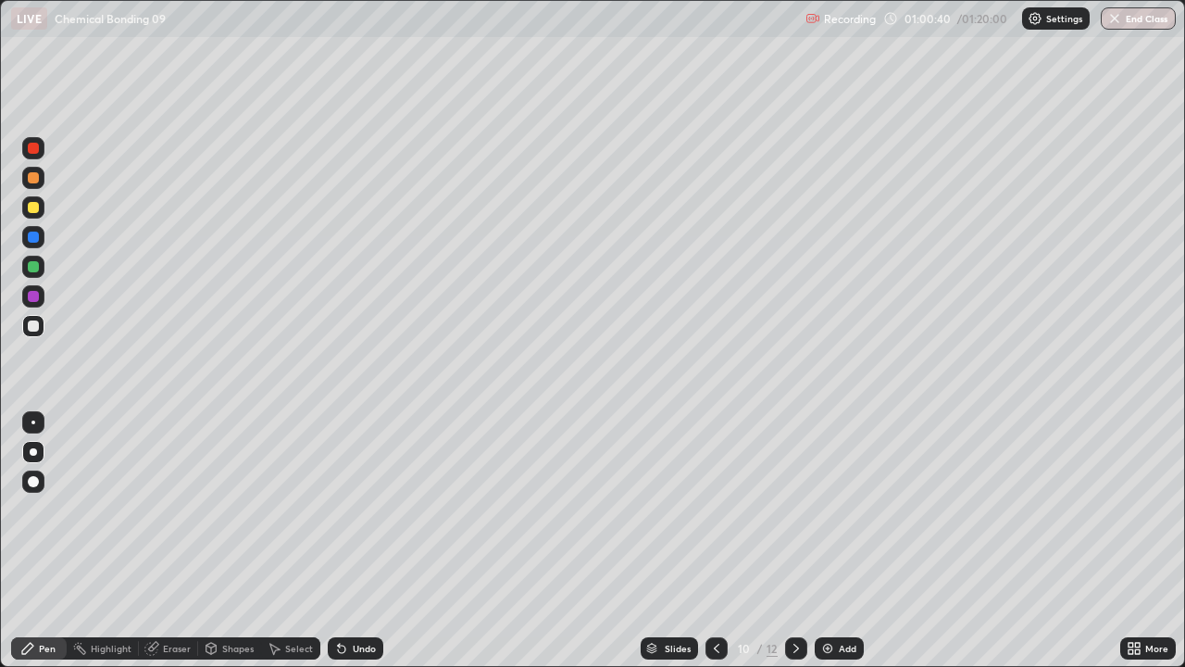
click at [164, 493] on div "Eraser" at bounding box center [177, 648] width 28 height 9
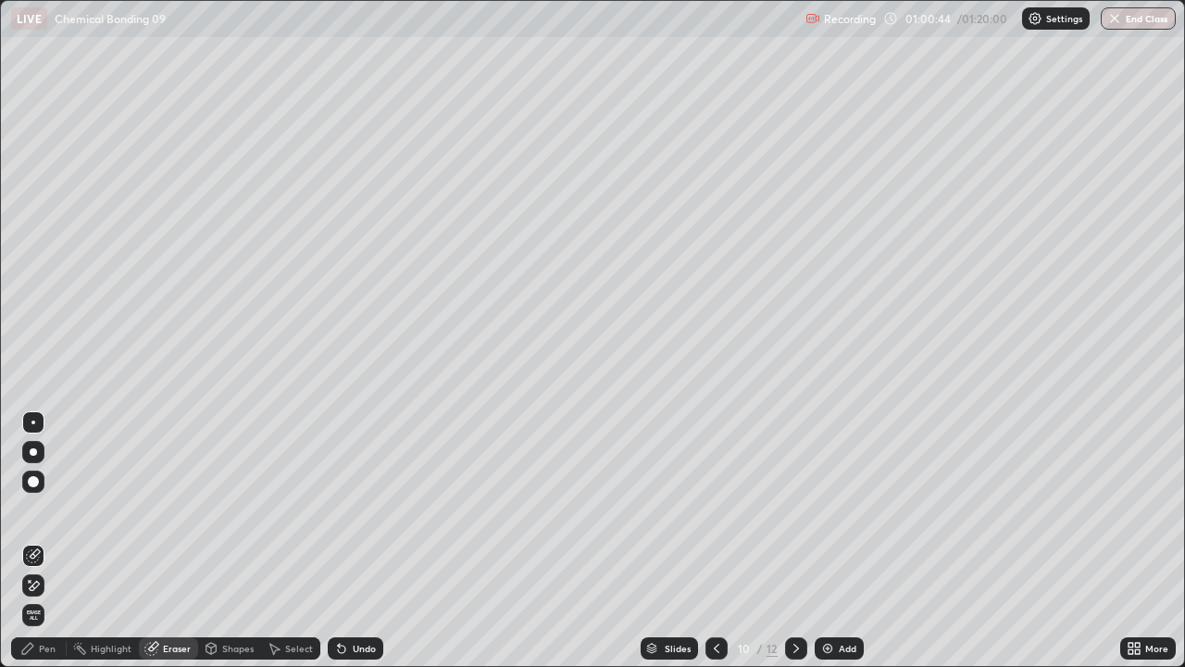
click at [35, 493] on div "Pen" at bounding box center [39, 648] width 56 height 22
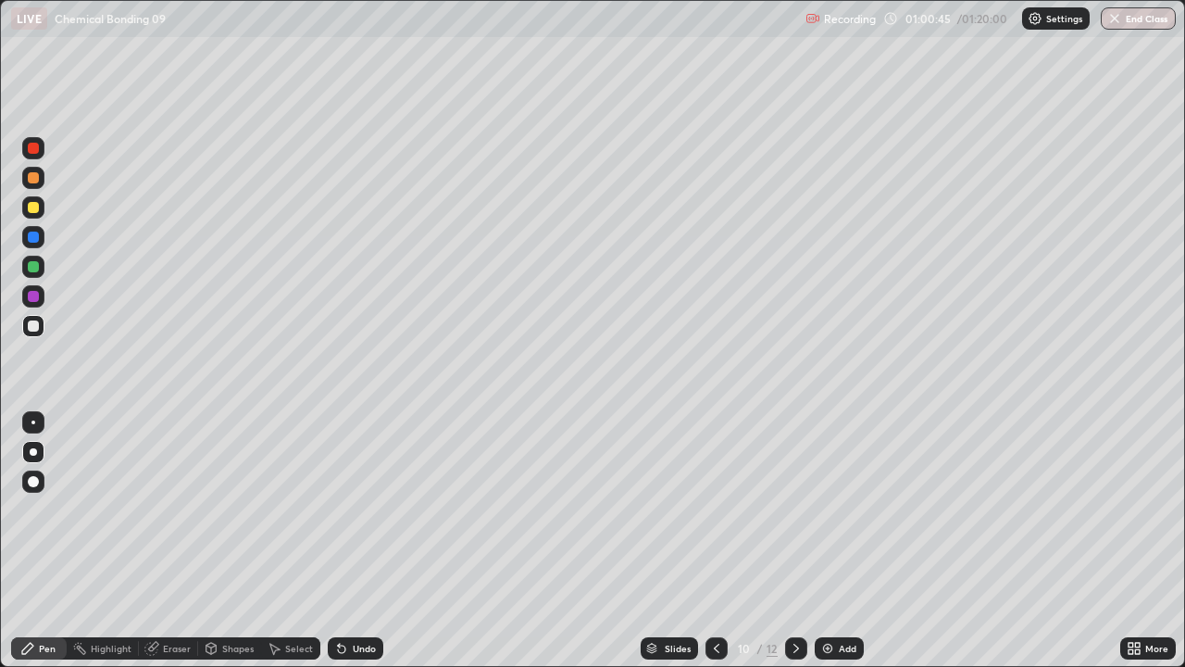
click at [32, 208] on div at bounding box center [33, 207] width 11 height 11
click at [40, 327] on div at bounding box center [33, 326] width 22 height 22
click at [36, 322] on div at bounding box center [33, 325] width 11 height 11
click at [35, 269] on div at bounding box center [33, 266] width 11 height 11
click at [33, 199] on div at bounding box center [33, 207] width 22 height 22
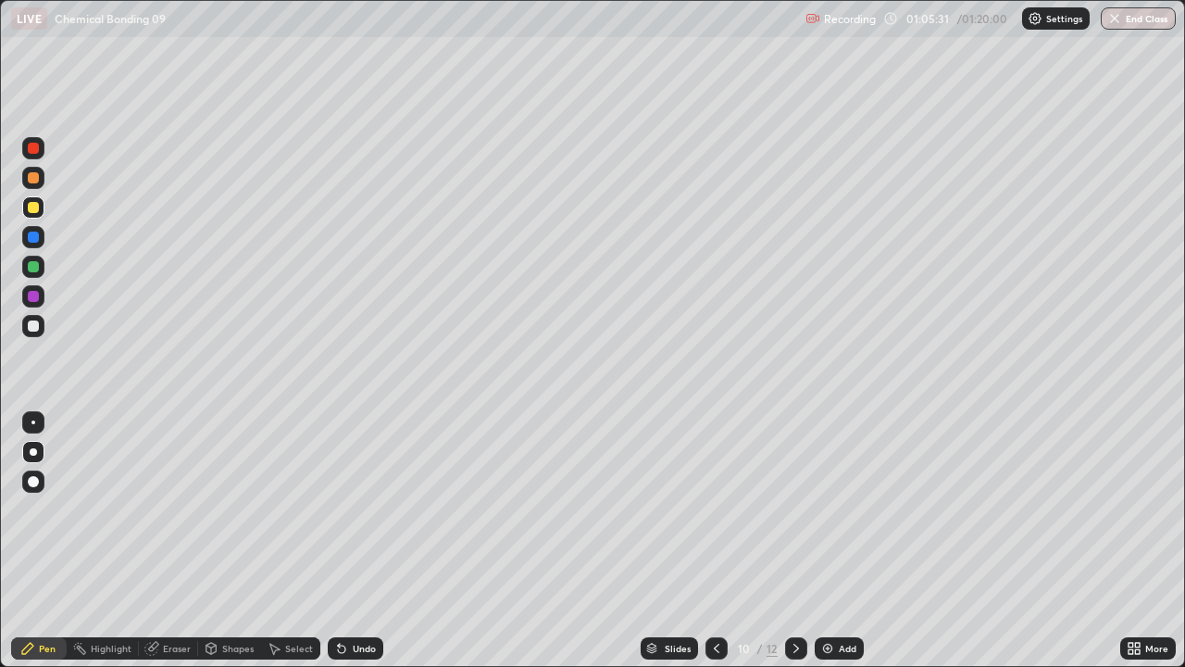
click at [171, 493] on div "Eraser" at bounding box center [177, 648] width 28 height 9
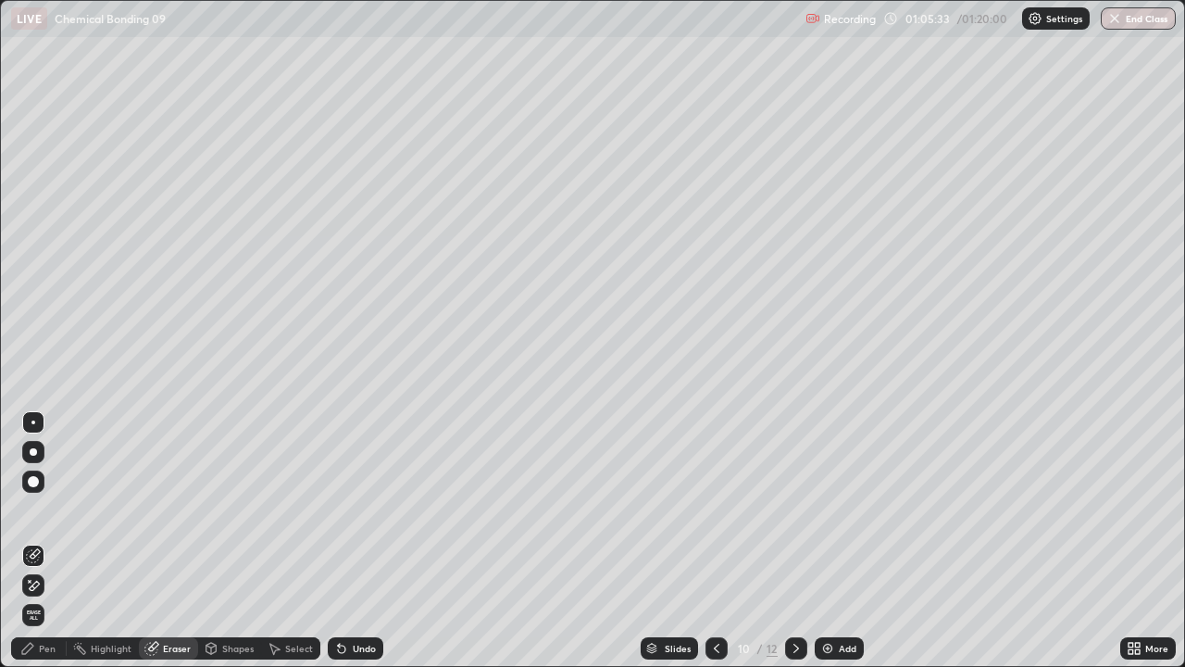
click at [37, 493] on div "Pen" at bounding box center [39, 648] width 56 height 22
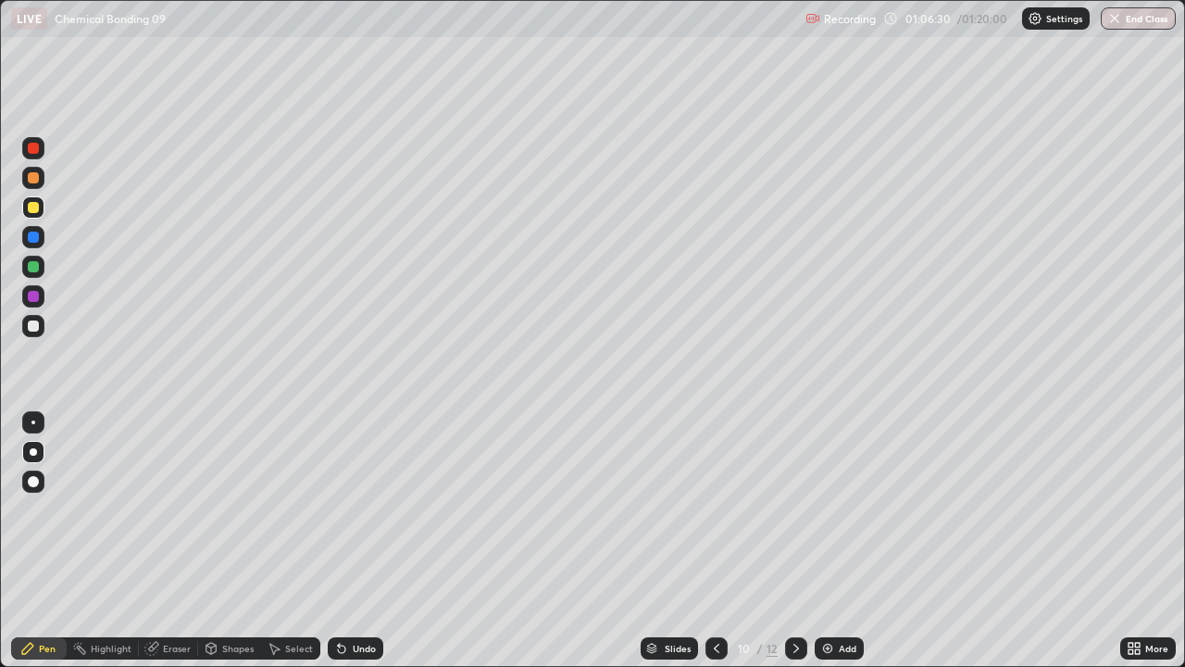
click at [794, 493] on icon at bounding box center [797, 648] width 6 height 9
click at [289, 493] on div "Select" at bounding box center [299, 648] width 28 height 9
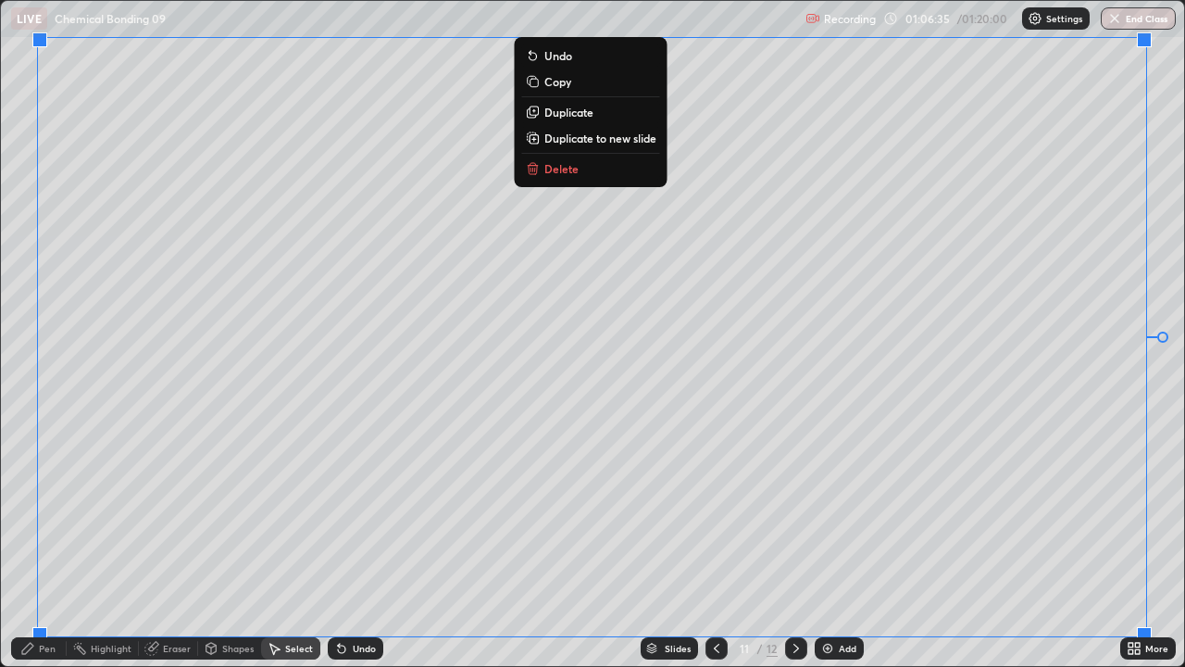
click at [632, 140] on p "Duplicate to new slide" at bounding box center [601, 138] width 112 height 15
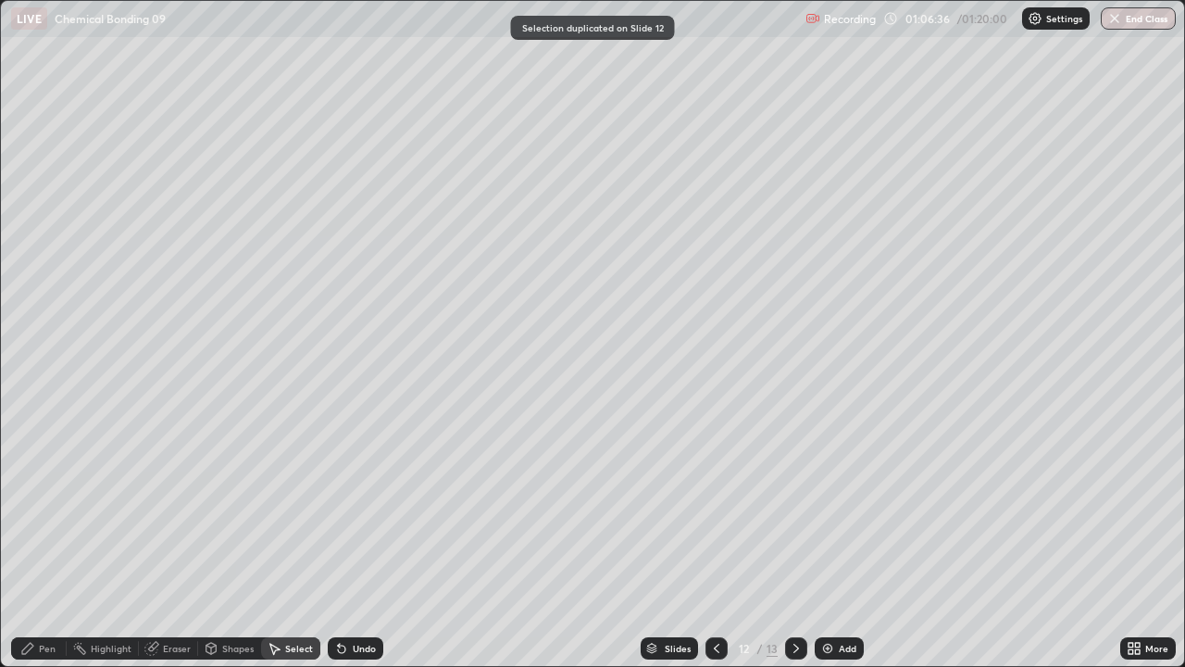
click at [56, 493] on div "Pen" at bounding box center [39, 648] width 56 height 22
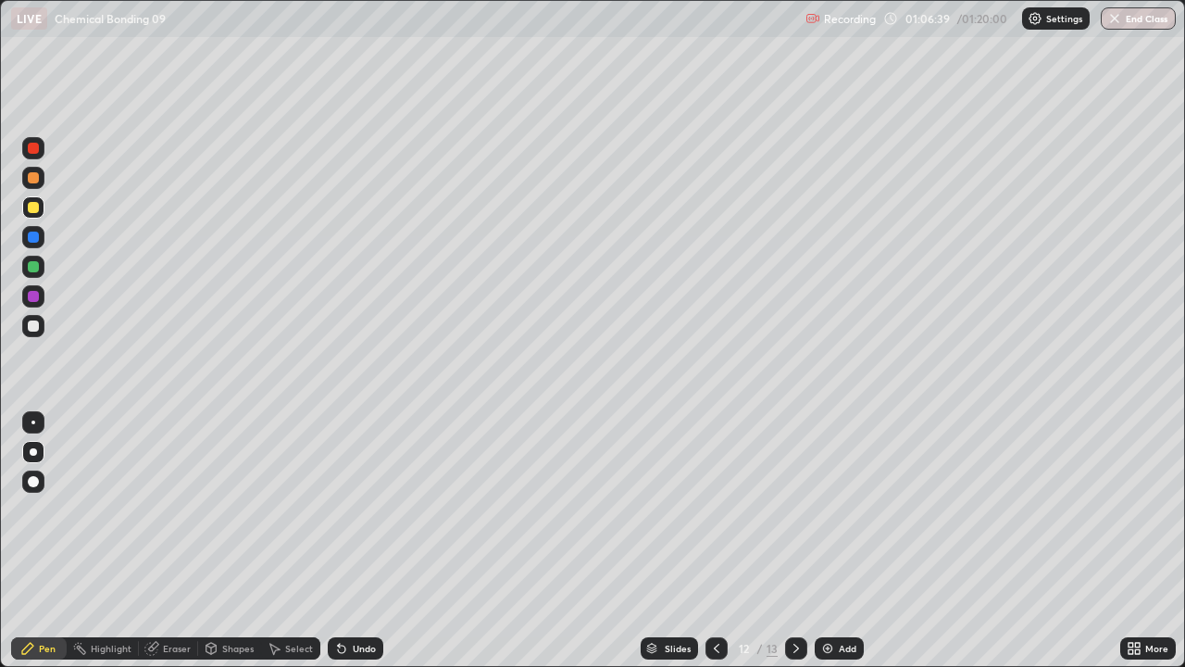
click at [715, 493] on icon at bounding box center [716, 648] width 15 height 15
click at [33, 323] on div at bounding box center [33, 325] width 11 height 11
click at [714, 493] on icon at bounding box center [717, 648] width 6 height 9
click at [793, 493] on div at bounding box center [796, 648] width 22 height 22
click at [34, 180] on div at bounding box center [33, 177] width 11 height 11
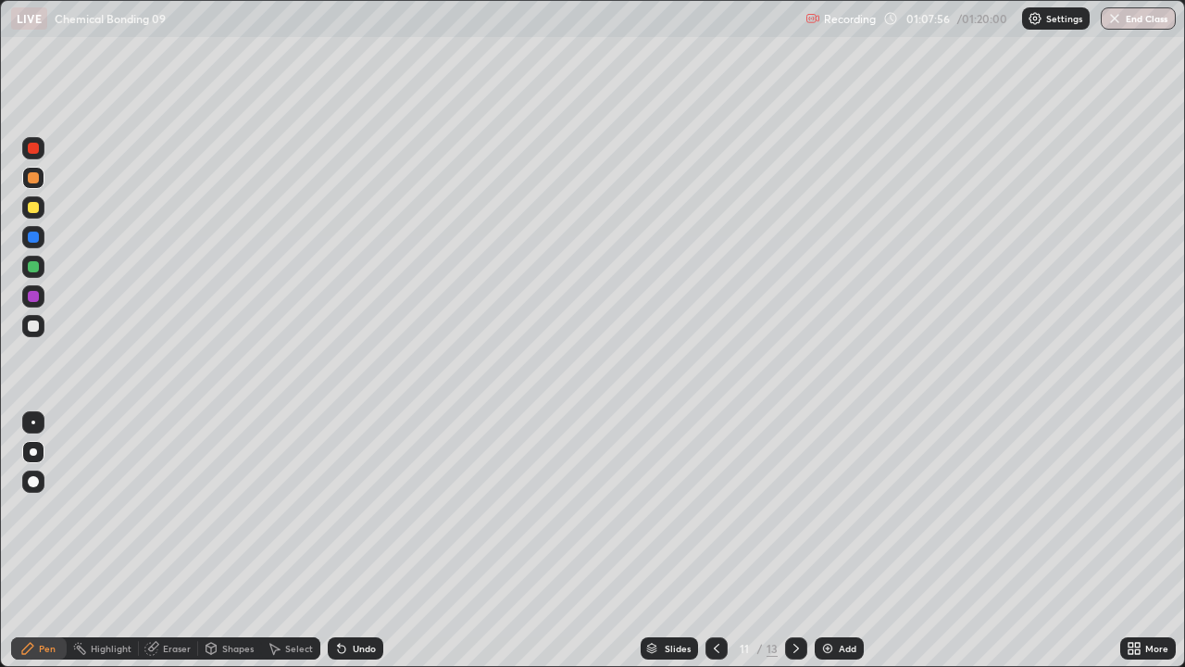
click at [357, 493] on div "Undo" at bounding box center [364, 648] width 23 height 9
click at [358, 493] on div "Undo" at bounding box center [364, 648] width 23 height 9
click at [360, 493] on div "Undo" at bounding box center [364, 648] width 23 height 9
click at [359, 493] on div "Undo" at bounding box center [364, 648] width 23 height 9
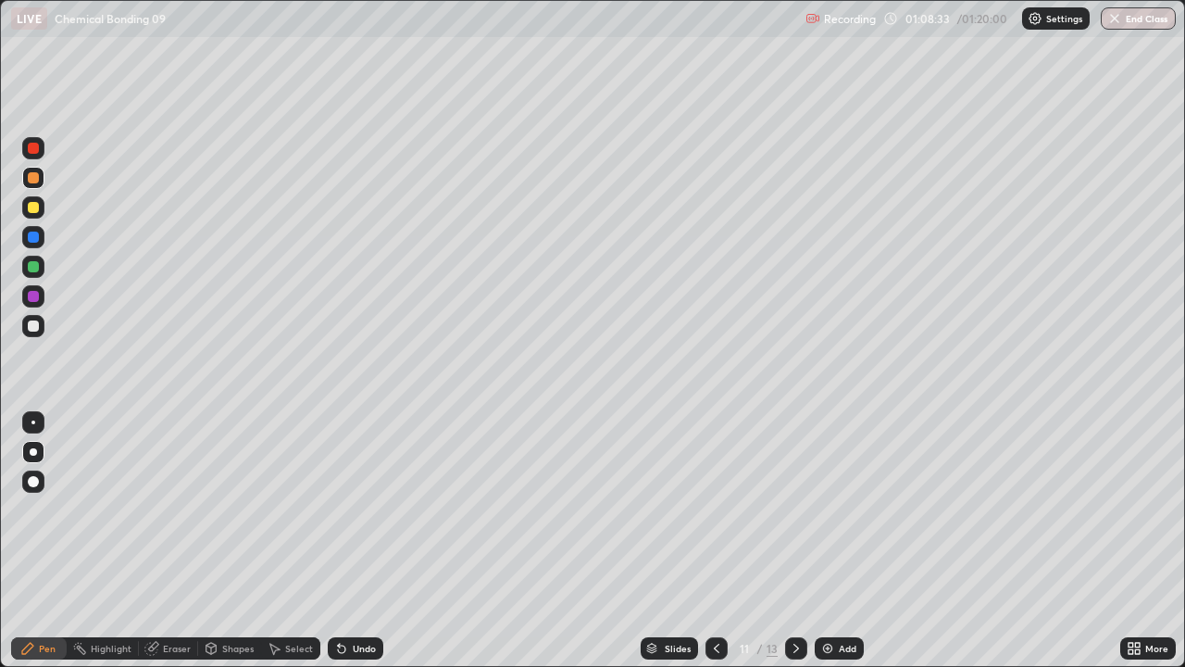
click at [359, 493] on div "Undo" at bounding box center [364, 648] width 23 height 9
click at [238, 493] on div "Shapes" at bounding box center [229, 648] width 63 height 22
click at [356, 493] on div "Undo" at bounding box center [364, 648] width 23 height 9
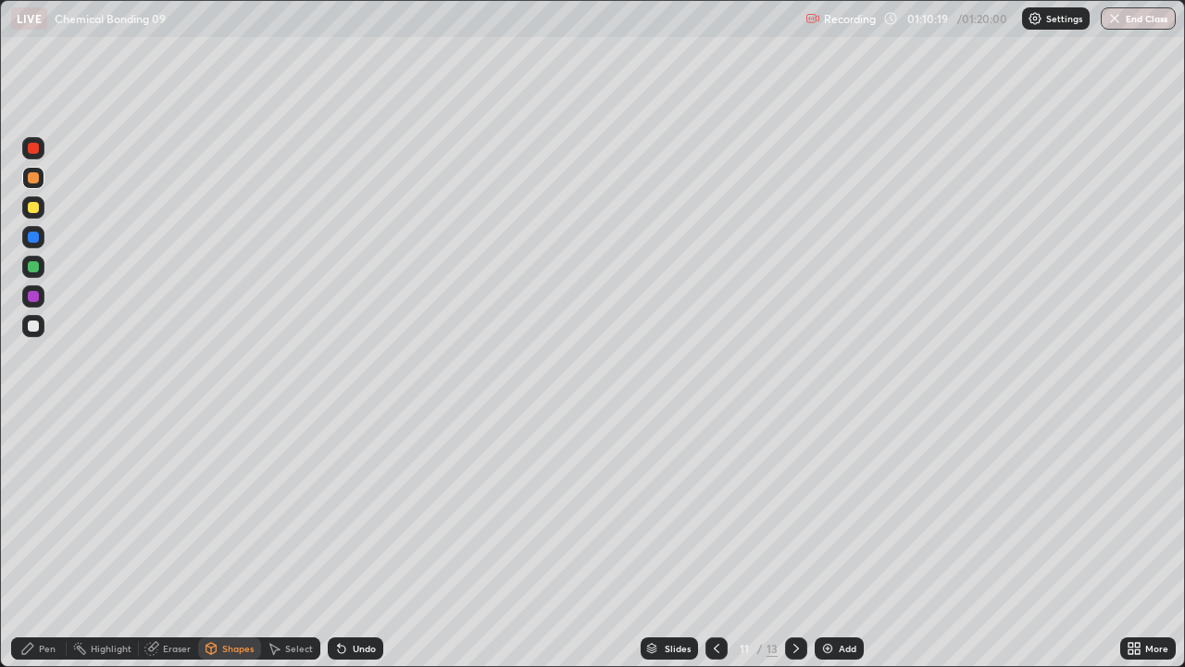
click at [358, 493] on div "Undo" at bounding box center [364, 648] width 23 height 9
click at [177, 493] on div "Eraser" at bounding box center [177, 648] width 28 height 9
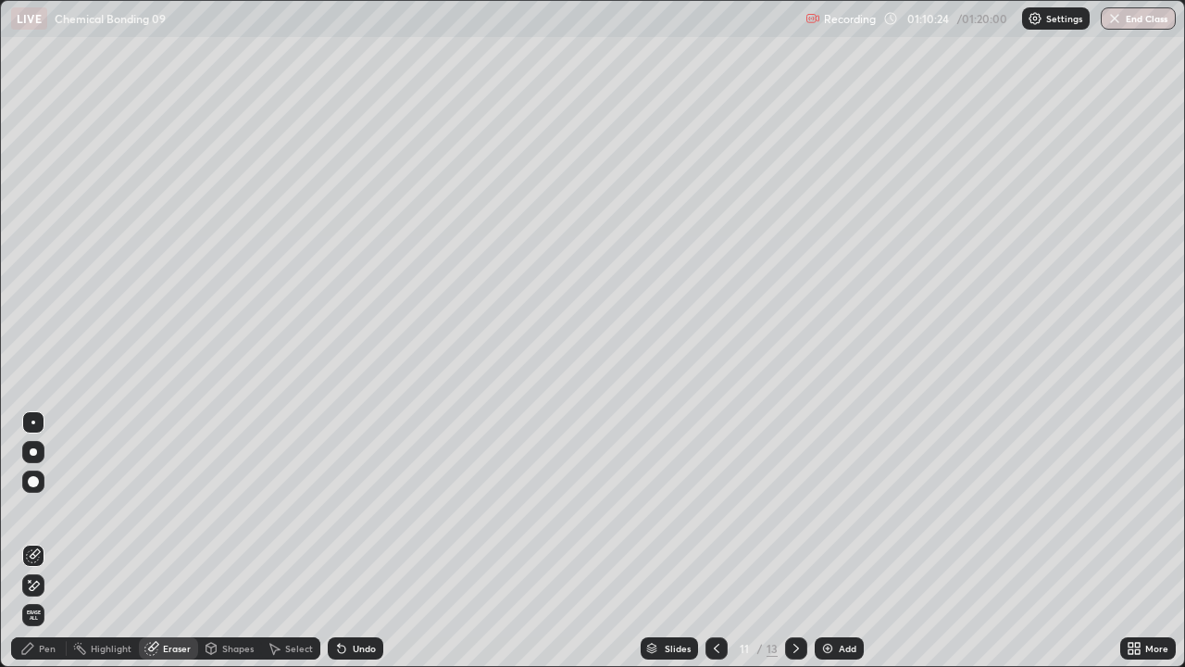
click at [292, 493] on div "Select" at bounding box center [299, 648] width 28 height 9
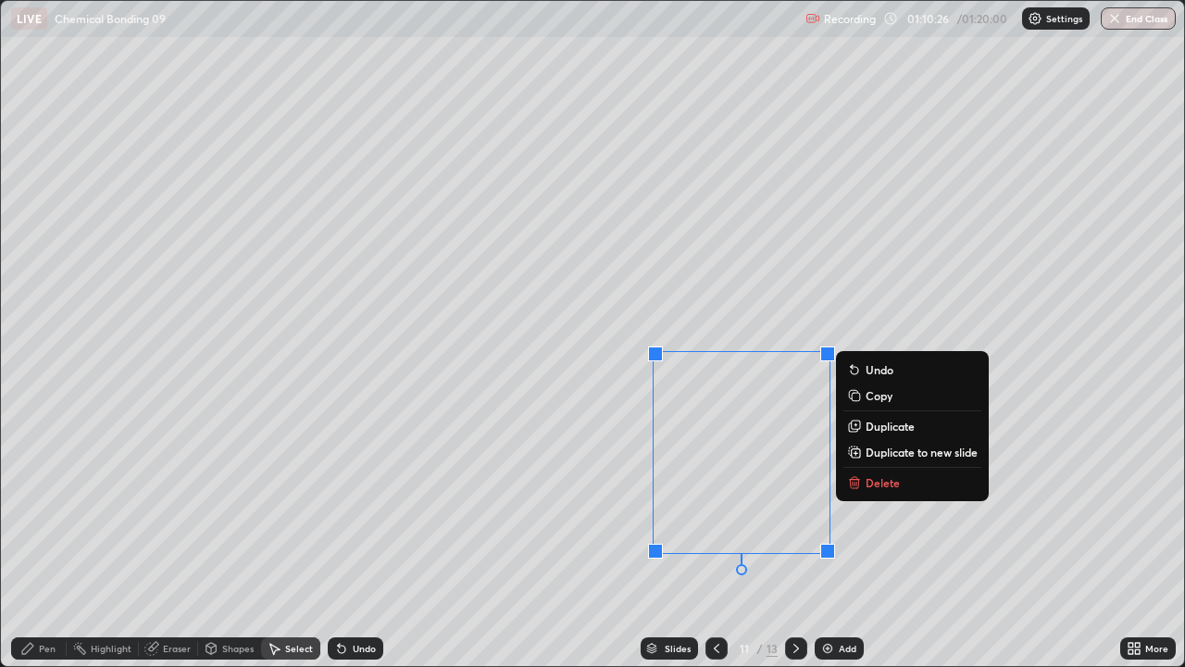
click at [854, 478] on icon at bounding box center [854, 478] width 6 height 3
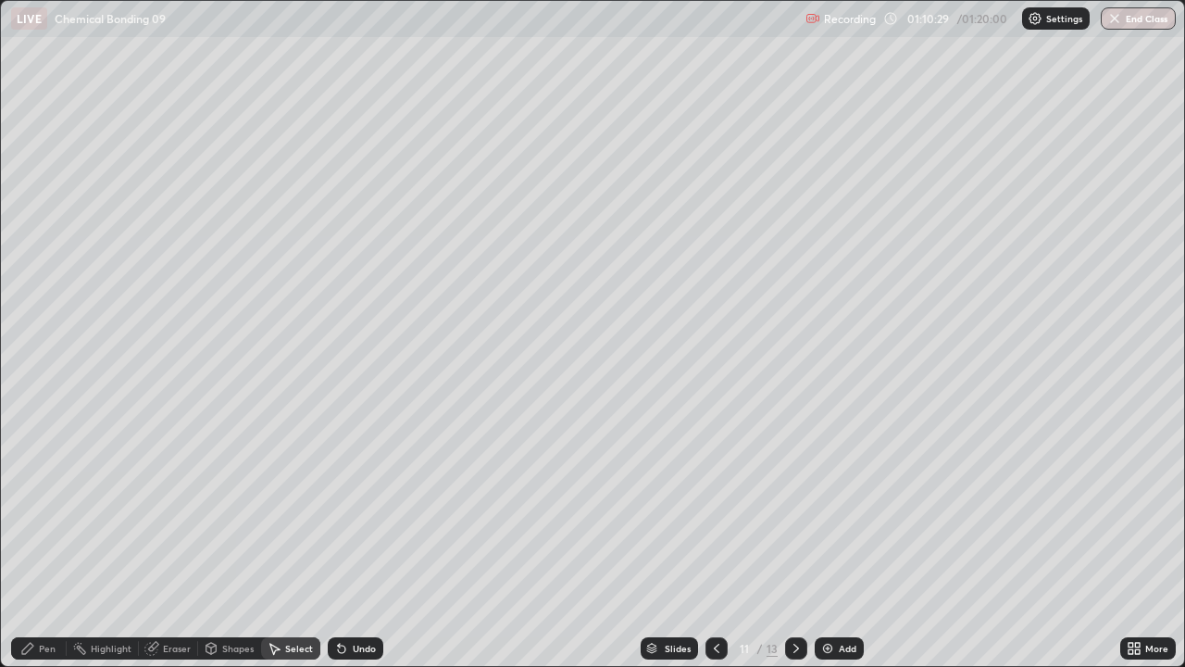
click at [792, 493] on icon at bounding box center [796, 648] width 15 height 15
click at [32, 493] on icon at bounding box center [27, 648] width 15 height 15
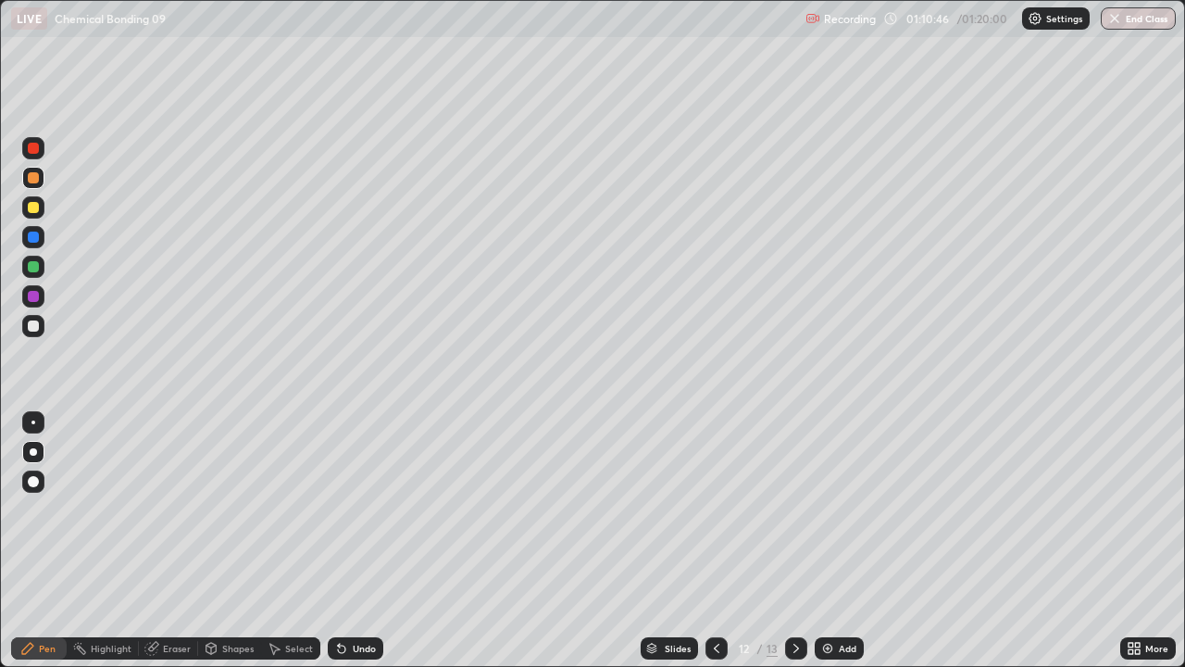
click at [353, 493] on div "Undo" at bounding box center [364, 648] width 23 height 9
click at [357, 493] on div "Undo" at bounding box center [364, 648] width 23 height 9
click at [366, 493] on div "Undo" at bounding box center [356, 648] width 56 height 22
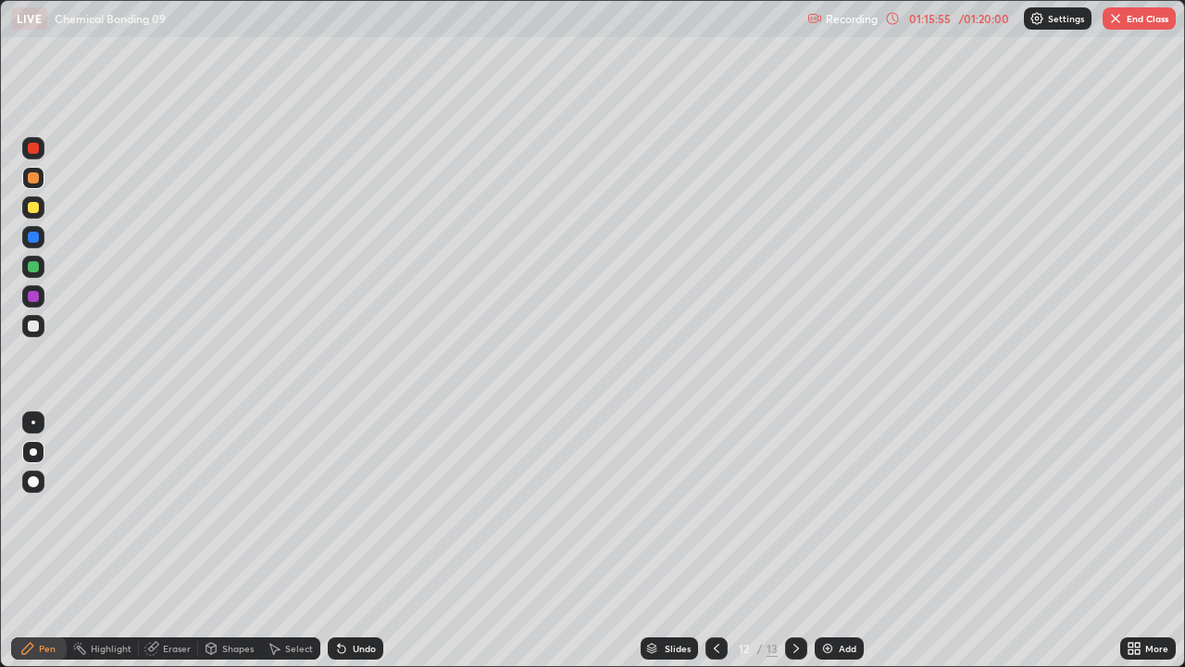
click at [1128, 20] on button "End Class" at bounding box center [1139, 18] width 73 height 22
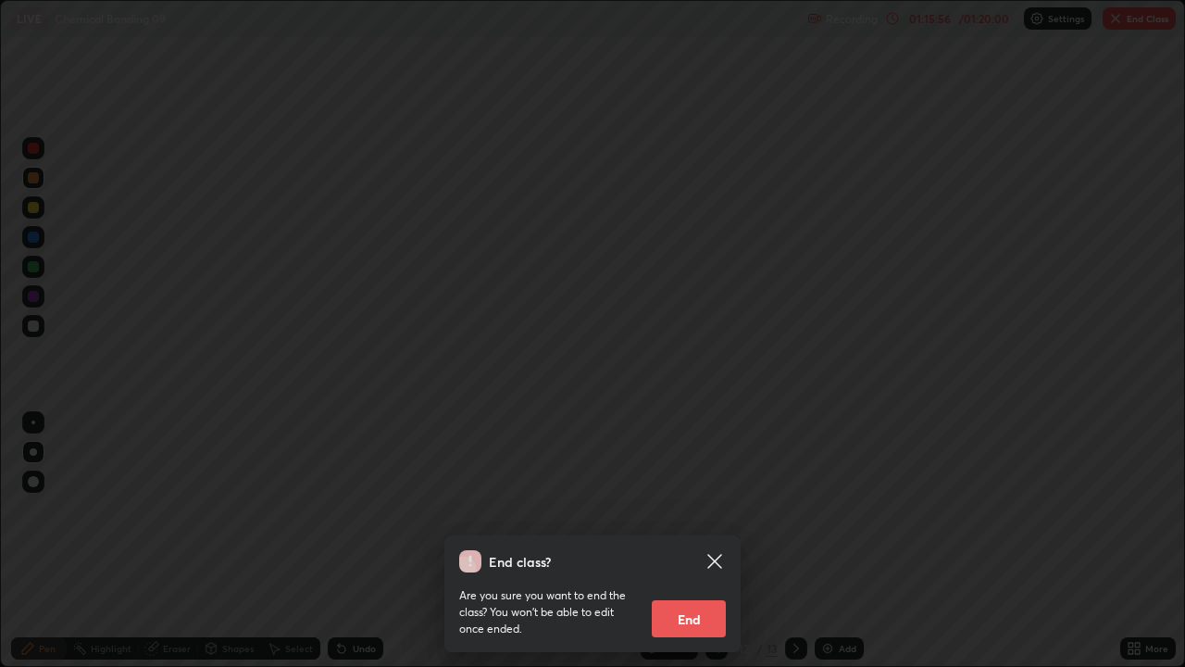
click at [700, 493] on button "End" at bounding box center [689, 618] width 74 height 37
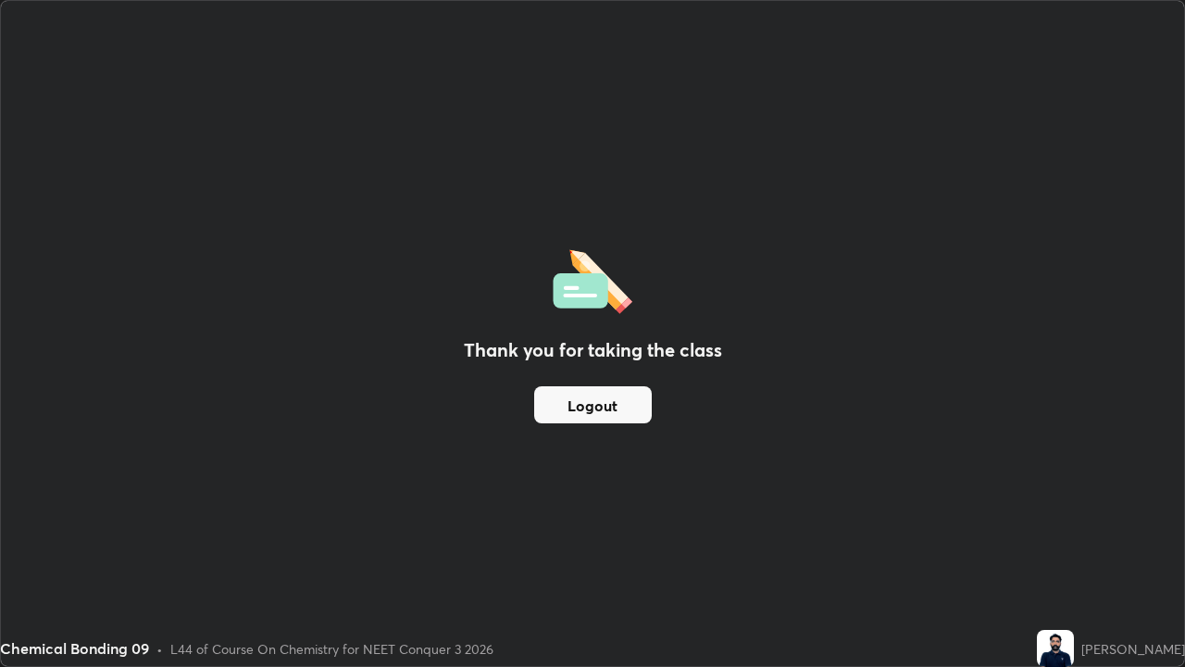
click at [580, 397] on button "Logout" at bounding box center [593, 404] width 118 height 37
click at [595, 389] on button "Logout" at bounding box center [593, 404] width 118 height 37
